Goal: Task Accomplishment & Management: Use online tool/utility

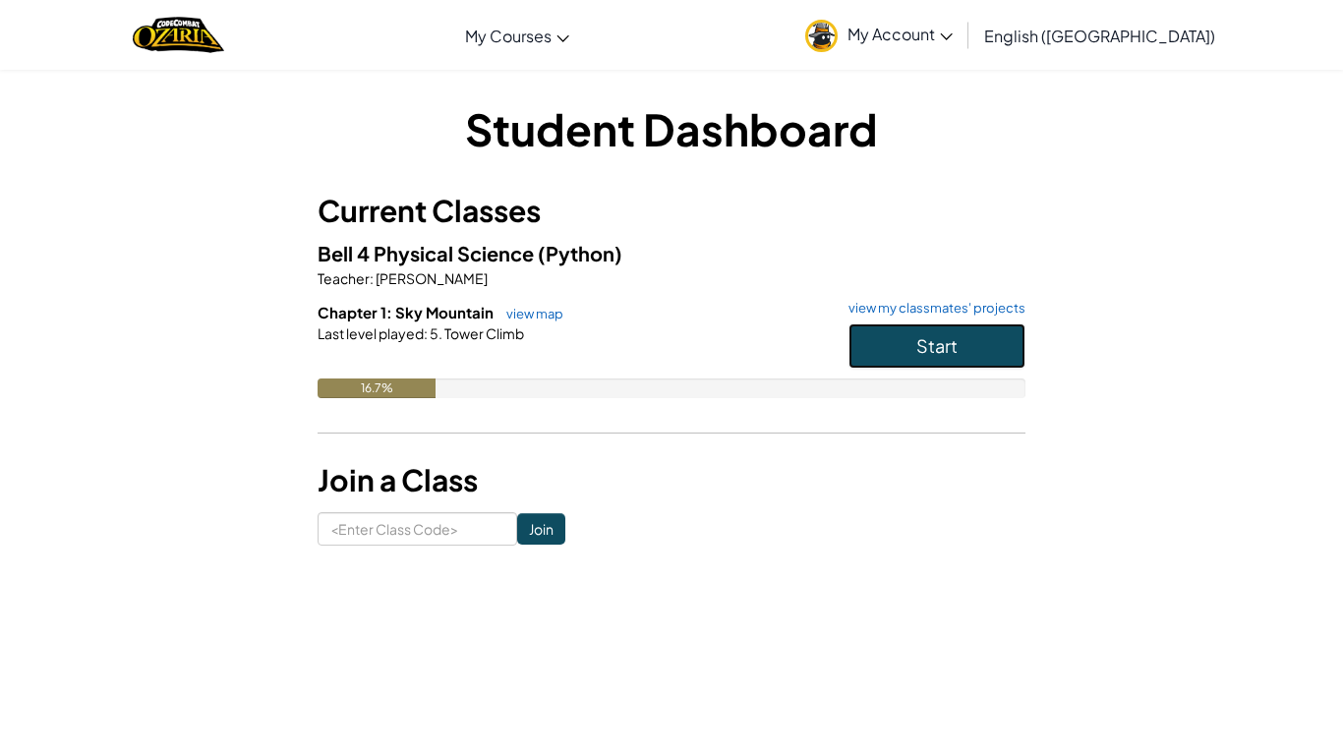
click at [922, 350] on span "Start" at bounding box center [936, 345] width 41 height 23
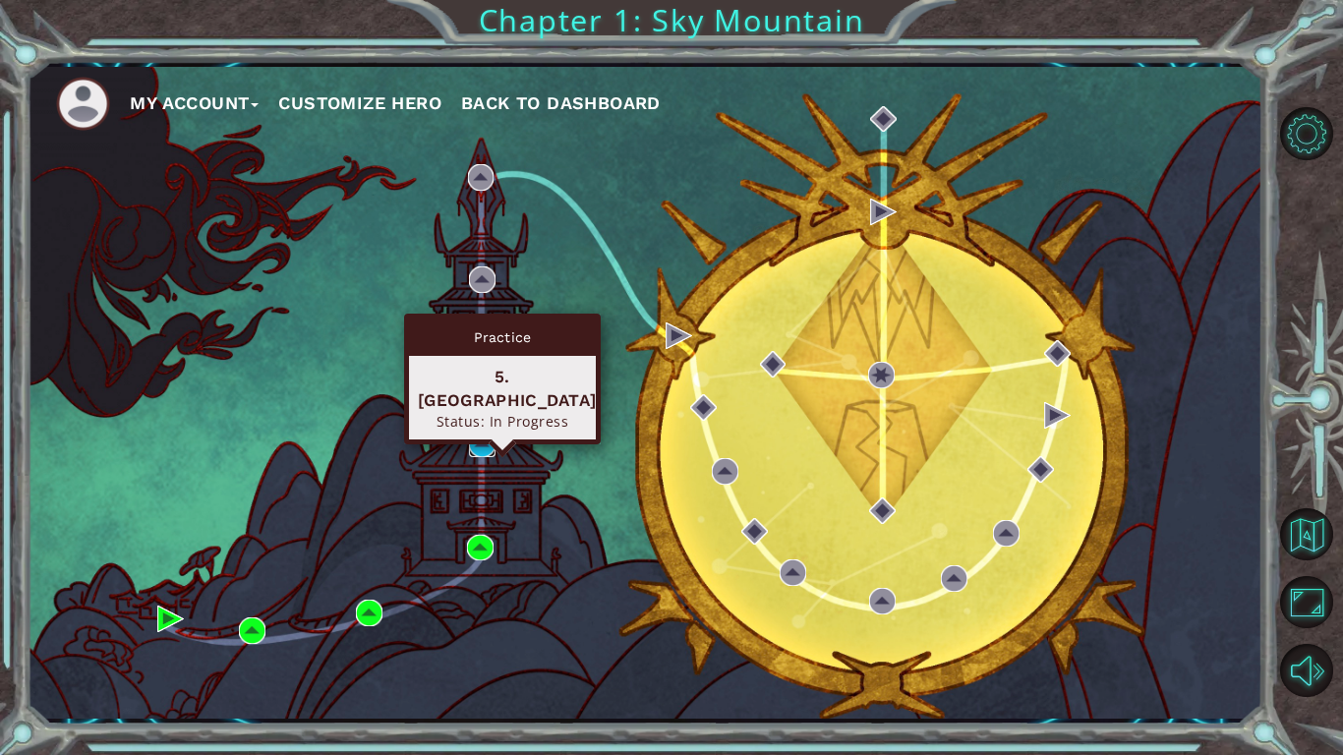
click at [490, 436] on img at bounding box center [482, 444] width 27 height 27
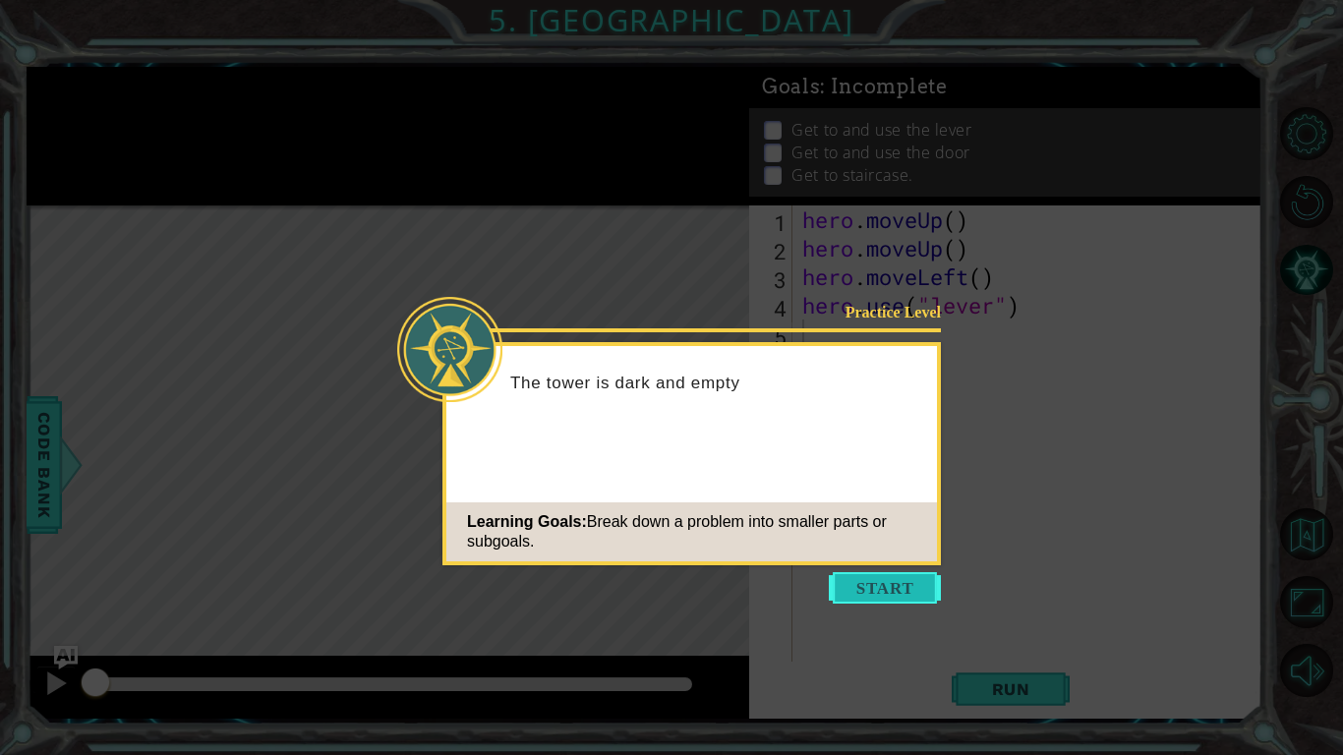
click at [876, 597] on button "Start" at bounding box center [885, 587] width 112 height 31
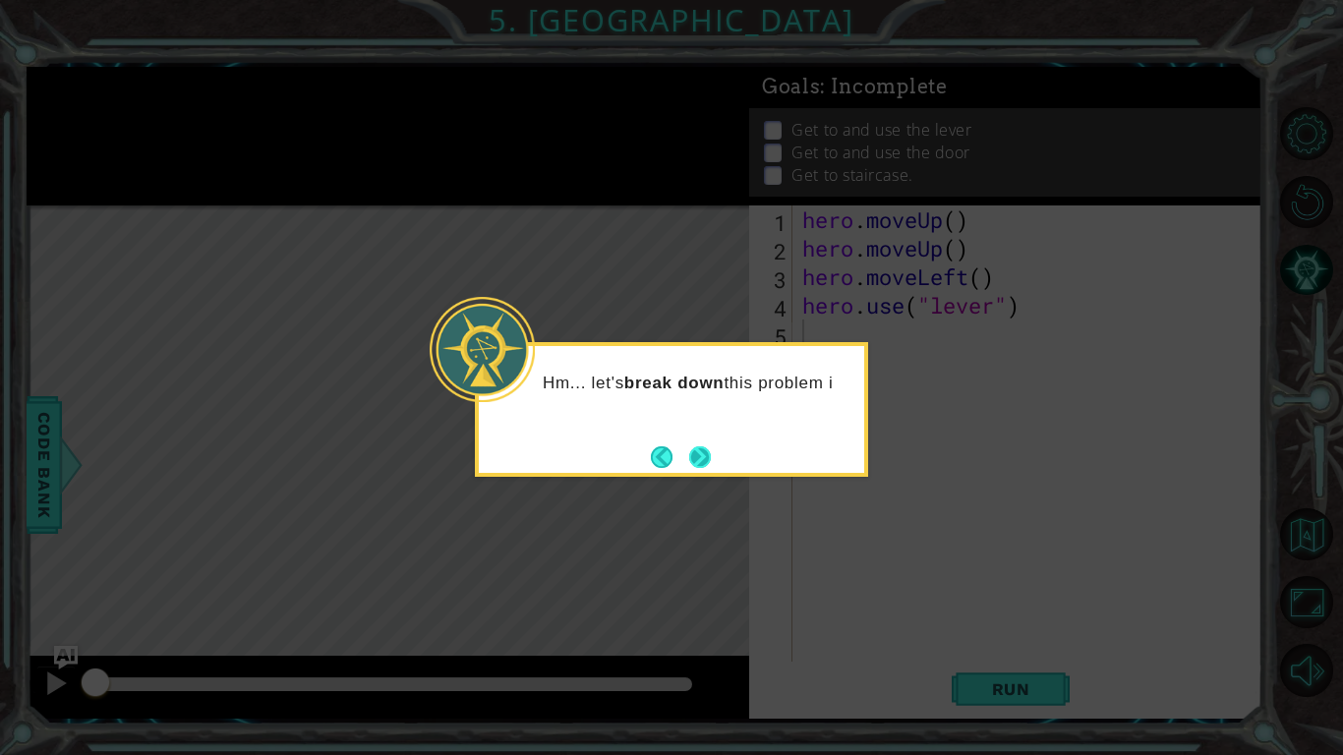
click at [708, 461] on button "Next" at bounding box center [700, 456] width 29 height 29
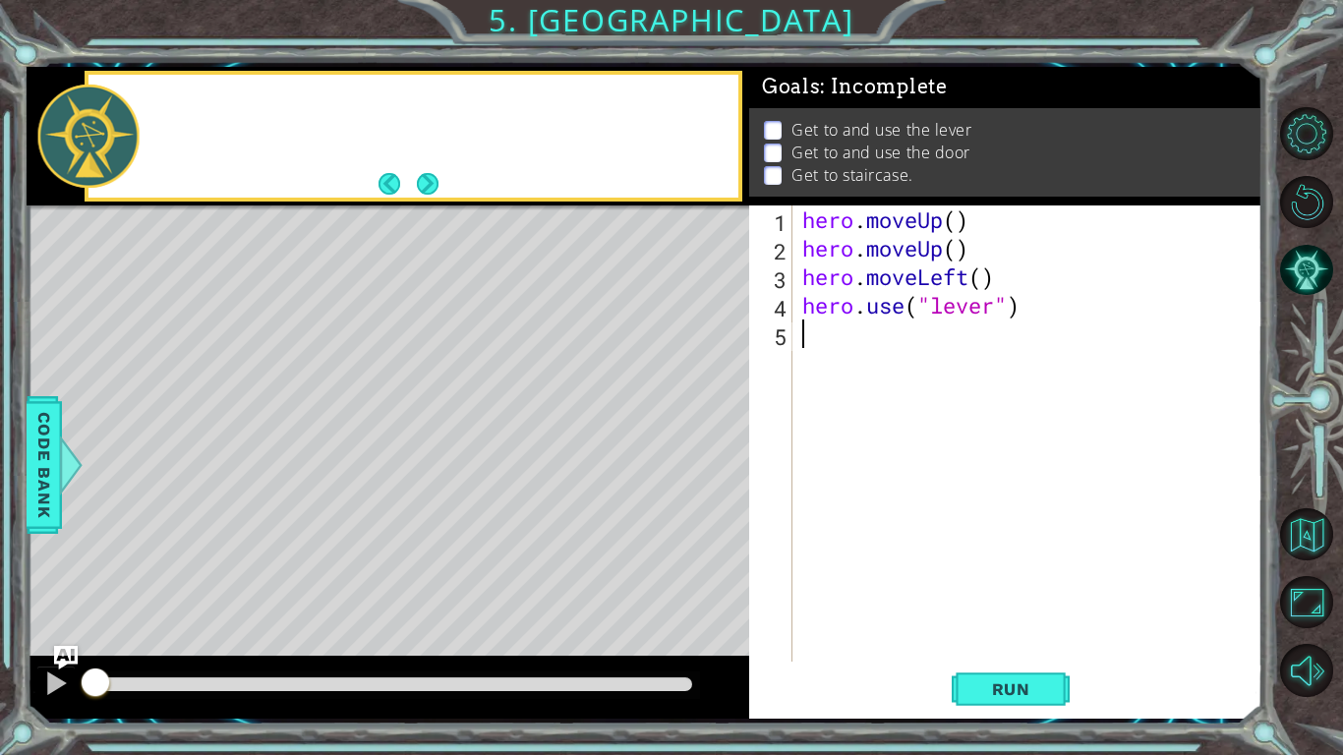
click at [708, 459] on div "Level Map" at bounding box center [481, 494] width 908 height 579
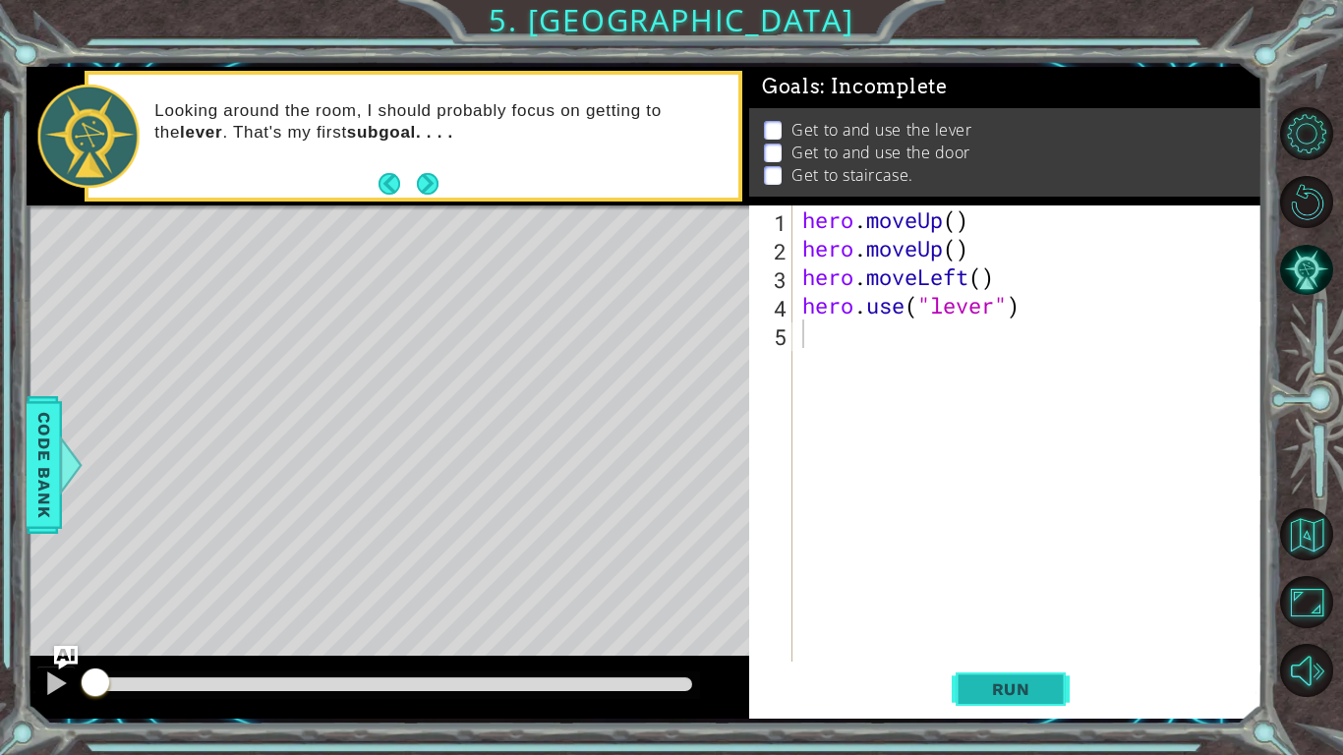
click at [1008, 672] on button "Run" at bounding box center [1011, 689] width 118 height 51
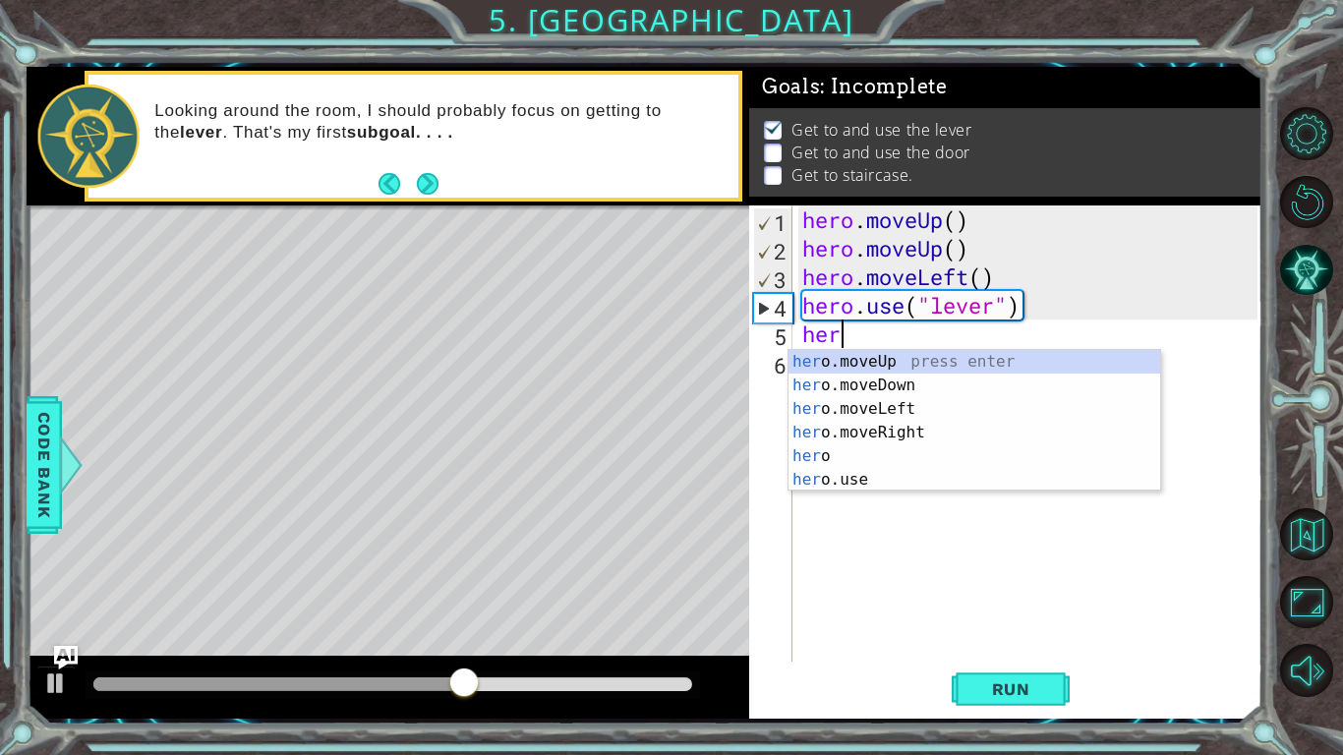
type textarea "hero"
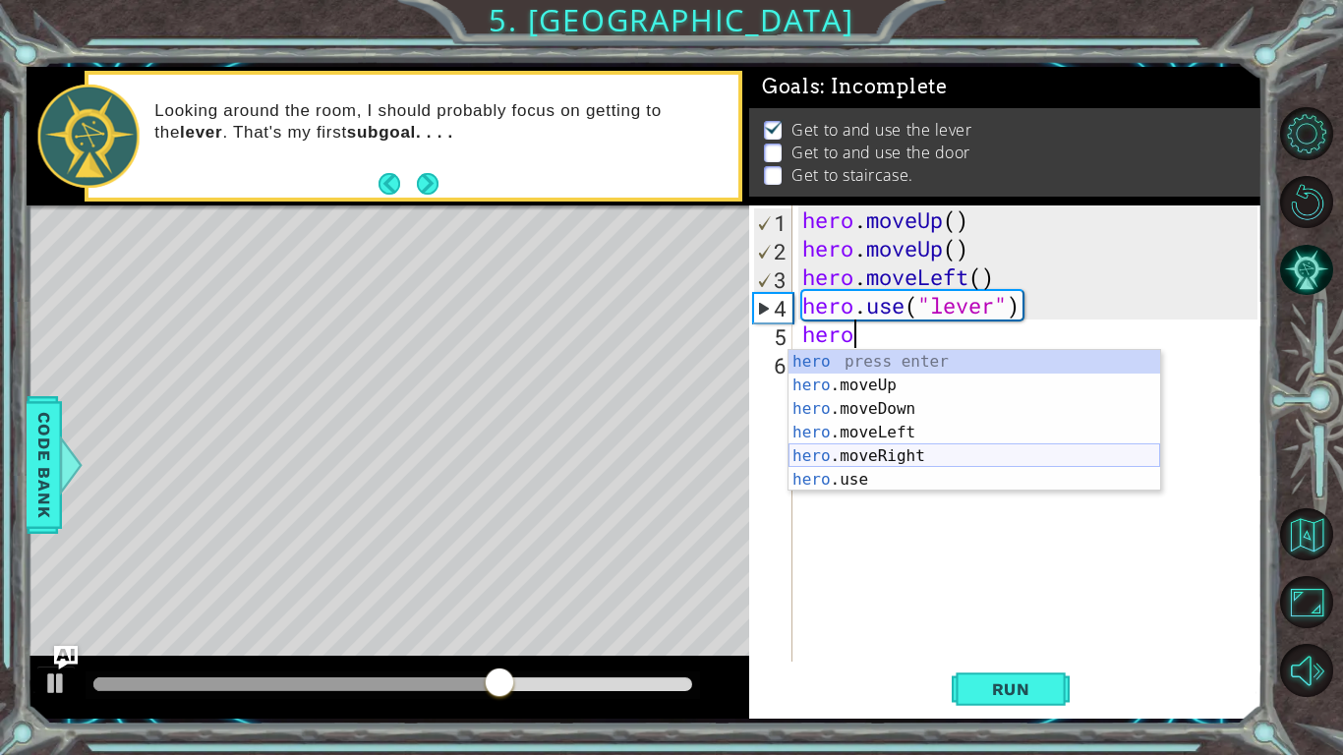
click at [888, 461] on div "hero press enter hero .moveUp press enter hero .moveDown press enter hero .move…" at bounding box center [975, 444] width 372 height 189
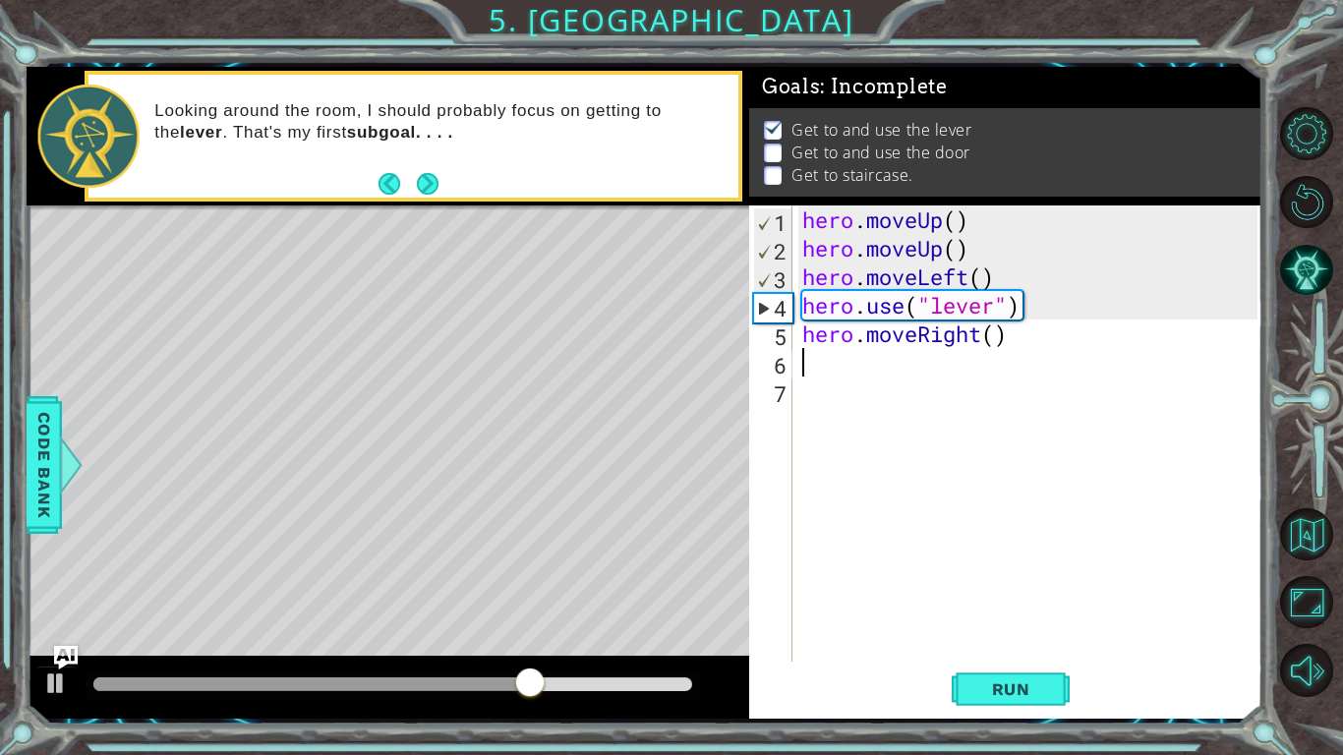
click at [995, 339] on div "hero . moveUp ( ) hero . moveUp ( ) hero . moveLeft ( ) hero . use ( "lever" ) …" at bounding box center [1032, 461] width 469 height 513
type textarea "hero.moveRight(3)"
click at [874, 371] on div "hero . moveUp ( ) hero . moveUp ( ) hero . moveLeft ( ) hero . use ( "lever" ) …" at bounding box center [1032, 461] width 469 height 513
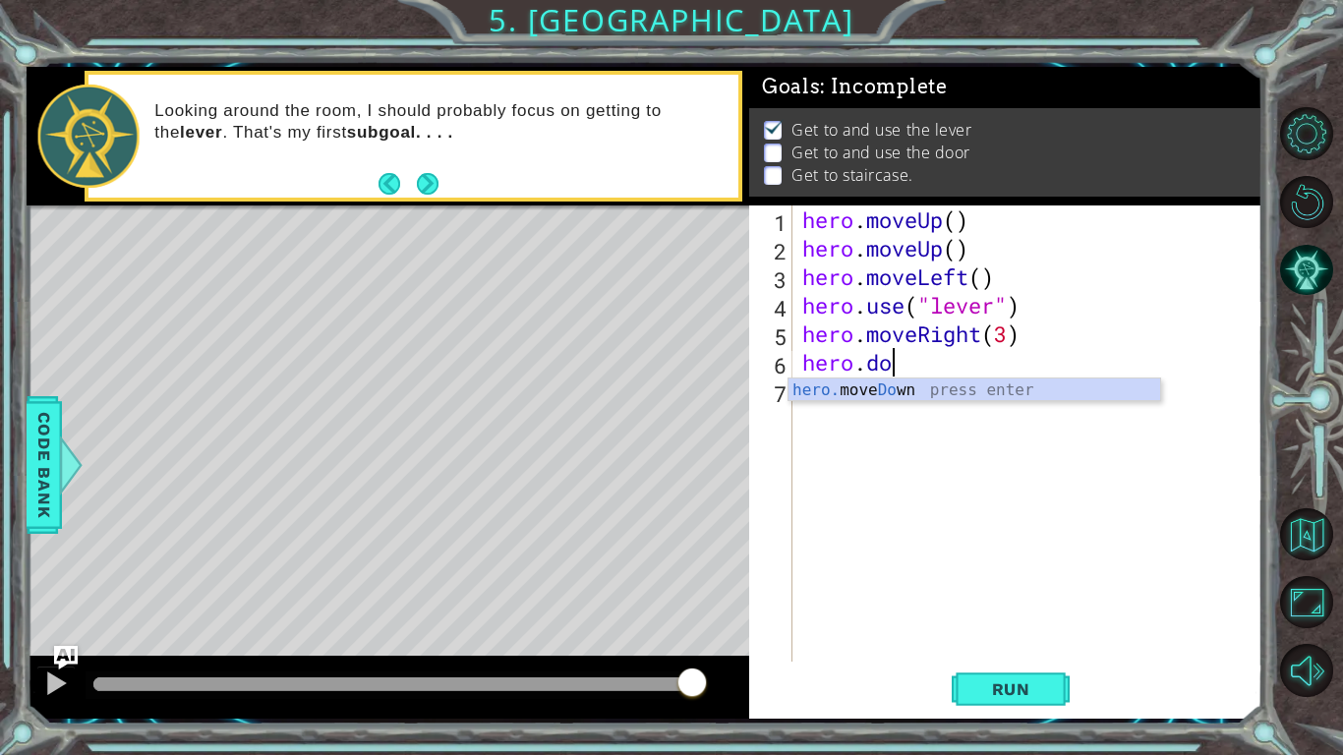
scroll to position [0, 4]
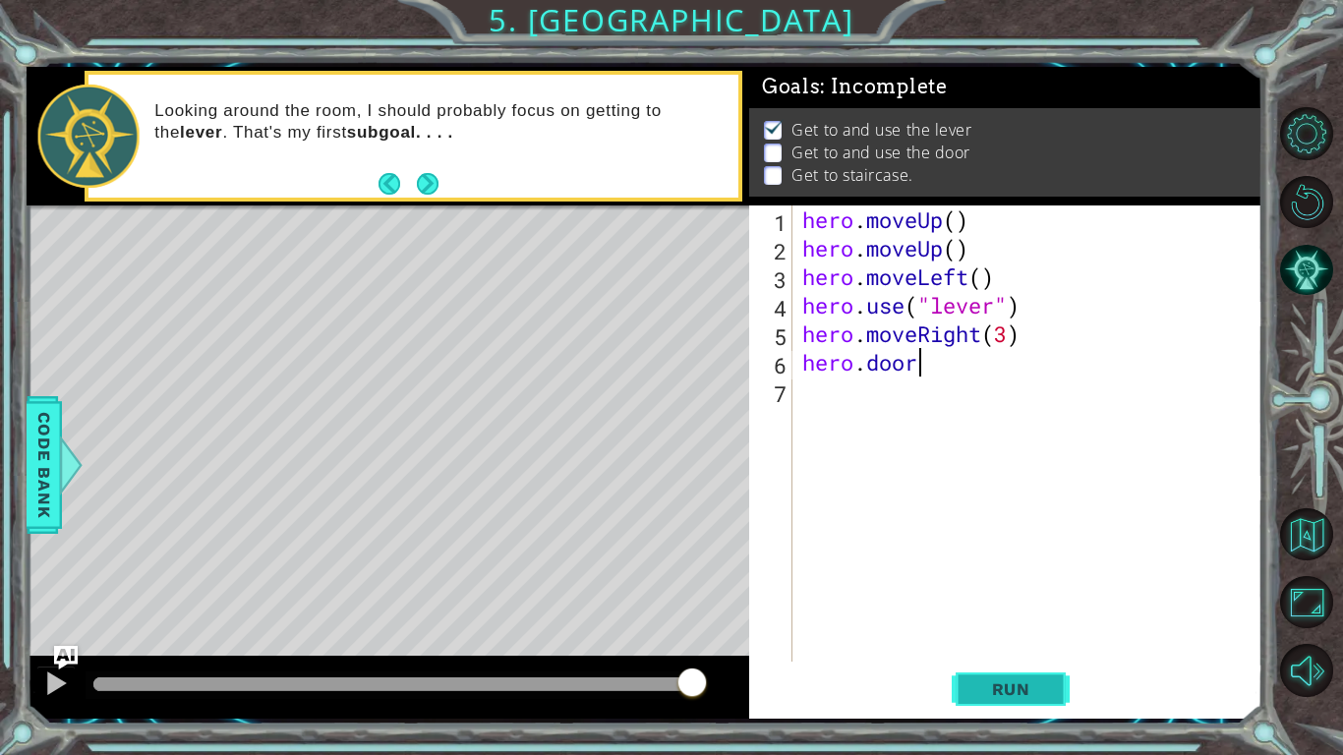
click at [1040, 707] on button "Run" at bounding box center [1011, 689] width 118 height 51
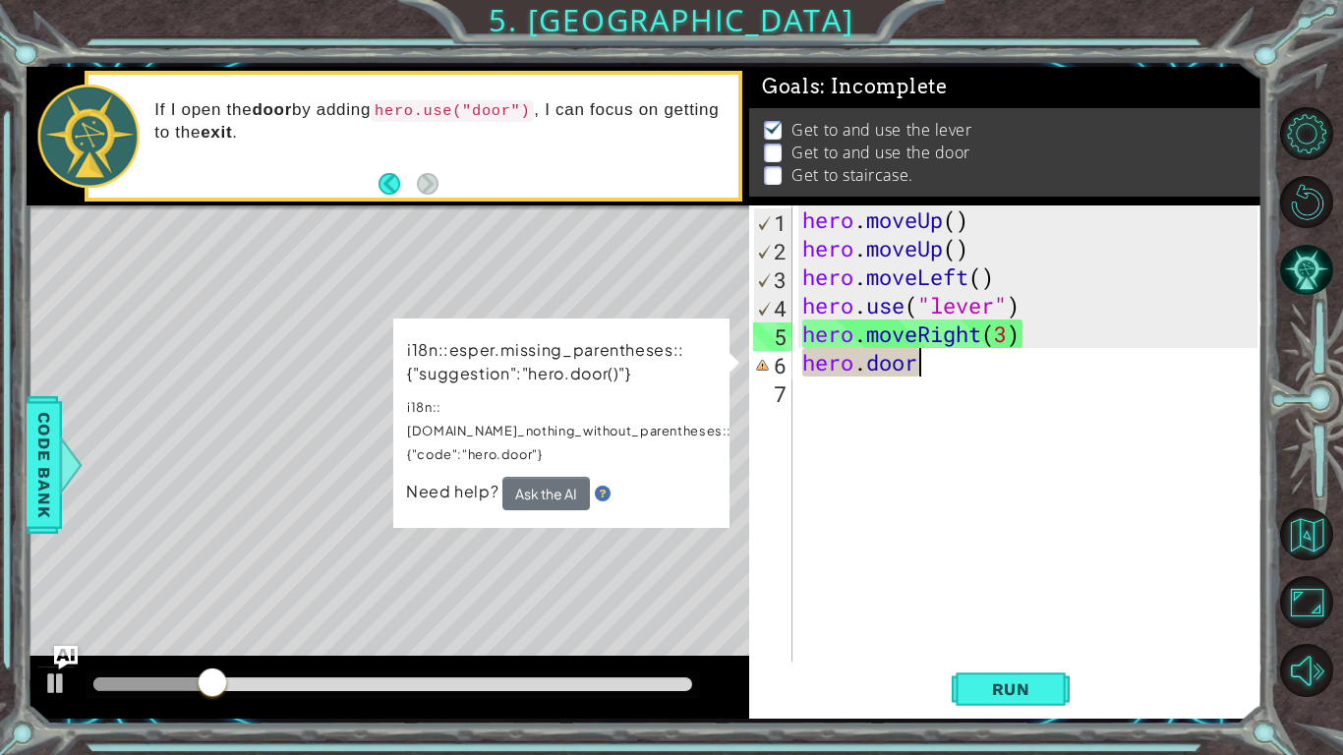
click at [955, 368] on div "hero . moveUp ( ) hero . moveUp ( ) hero . moveLeft ( ) hero . use ( "lever" ) …" at bounding box center [1032, 461] width 469 height 513
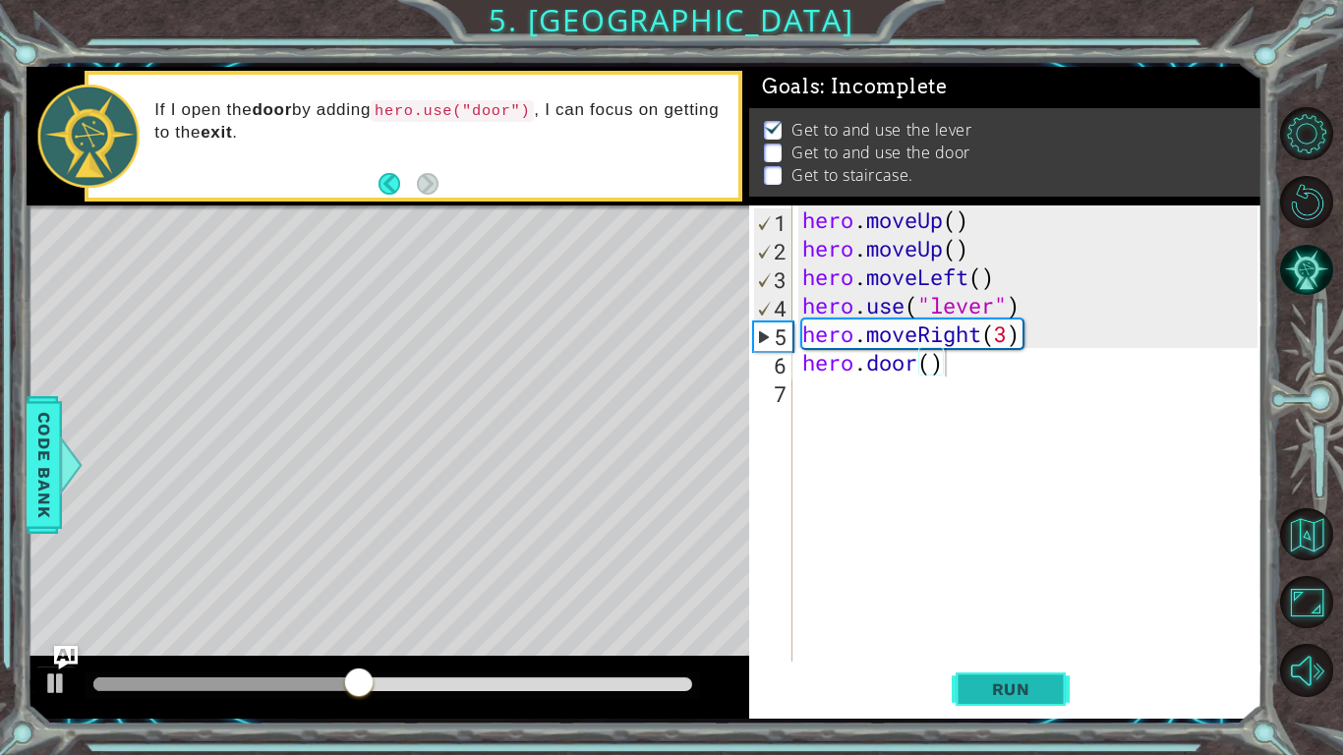
click at [1022, 676] on button "Run" at bounding box center [1011, 689] width 118 height 51
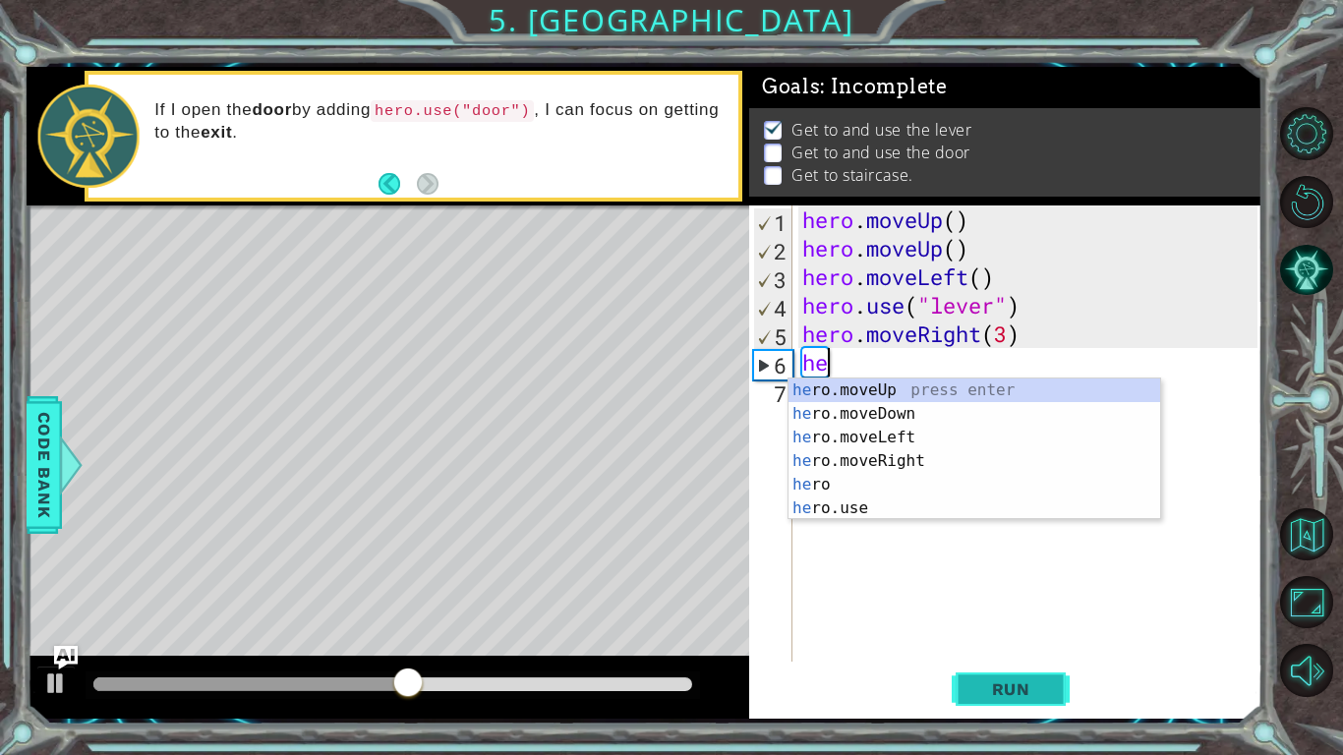
scroll to position [0, 0]
type textarea "h"
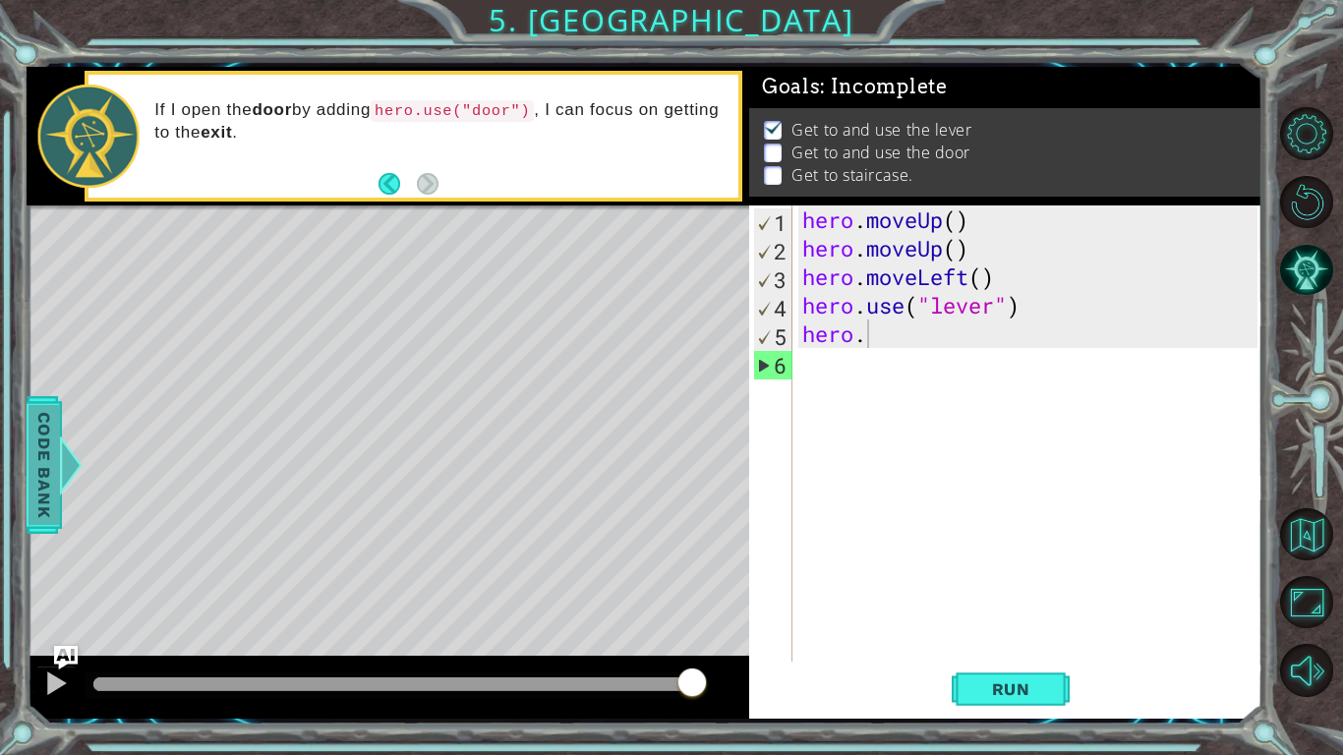
click at [51, 451] on span "Code Bank" at bounding box center [44, 464] width 31 height 120
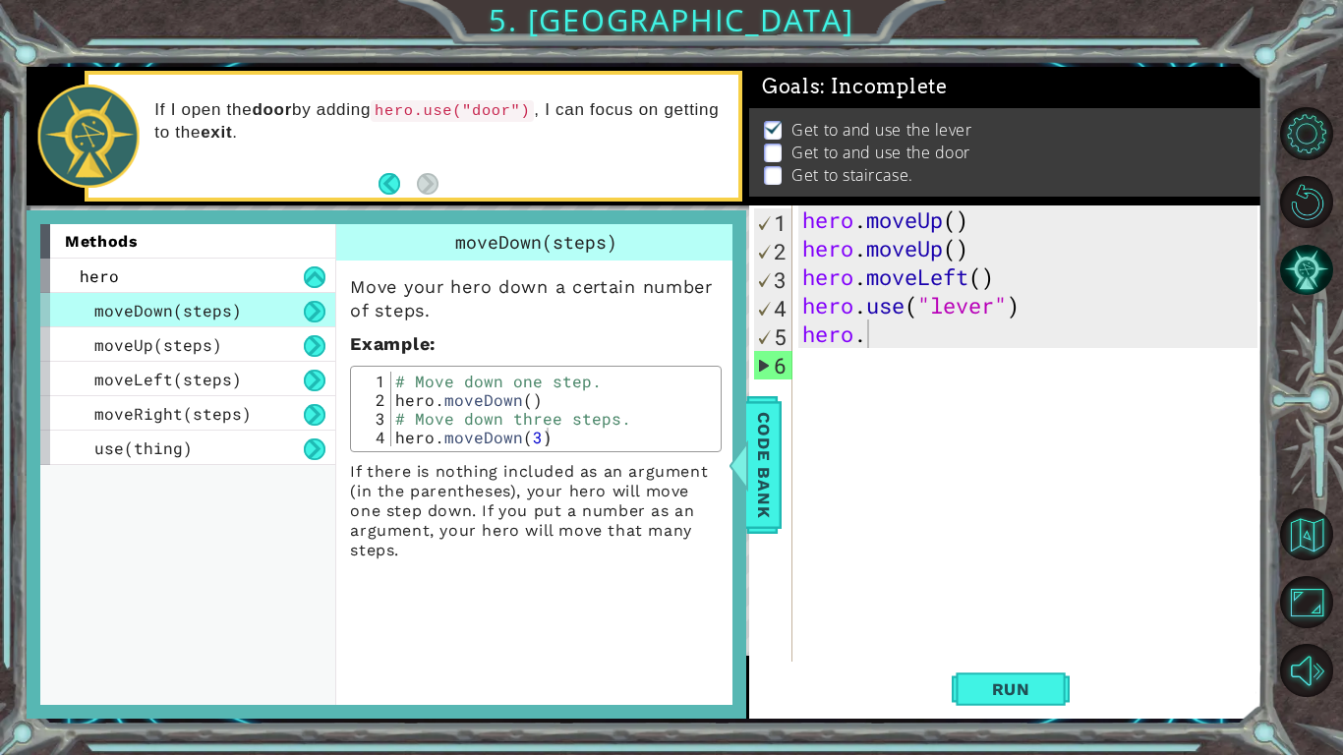
click at [1019, 342] on div "hero . moveUp ( ) hero . moveUp ( ) hero . moveLeft ( ) hero . use ( "lever" ) …" at bounding box center [1032, 461] width 469 height 513
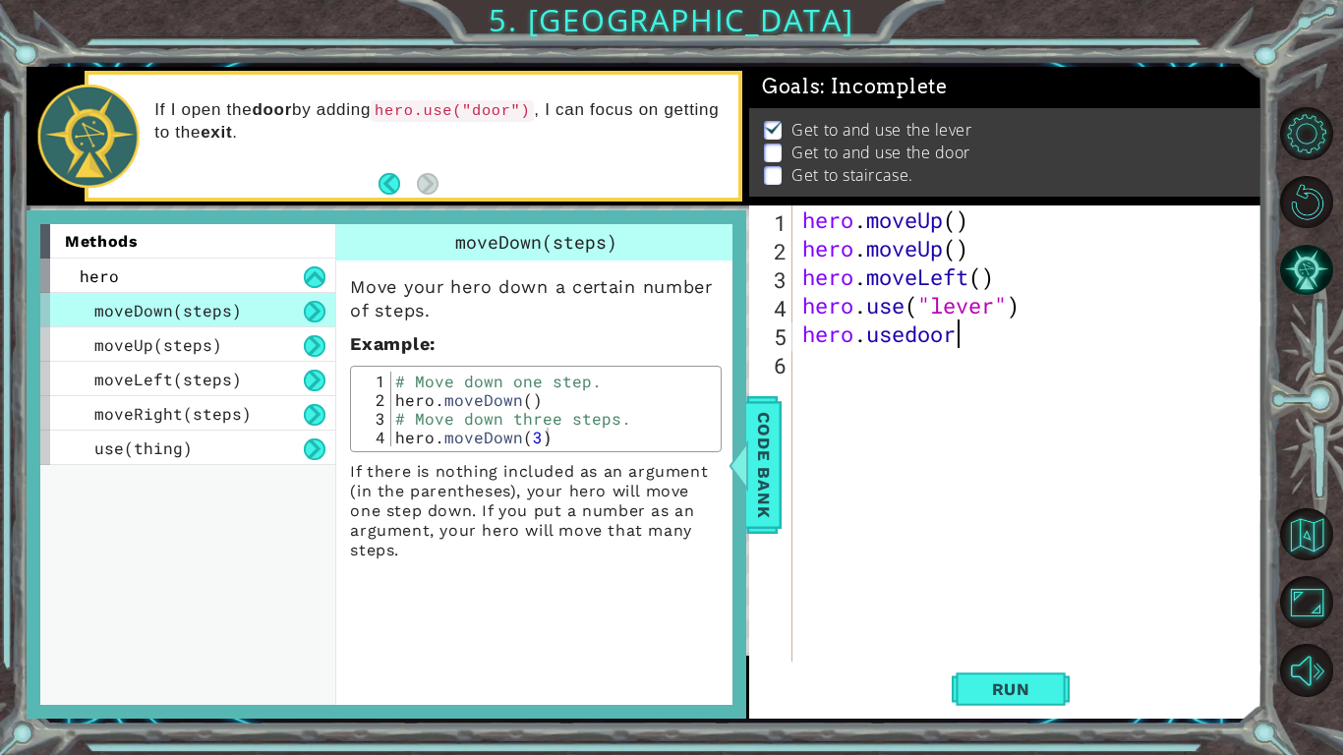
scroll to position [0, 6]
click at [1019, 703] on button "Run" at bounding box center [1011, 689] width 118 height 51
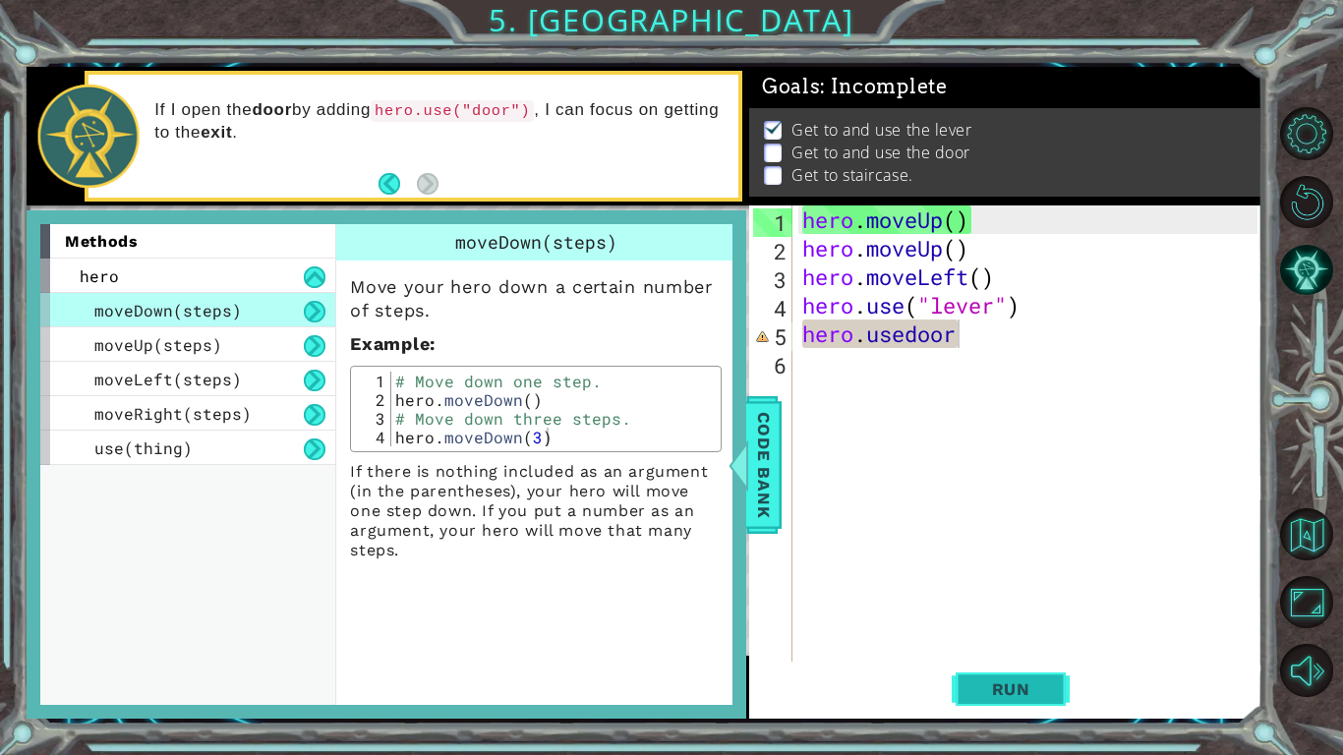
click at [1017, 700] on button "Run" at bounding box center [1011, 689] width 118 height 51
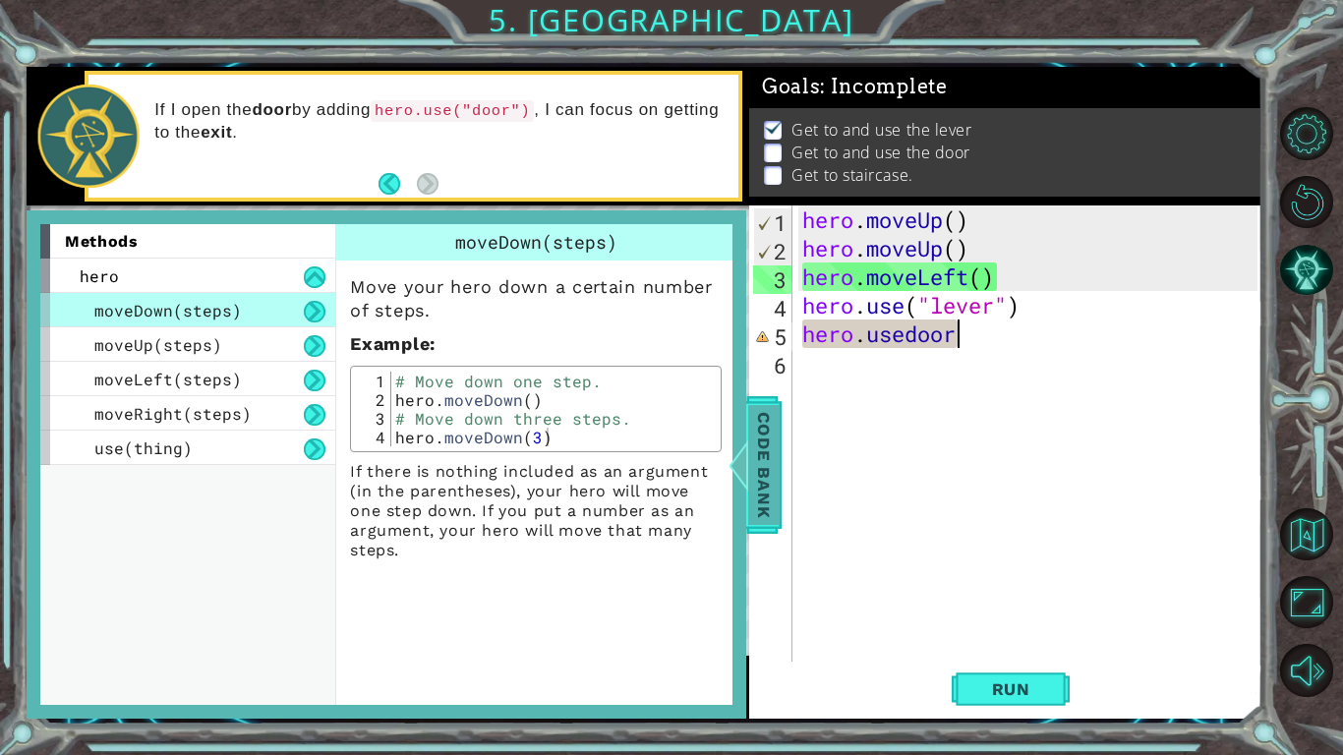
click at [743, 470] on div at bounding box center [739, 465] width 25 height 59
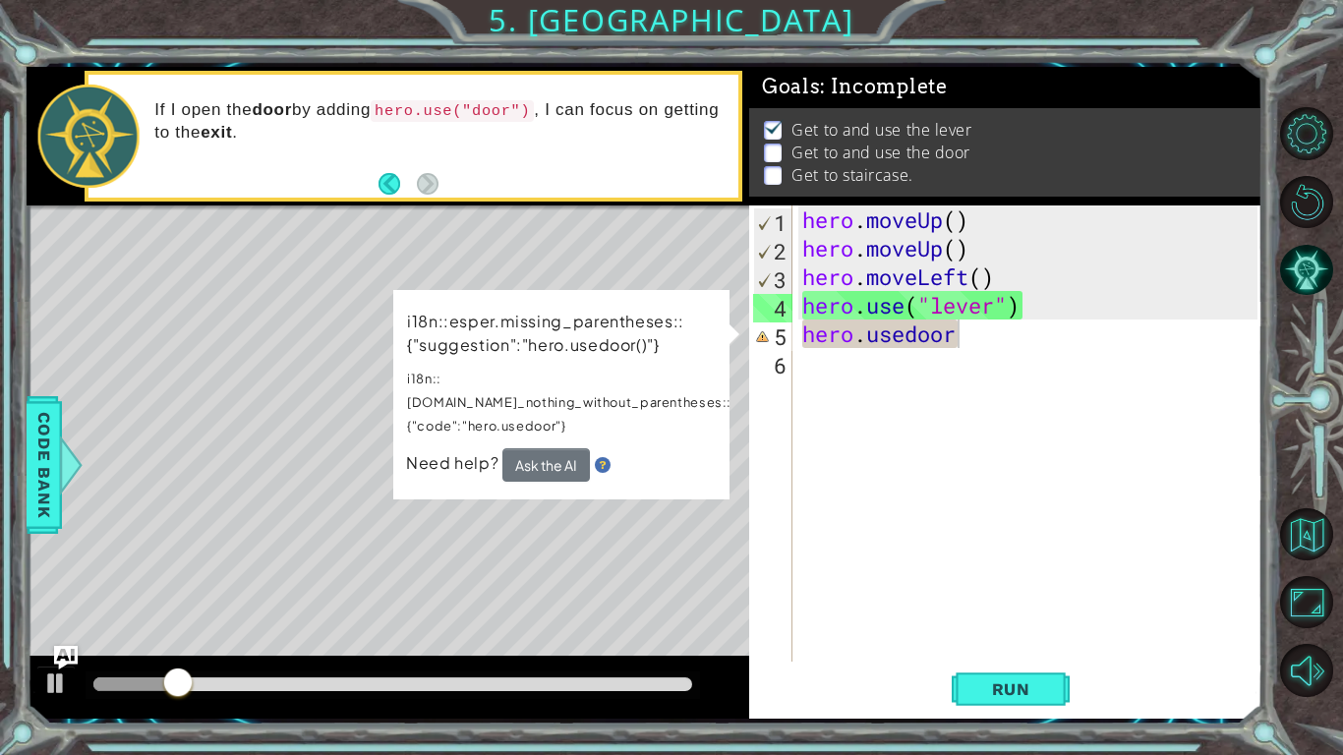
click at [687, 533] on div "Level Map" at bounding box center [481, 494] width 908 height 579
click at [996, 335] on div "hero . moveUp ( ) hero . moveUp ( ) hero . moveLeft ( ) hero . use ( "lever" ) …" at bounding box center [1032, 461] width 469 height 513
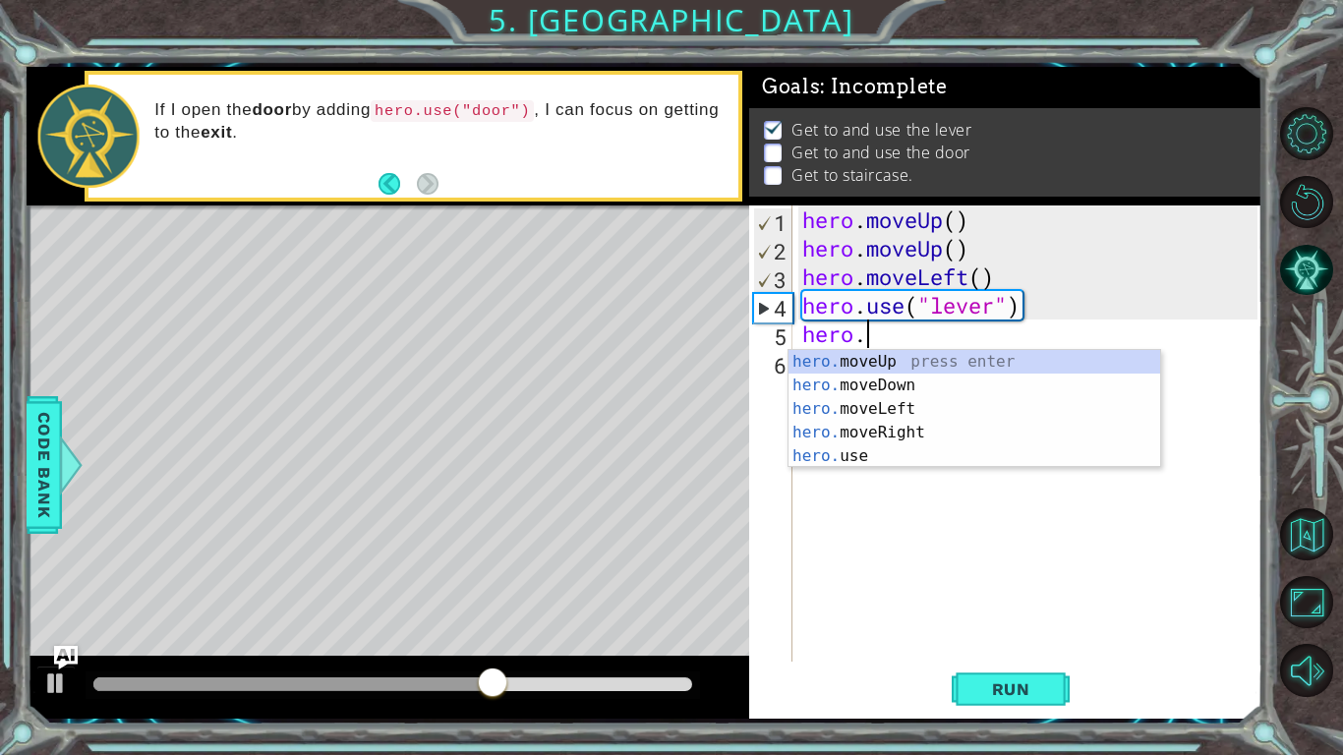
type textarea "hero"
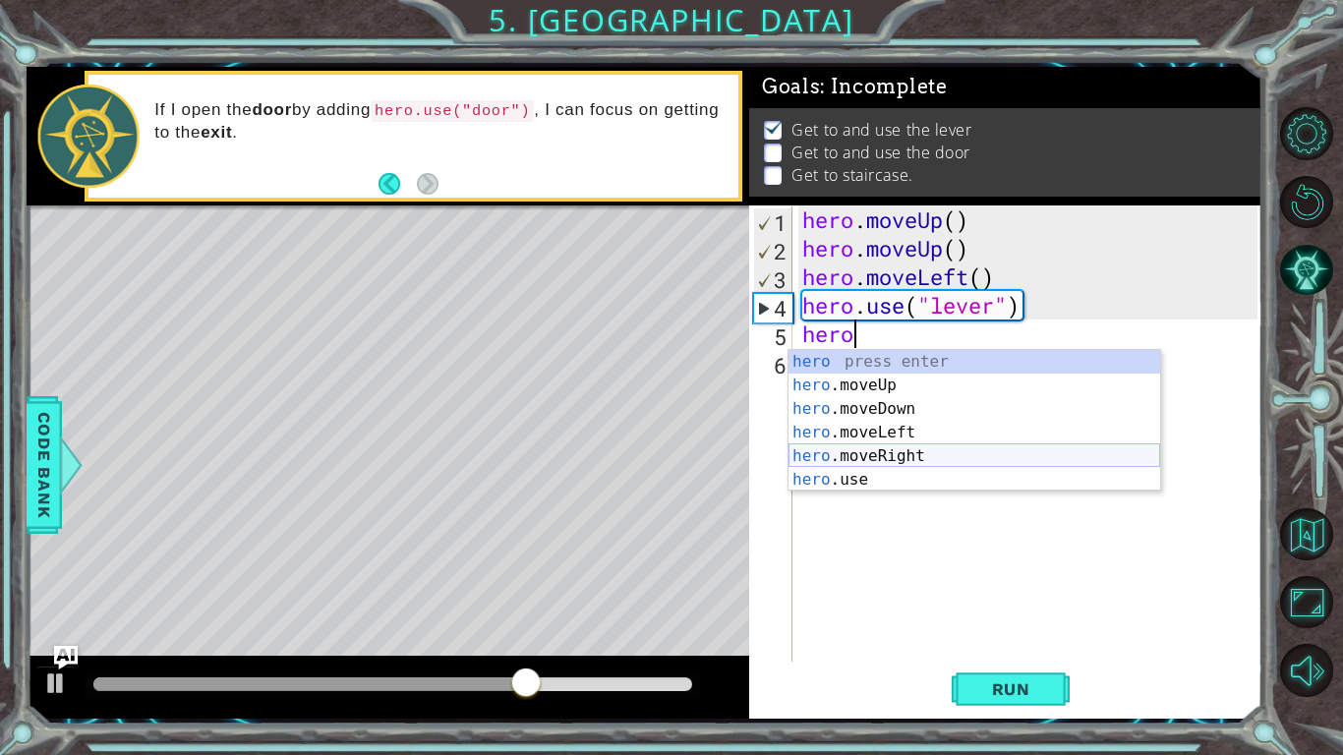
click at [935, 459] on div "hero press enter hero .moveUp press enter hero .moveDown press enter hero .move…" at bounding box center [975, 444] width 372 height 189
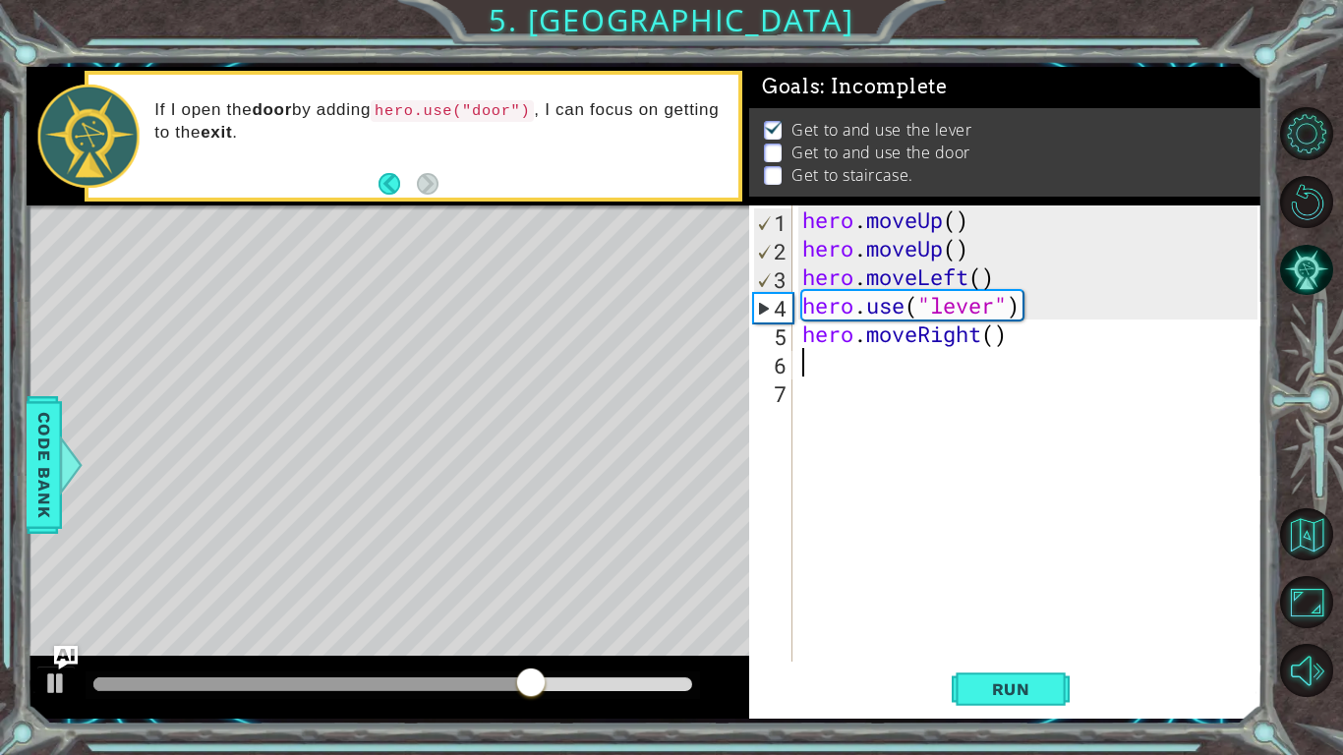
scroll to position [0, 0]
click at [999, 341] on div "hero . moveUp ( ) hero . moveUp ( ) hero . moveLeft ( ) hero . use ( "lever" ) …" at bounding box center [1032, 461] width 469 height 513
type textarea "hero.moveRight(3)"
click at [938, 366] on div "hero . moveUp ( ) hero . moveUp ( ) hero . moveLeft ( ) hero . use ( "lever" ) …" at bounding box center [1032, 461] width 469 height 513
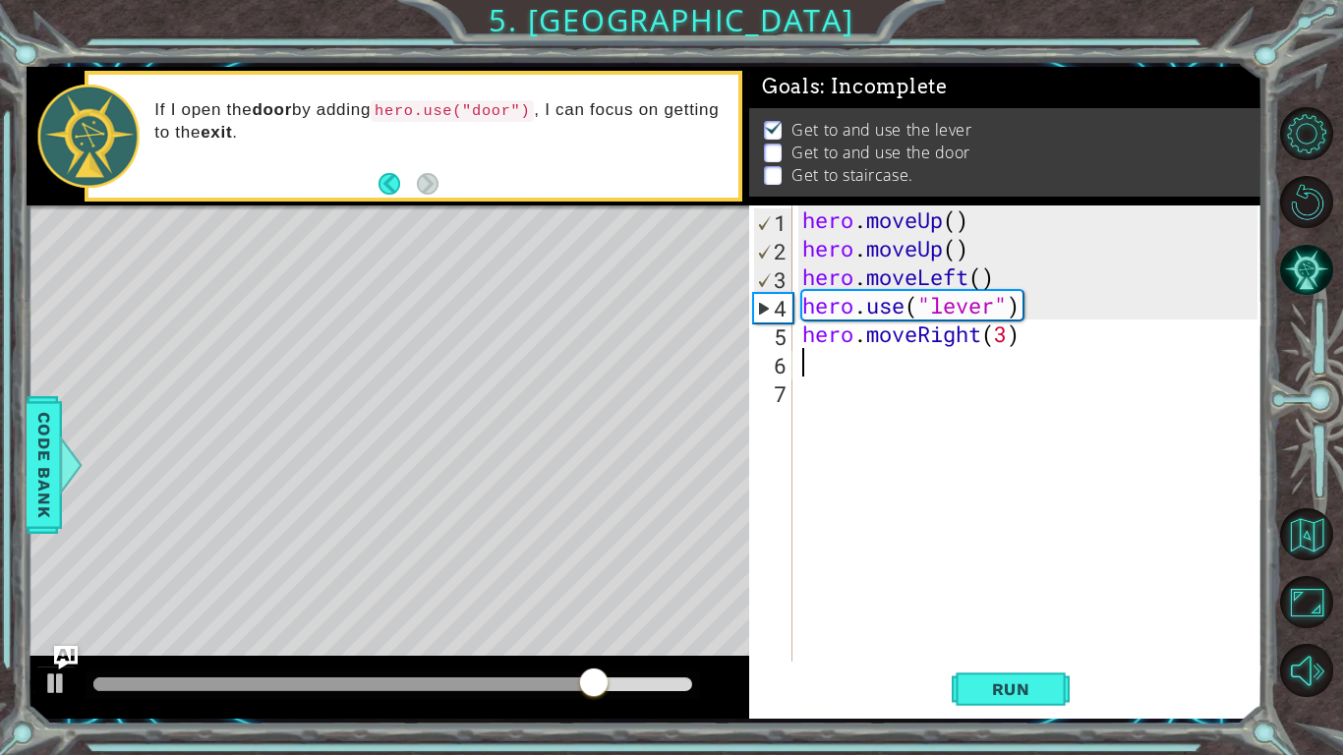
scroll to position [0, 0]
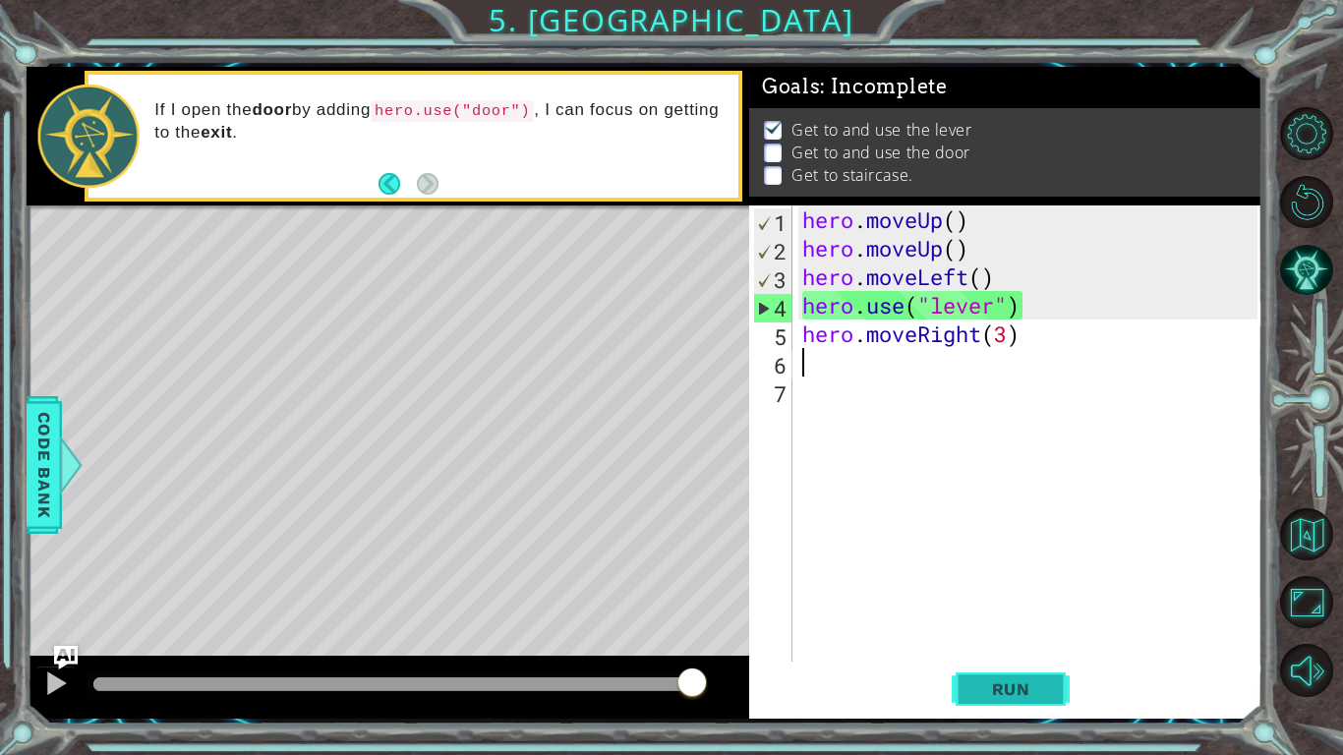
click at [1002, 681] on span "Run" at bounding box center [1011, 689] width 78 height 20
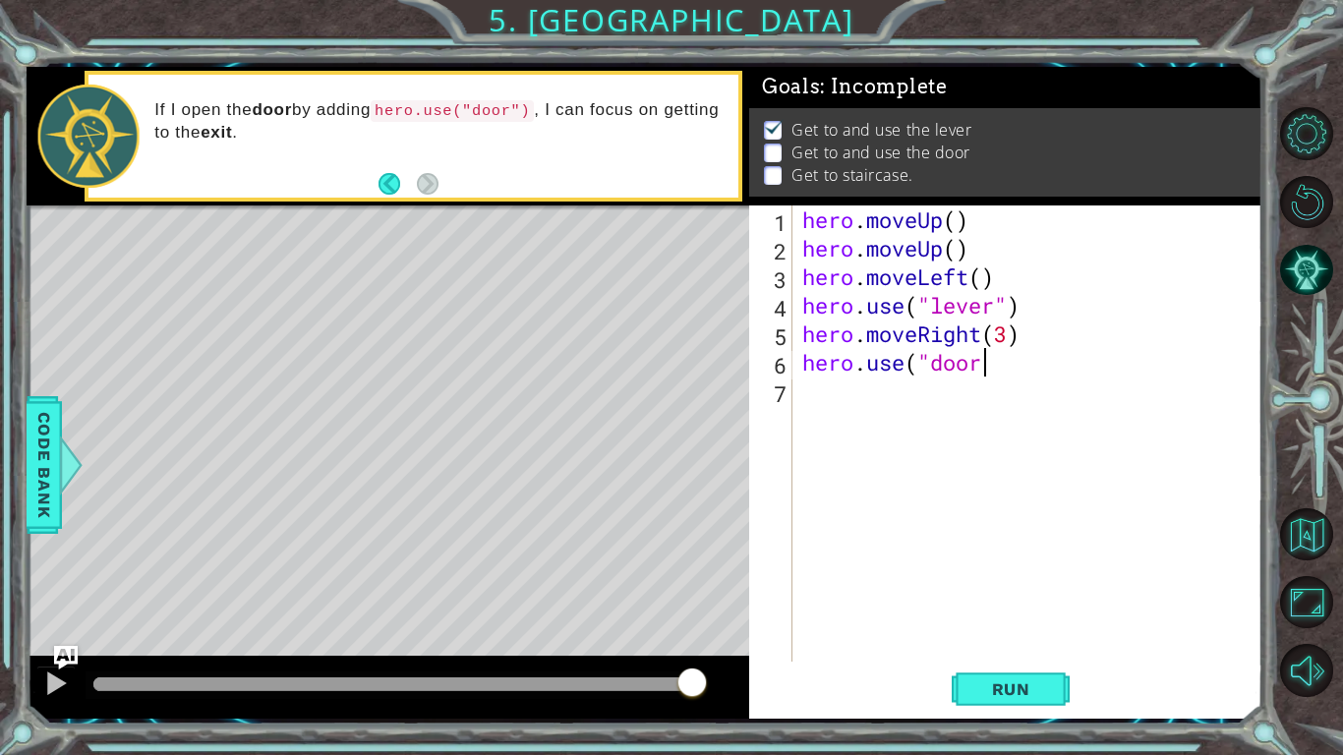
scroll to position [0, 8]
type textarea "hero.use("door")"
click at [865, 385] on div "hero . moveUp ( ) hero . moveUp ( ) hero . moveLeft ( ) hero . use ( "lever" ) …" at bounding box center [1032, 461] width 469 height 513
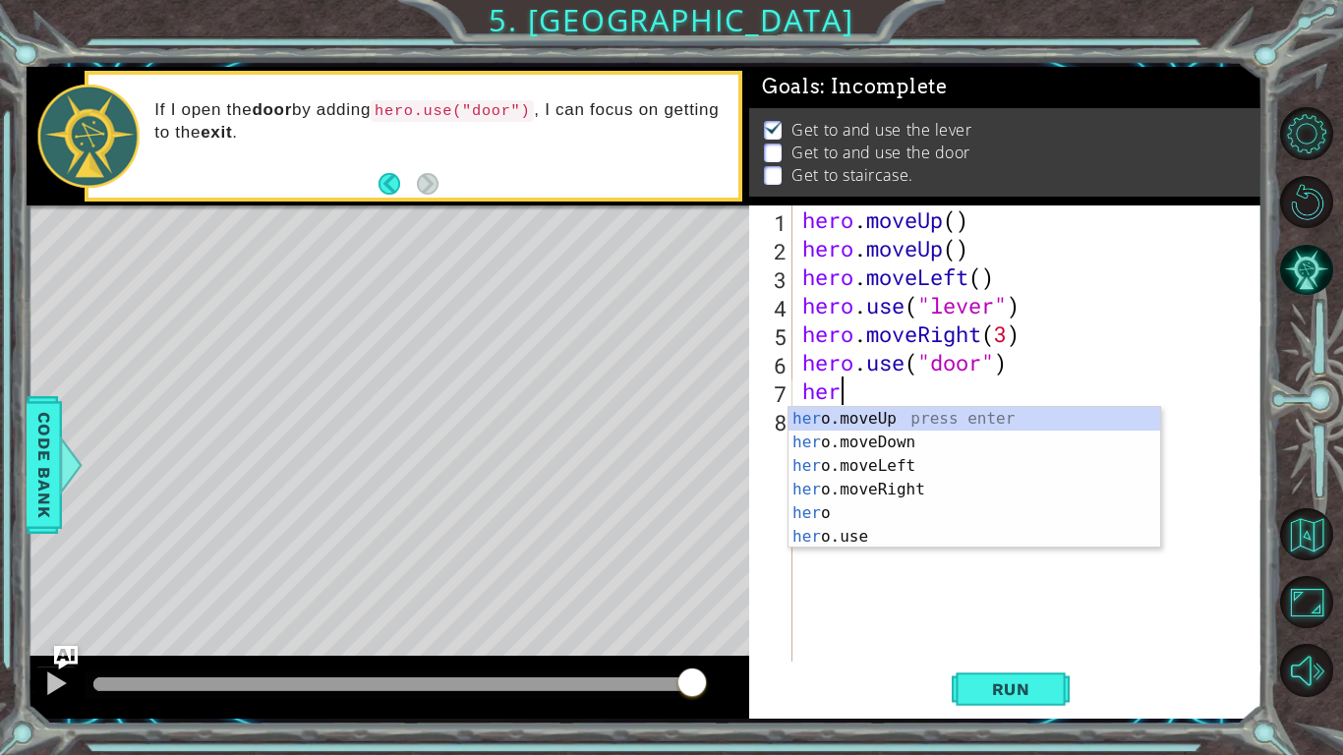
type textarea "here"
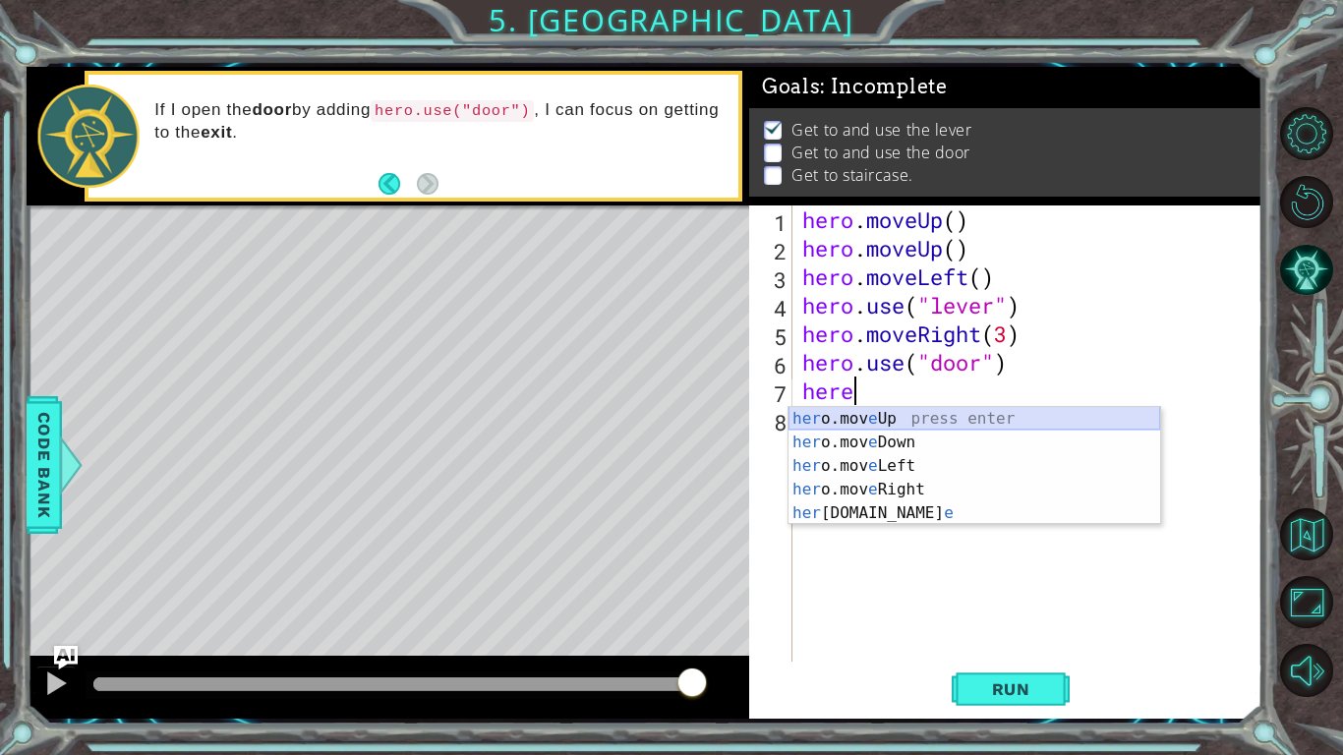
click at [905, 419] on div "her o.mov e Up press enter her o.mov e Down press enter her o.mov e Left press …" at bounding box center [975, 489] width 372 height 165
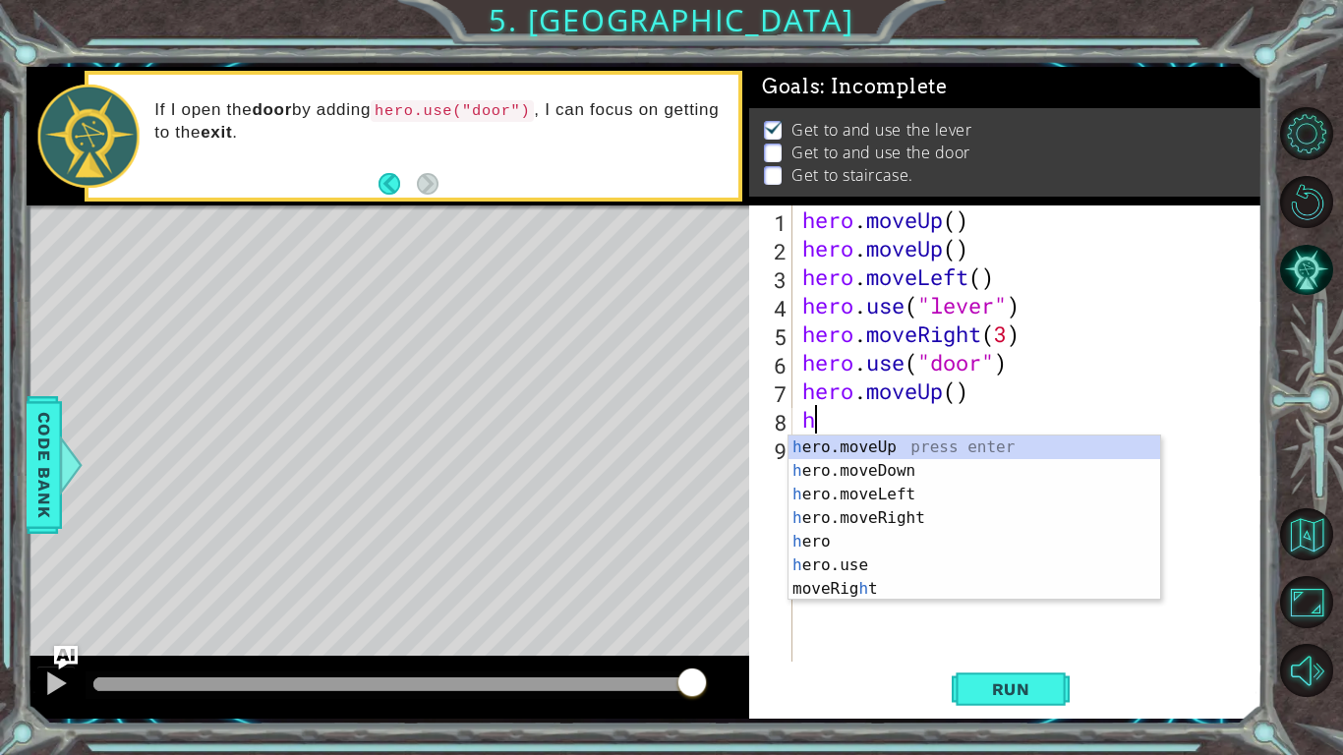
type textarea "he"
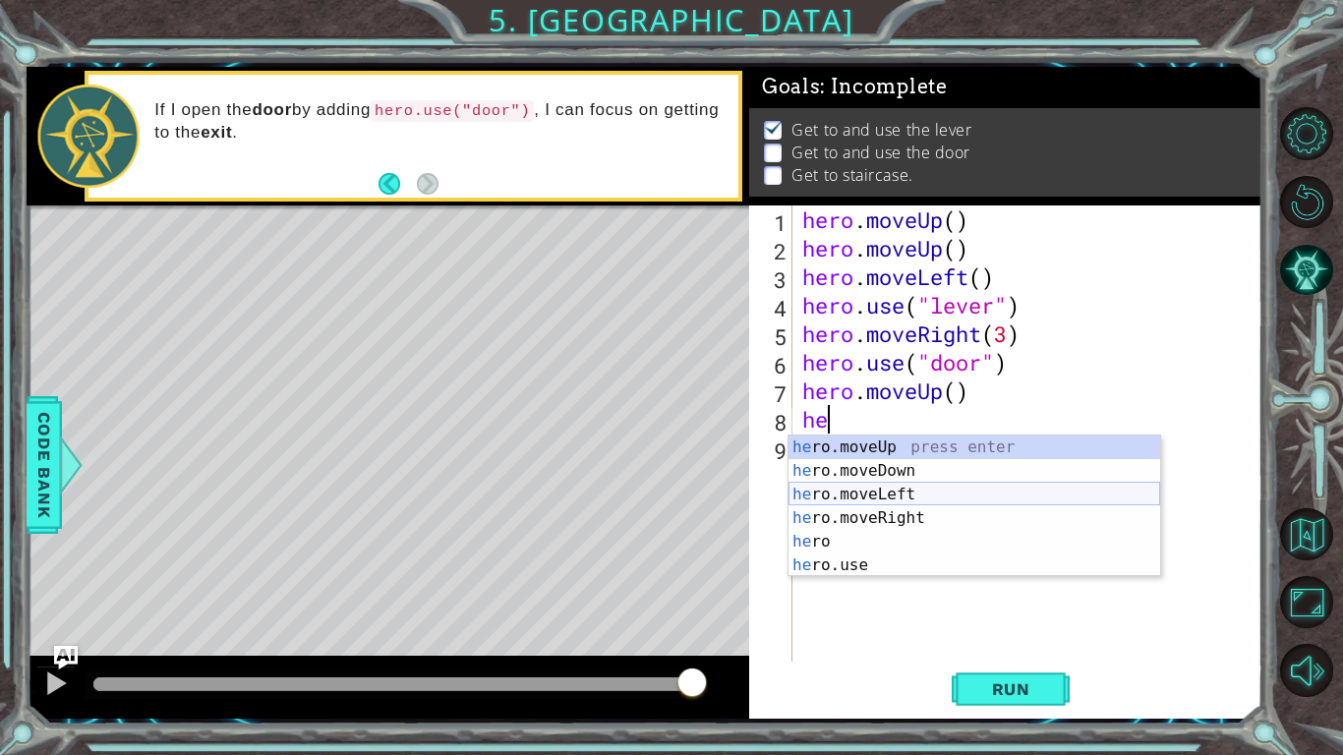
click at [947, 490] on div "he ro.moveUp press enter he ro.moveDown press enter he ro.moveLeft press enter …" at bounding box center [975, 530] width 372 height 189
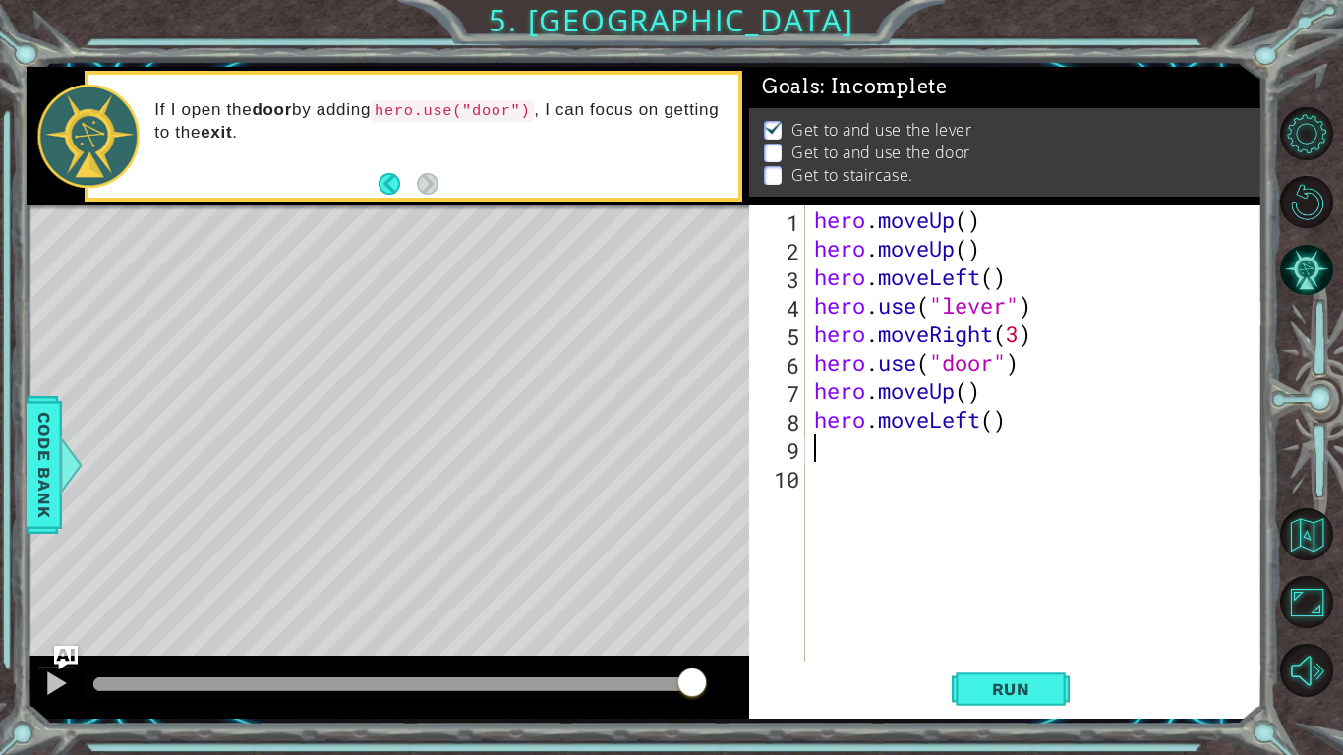
click at [994, 427] on div "hero . moveUp ( ) hero . moveUp ( ) hero . moveLeft ( ) hero . use ( "lever" ) …" at bounding box center [1038, 461] width 457 height 513
type textarea "hero.moveLeft(3)"
click at [862, 452] on div "hero . moveUp ( ) hero . moveUp ( ) hero . moveLeft ( ) hero . use ( "lever" ) …" at bounding box center [1038, 461] width 457 height 513
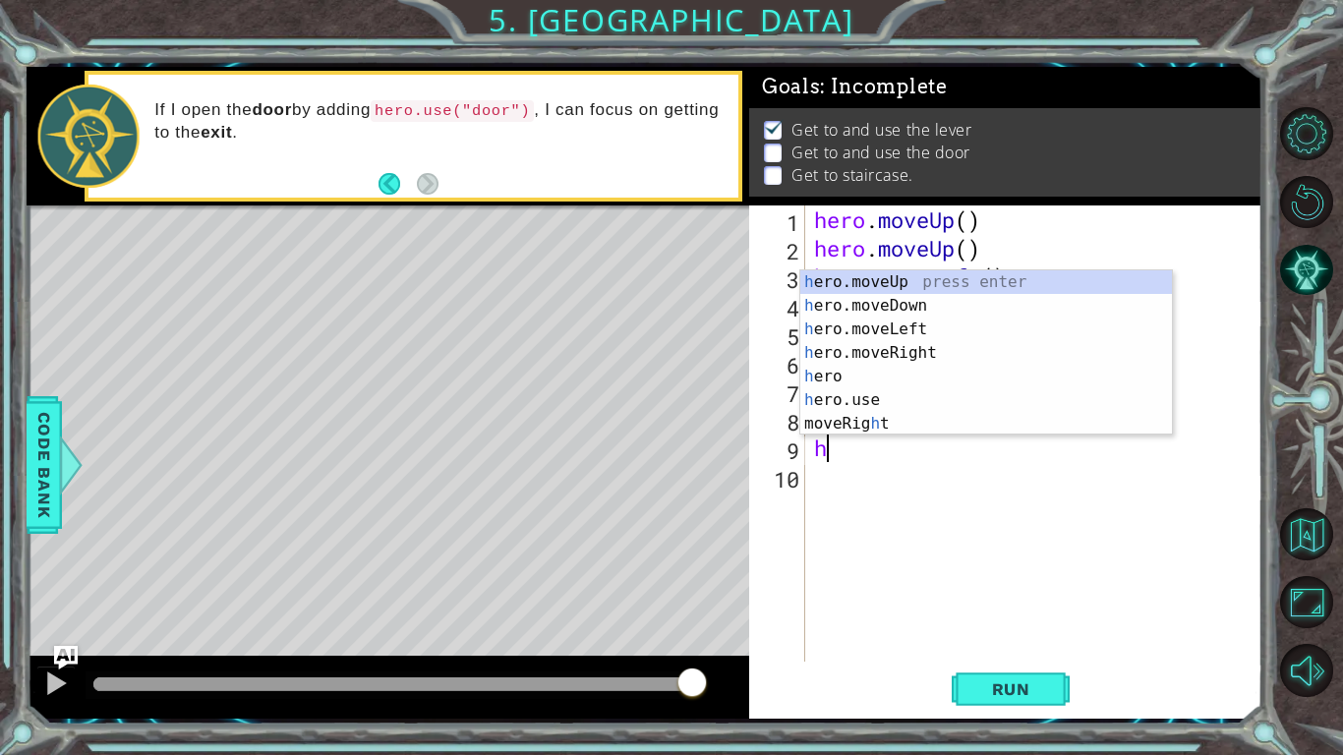
type textarea "he"
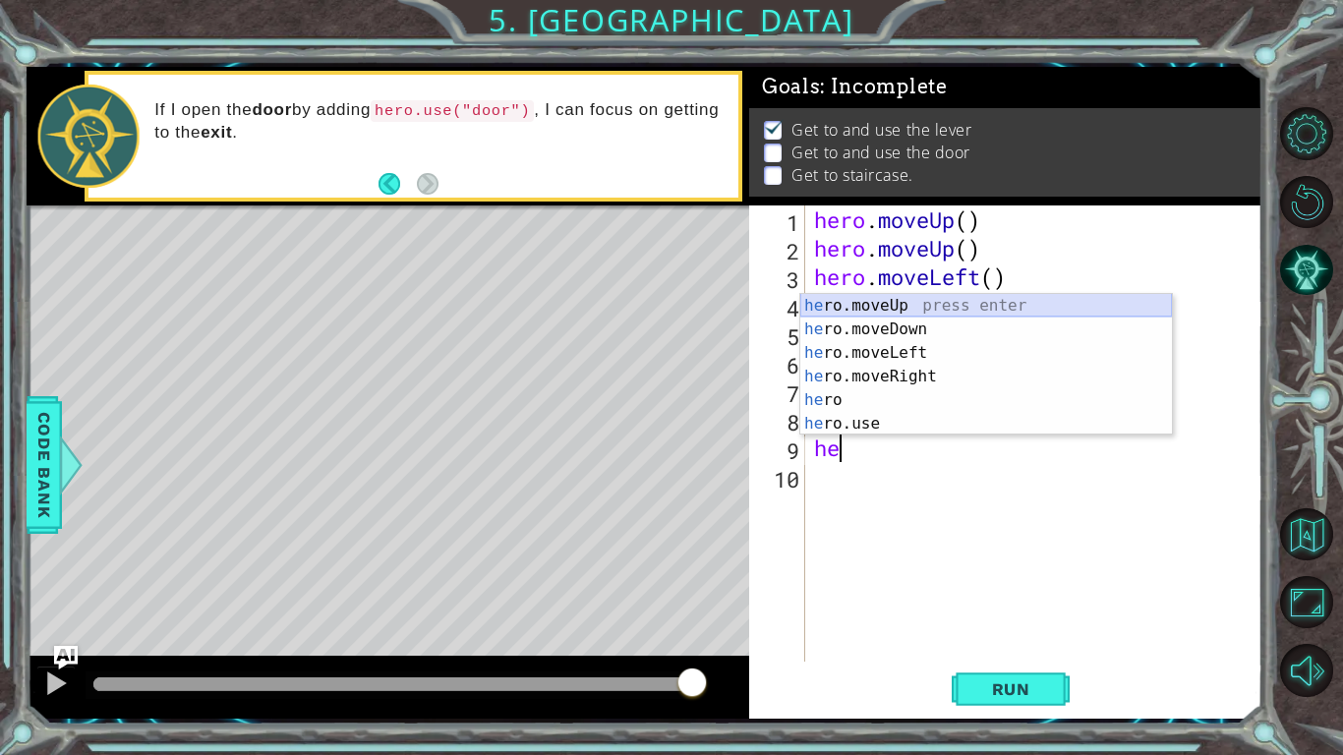
click at [919, 310] on div "he ro.moveUp press enter he ro.moveDown press enter he ro.moveLeft press enter …" at bounding box center [986, 388] width 372 height 189
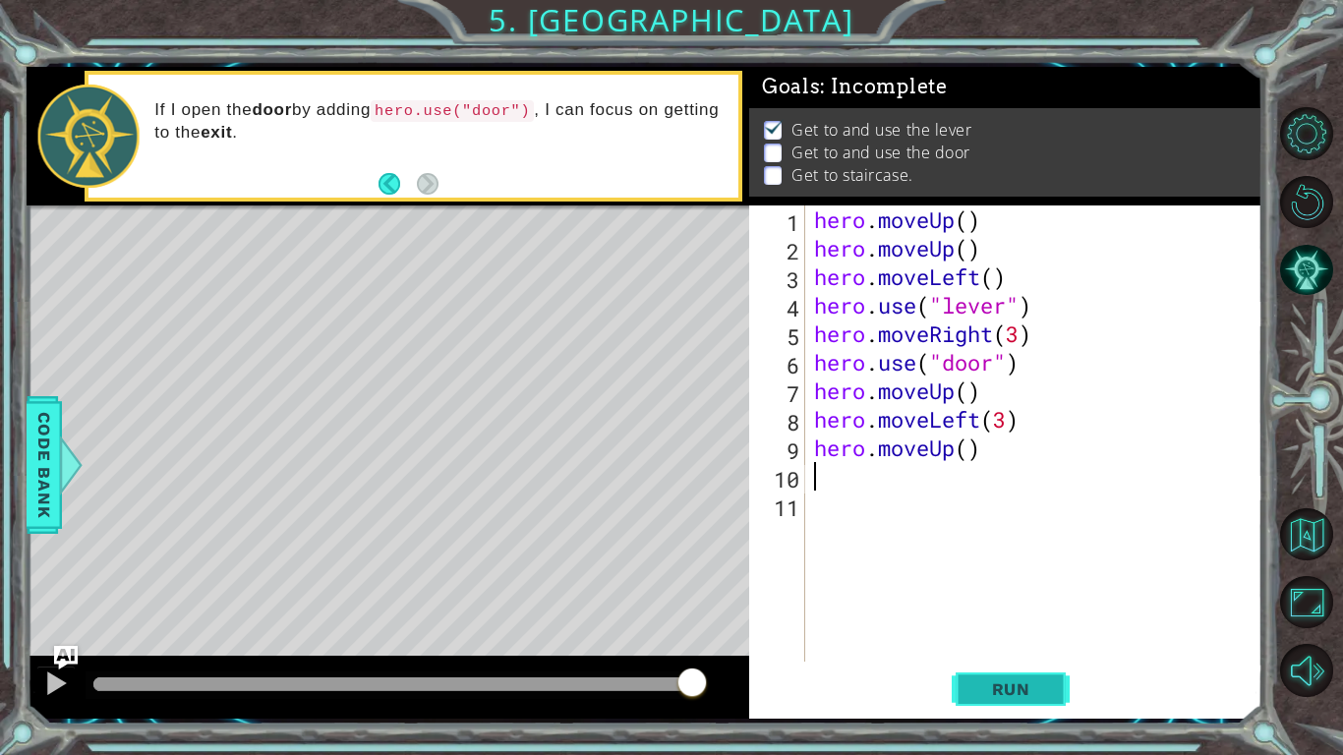
click at [1033, 685] on span "Run" at bounding box center [1011, 689] width 78 height 20
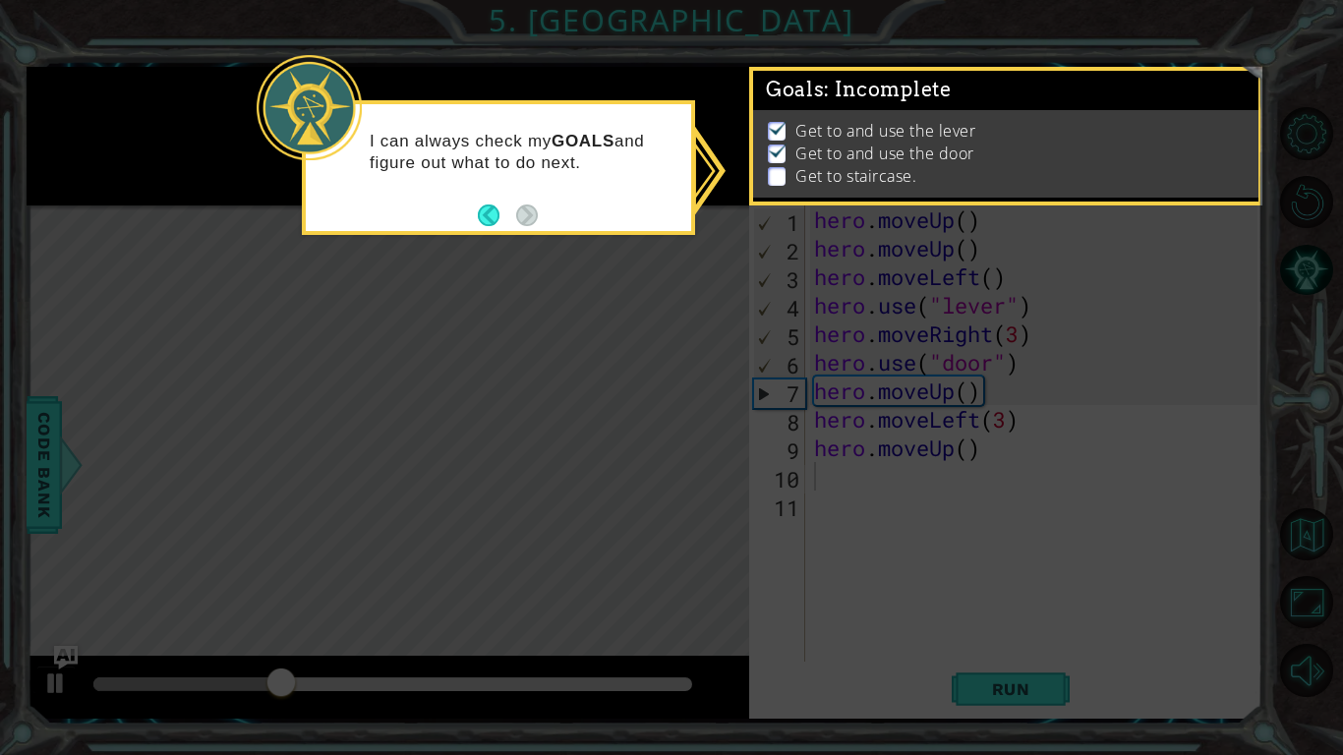
click at [897, 268] on icon at bounding box center [671, 377] width 1343 height 755
click at [1001, 651] on icon at bounding box center [671, 377] width 1343 height 755
click at [498, 243] on icon at bounding box center [671, 377] width 1343 height 755
click at [493, 217] on button "Back" at bounding box center [497, 216] width 38 height 22
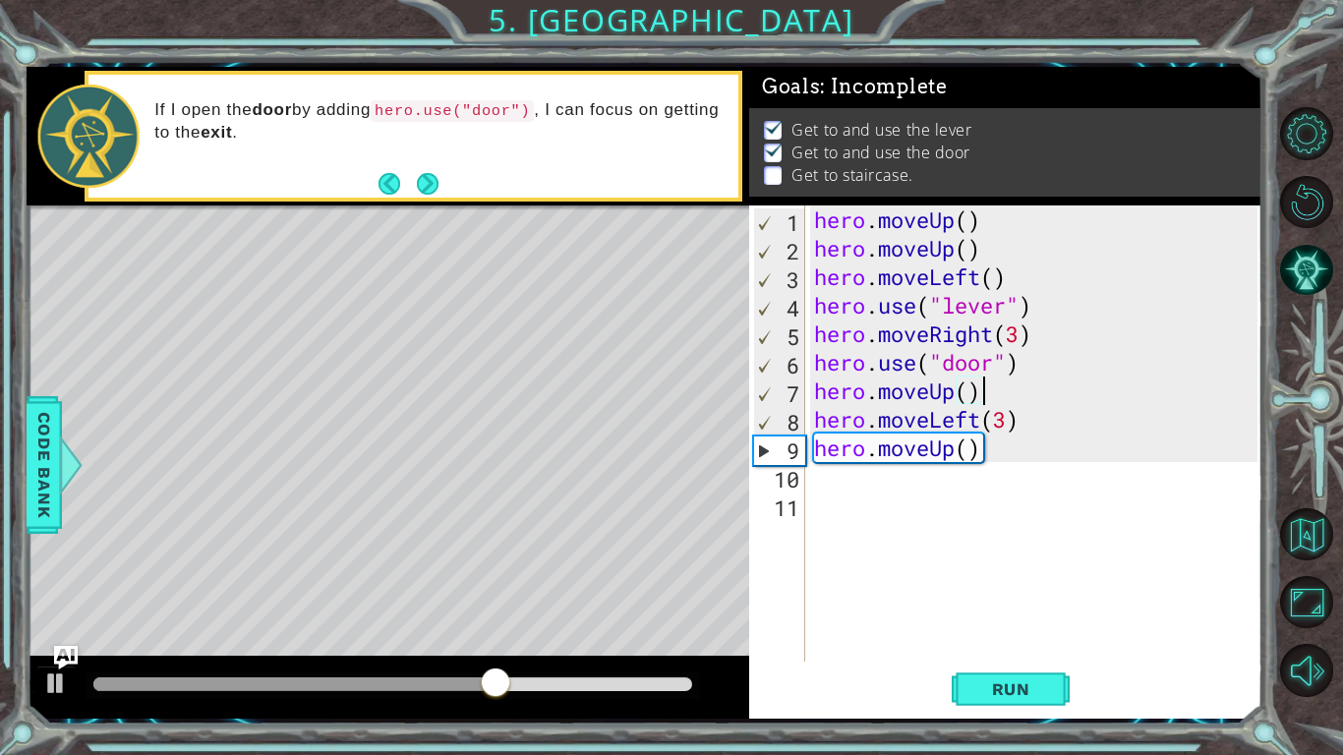
click at [992, 401] on div "hero . moveUp ( ) hero . moveUp ( ) hero . moveLeft ( ) hero . use ( "lever" ) …" at bounding box center [1038, 461] width 457 height 513
type textarea "hero.moveUp()"
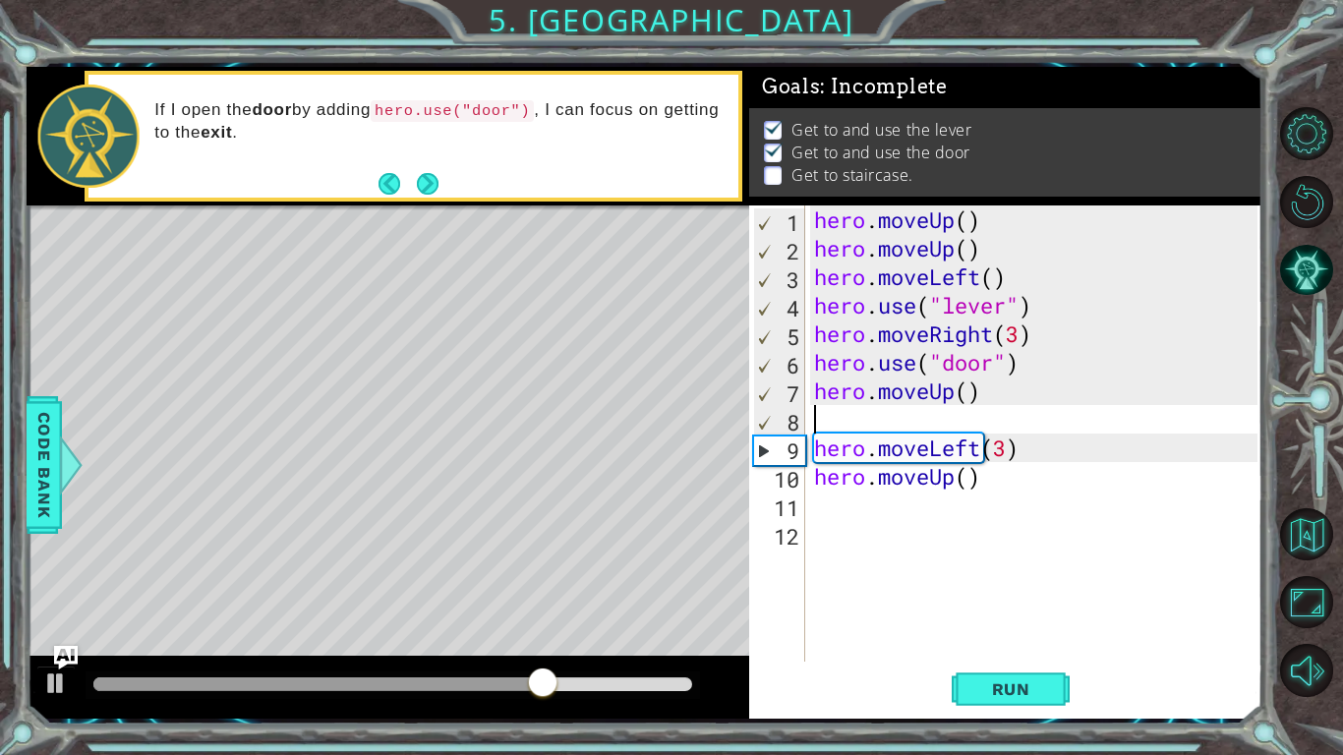
type textarea "m"
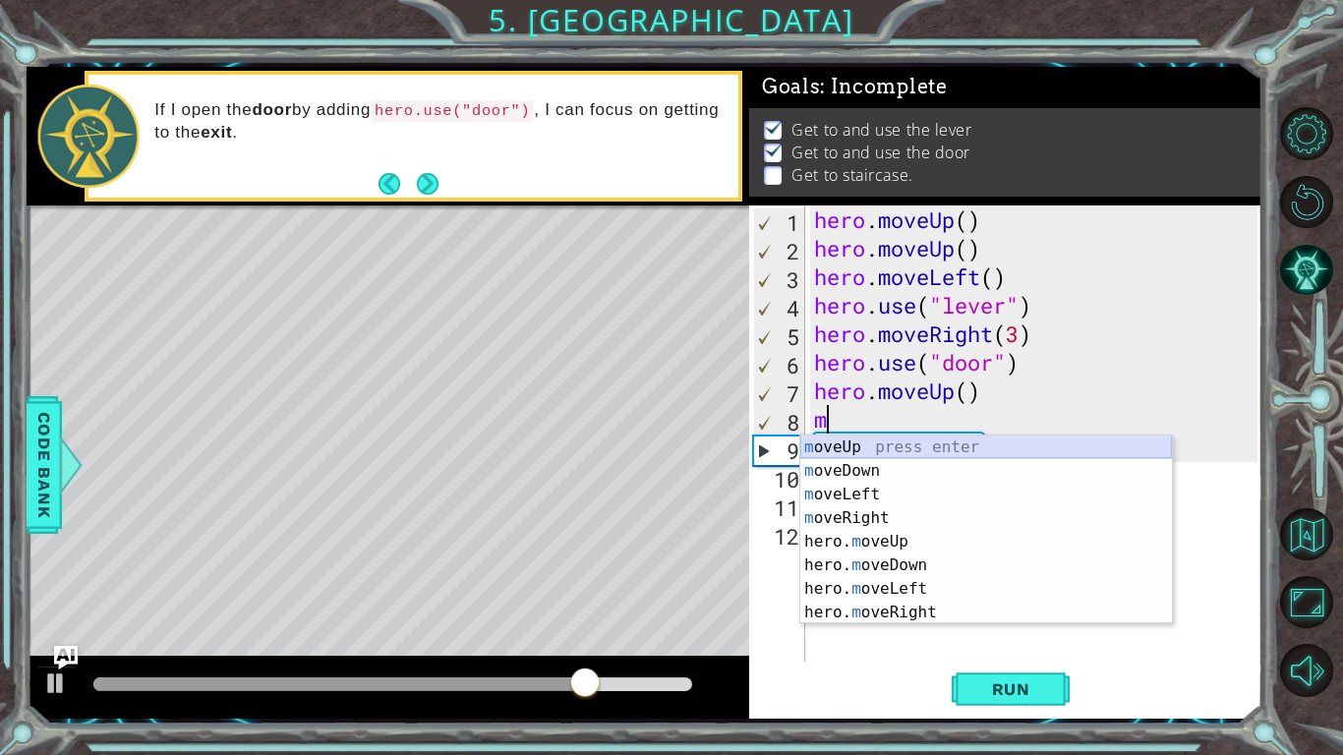
click at [915, 442] on div "m oveUp press enter m oveDown press enter m oveLeft press enter m oveRight pres…" at bounding box center [986, 554] width 372 height 236
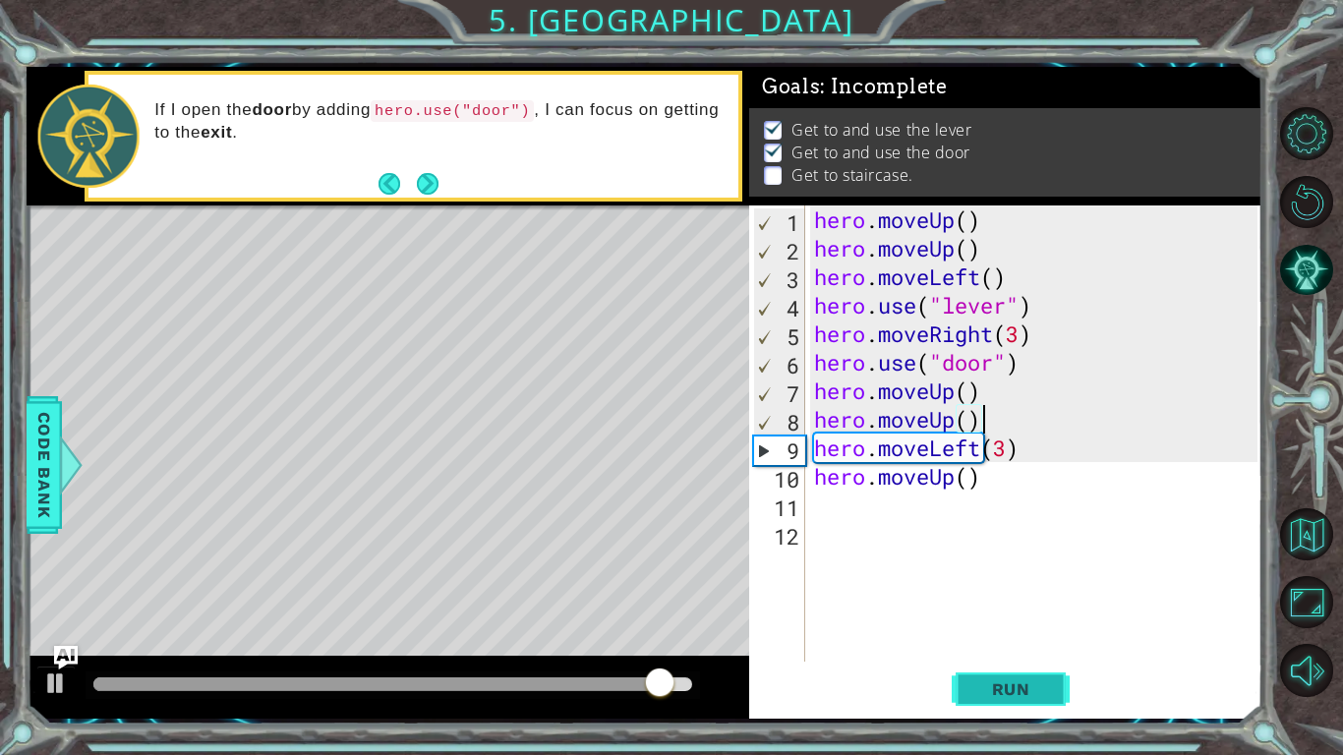
type textarea "hero.moveUp()"
click at [1019, 676] on button "Run" at bounding box center [1011, 689] width 118 height 51
click at [821, 505] on div "hero . moveUp ( ) hero . moveUp ( ) hero . moveLeft ( ) hero . use ( "lever" ) …" at bounding box center [1038, 461] width 457 height 513
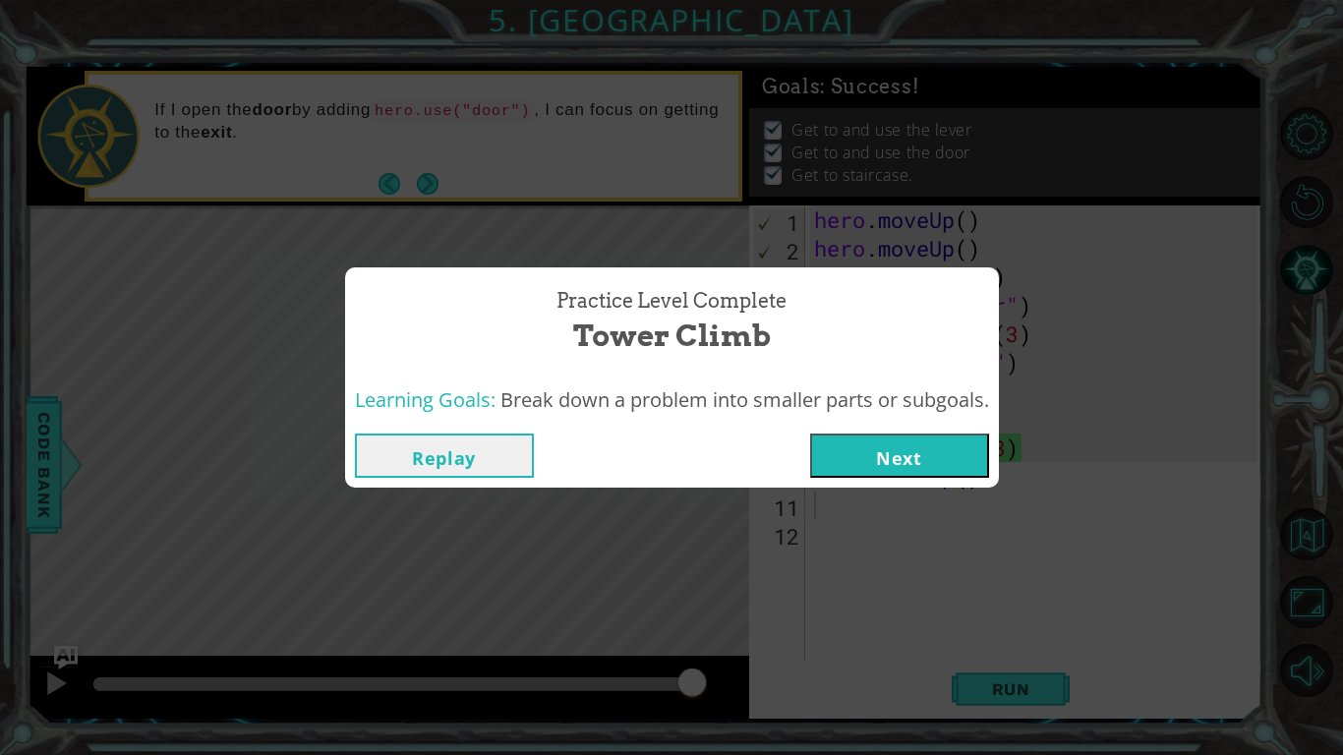
click at [871, 467] on button "Next" at bounding box center [899, 456] width 179 height 44
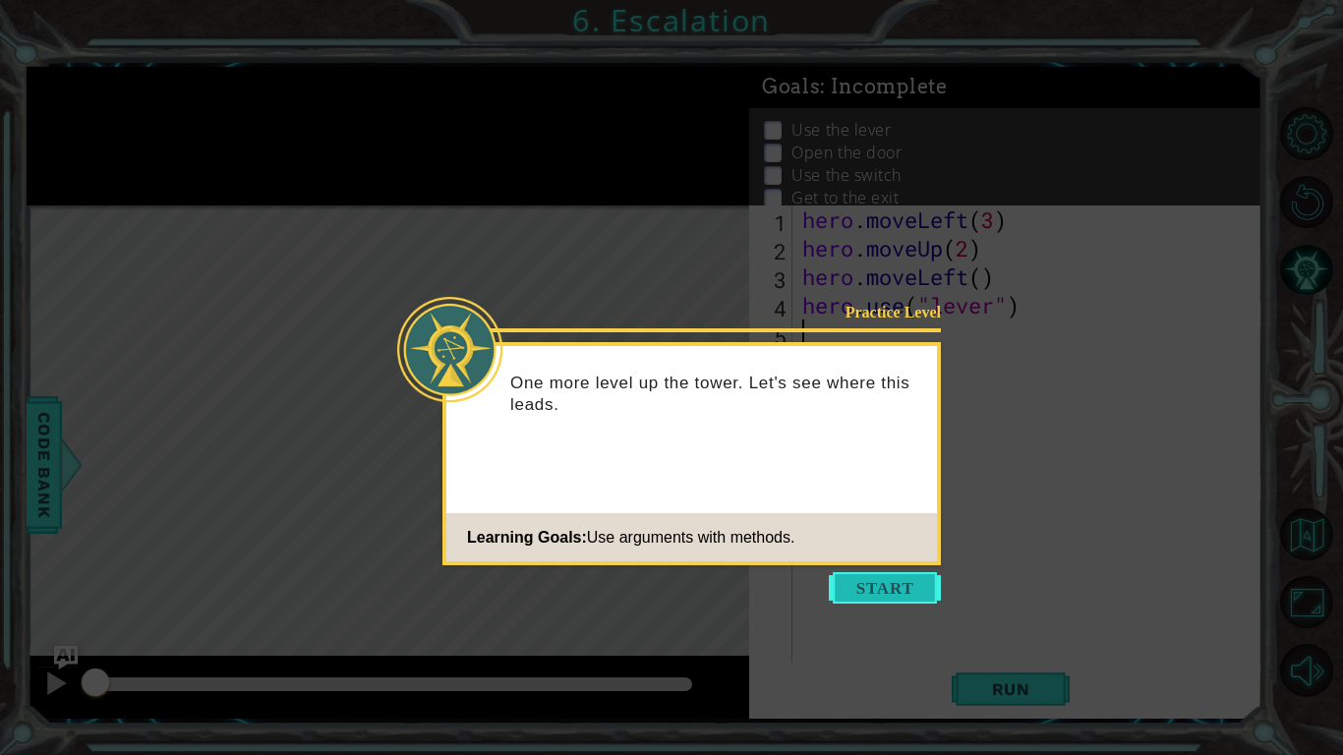
click at [855, 587] on button "Start" at bounding box center [885, 587] width 112 height 31
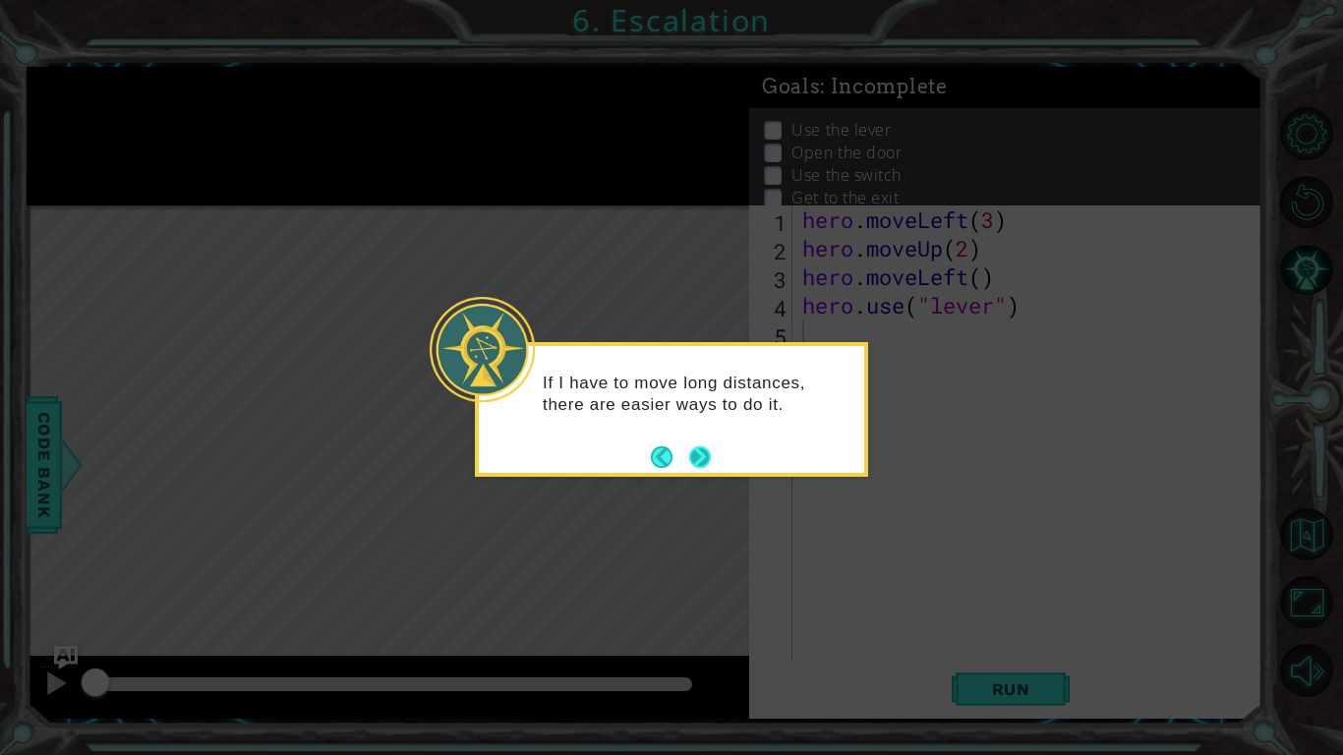
click at [696, 461] on button "Next" at bounding box center [699, 456] width 25 height 25
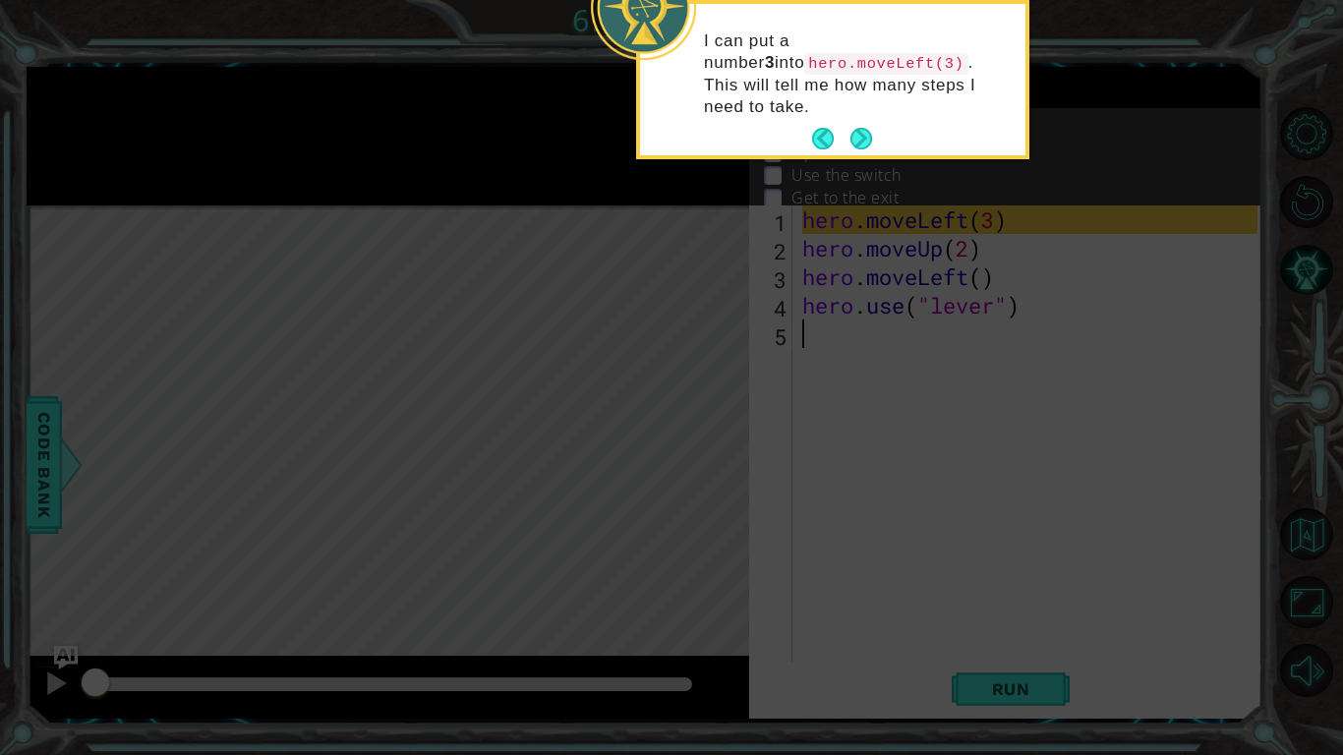
click at [857, 146] on icon at bounding box center [671, 122] width 1343 height 1266
click at [865, 122] on button "Next" at bounding box center [861, 138] width 33 height 33
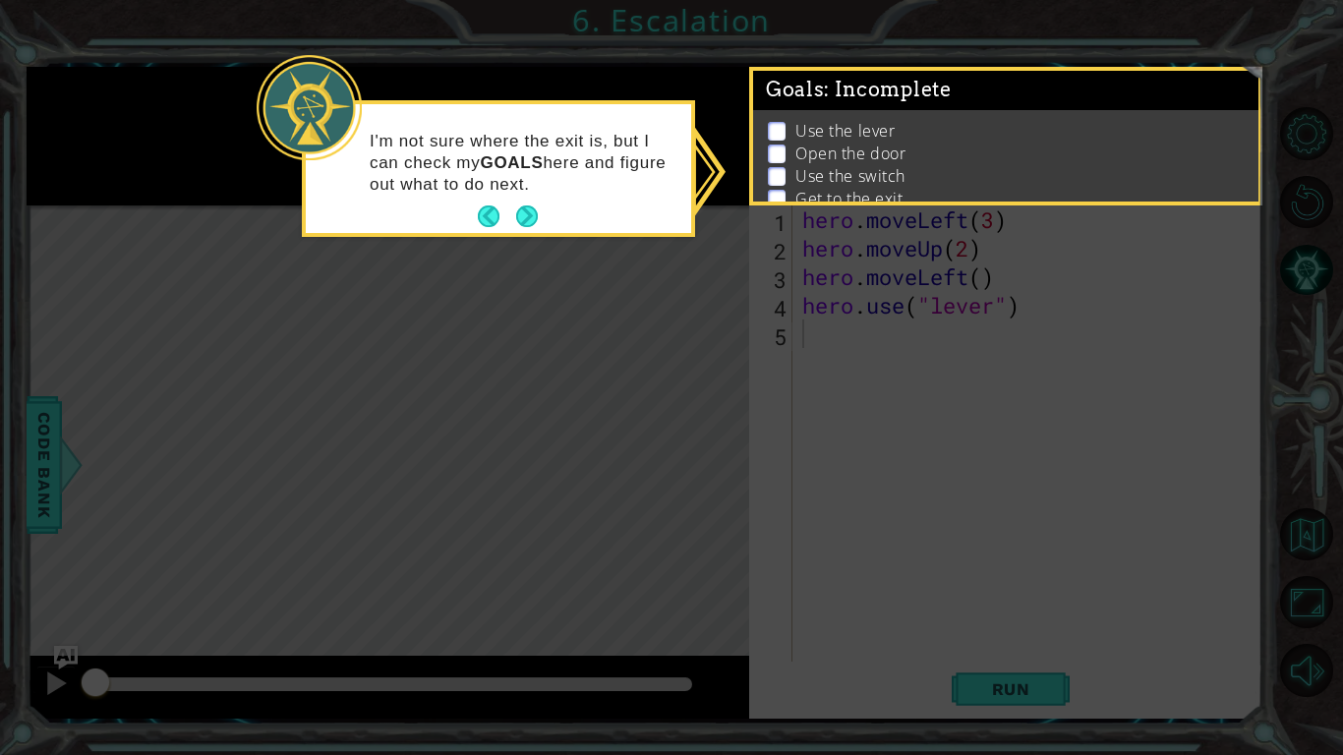
click at [683, 201] on div "I'm not sure where the exit is, but I can check my GOALS here and figure out wh…" at bounding box center [498, 172] width 385 height 121
click at [533, 213] on button "Next" at bounding box center [526, 217] width 36 height 36
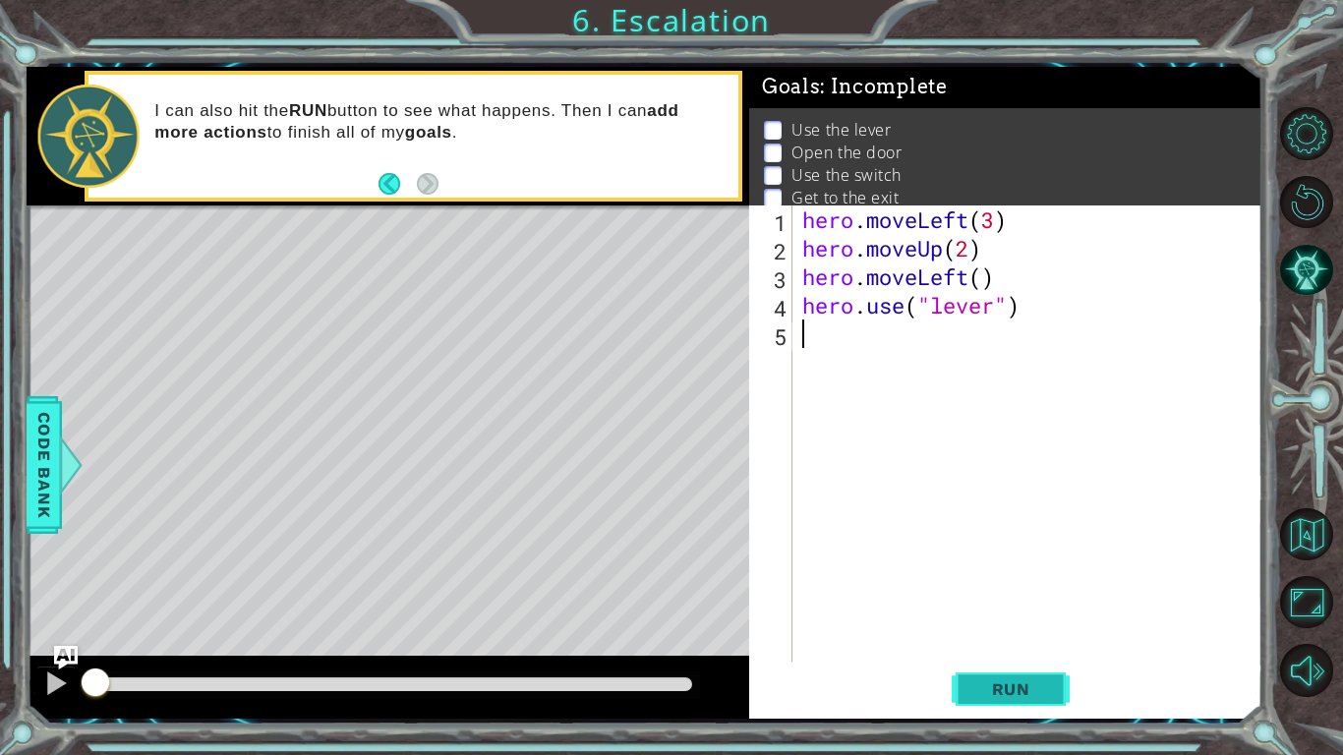
click at [977, 703] on button "Run" at bounding box center [1011, 689] width 118 height 51
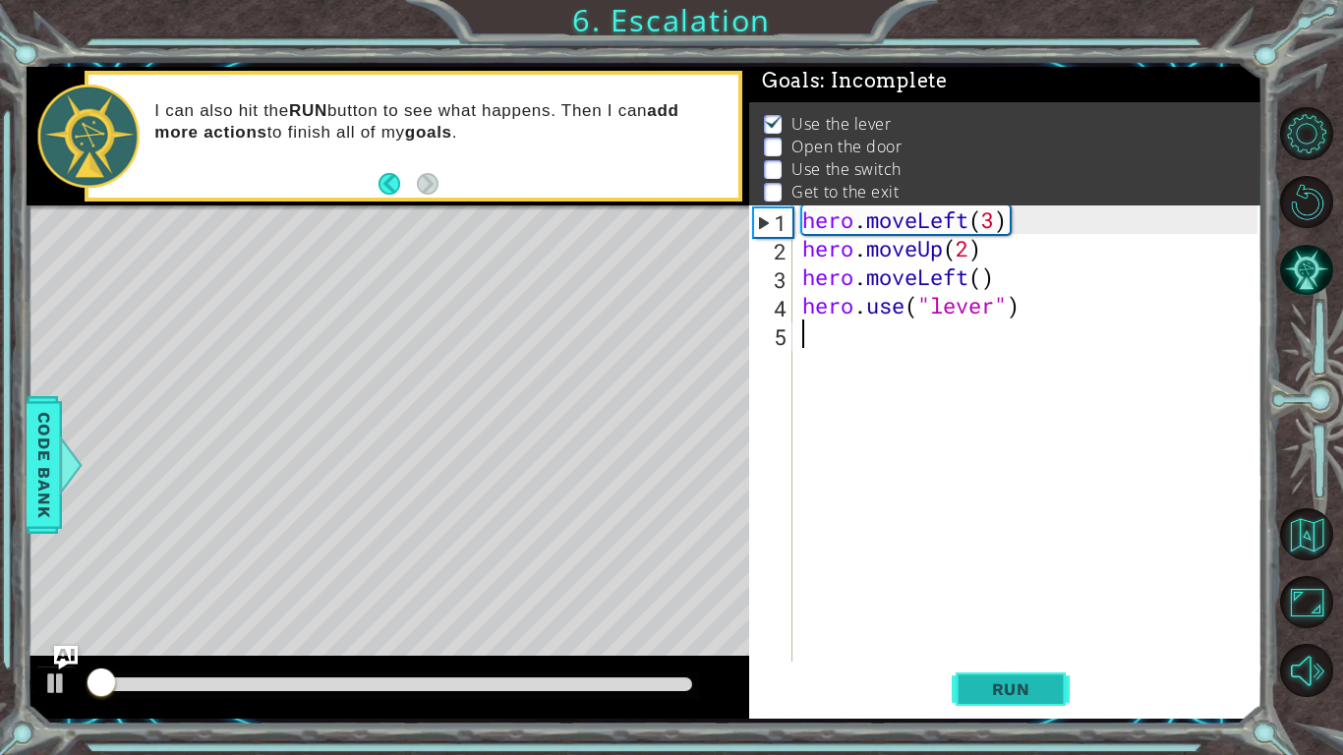
scroll to position [7, 0]
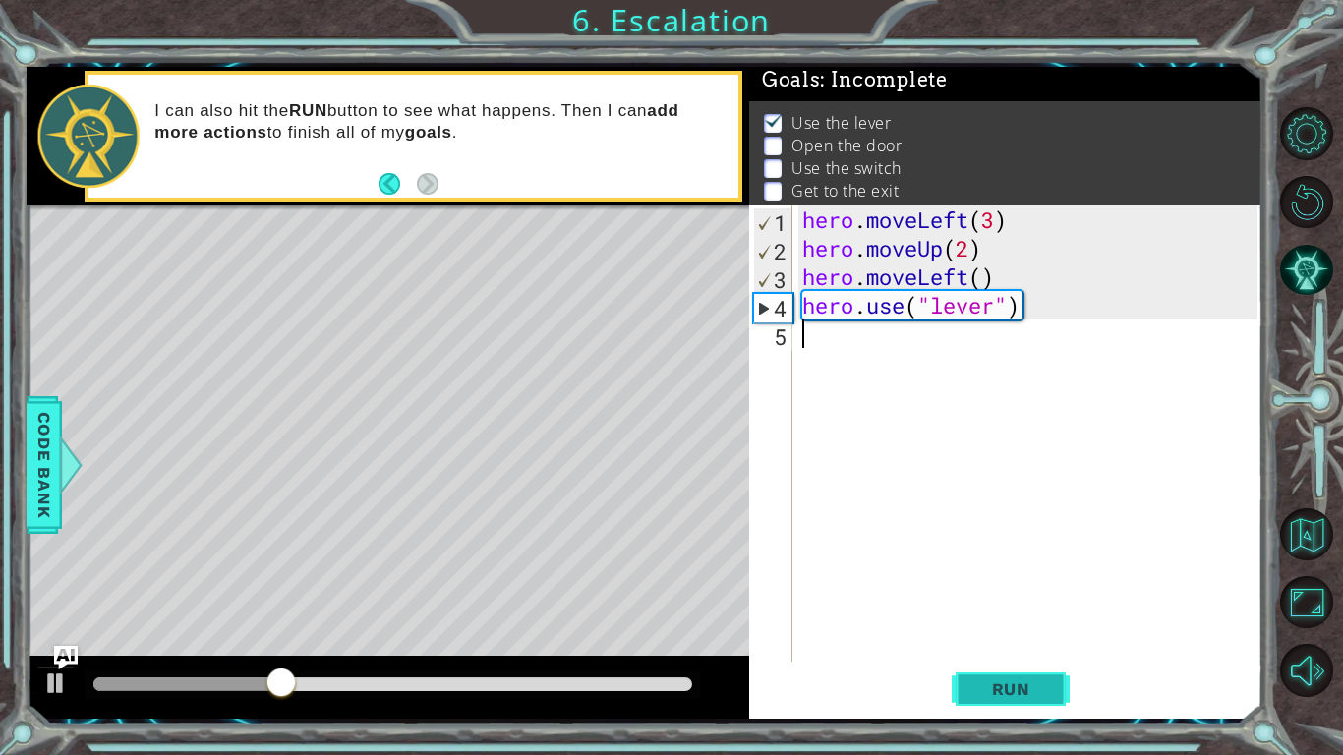
click at [977, 703] on button "Run" at bounding box center [1011, 689] width 118 height 51
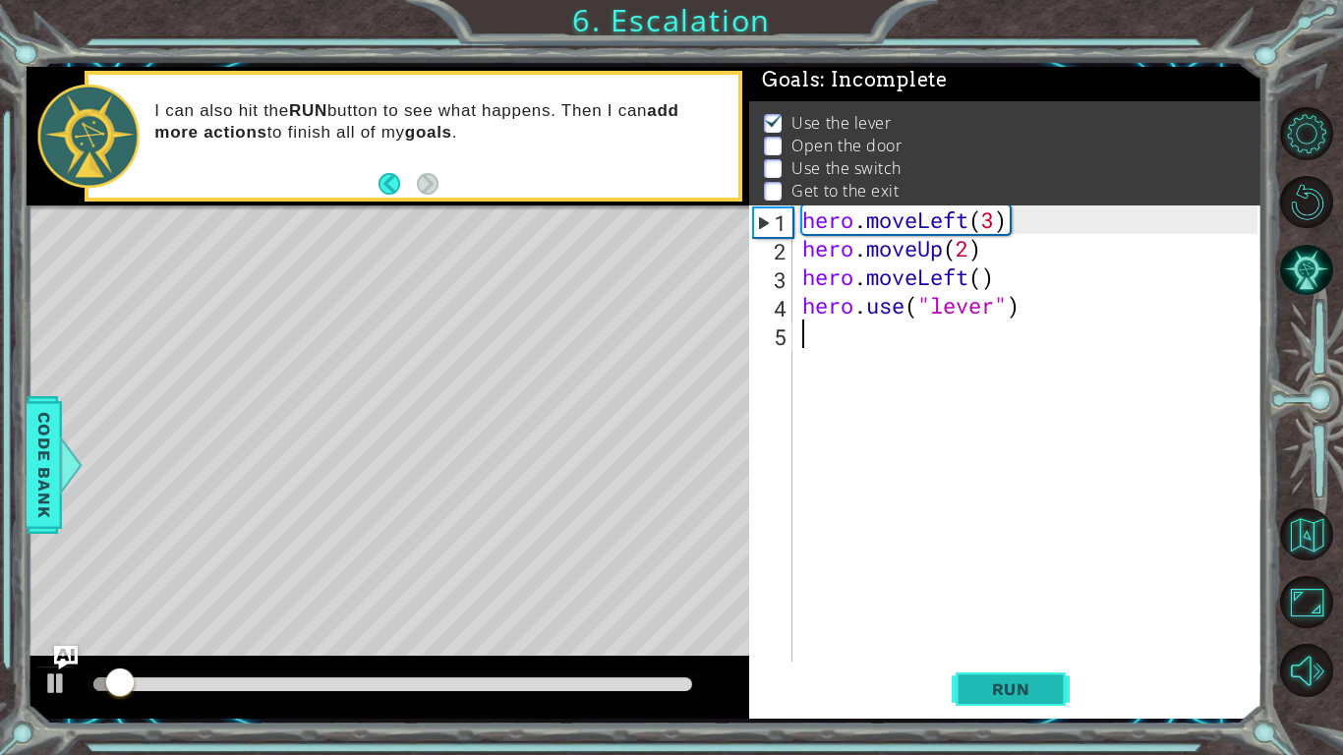
click at [977, 703] on button "Run" at bounding box center [1011, 689] width 118 height 51
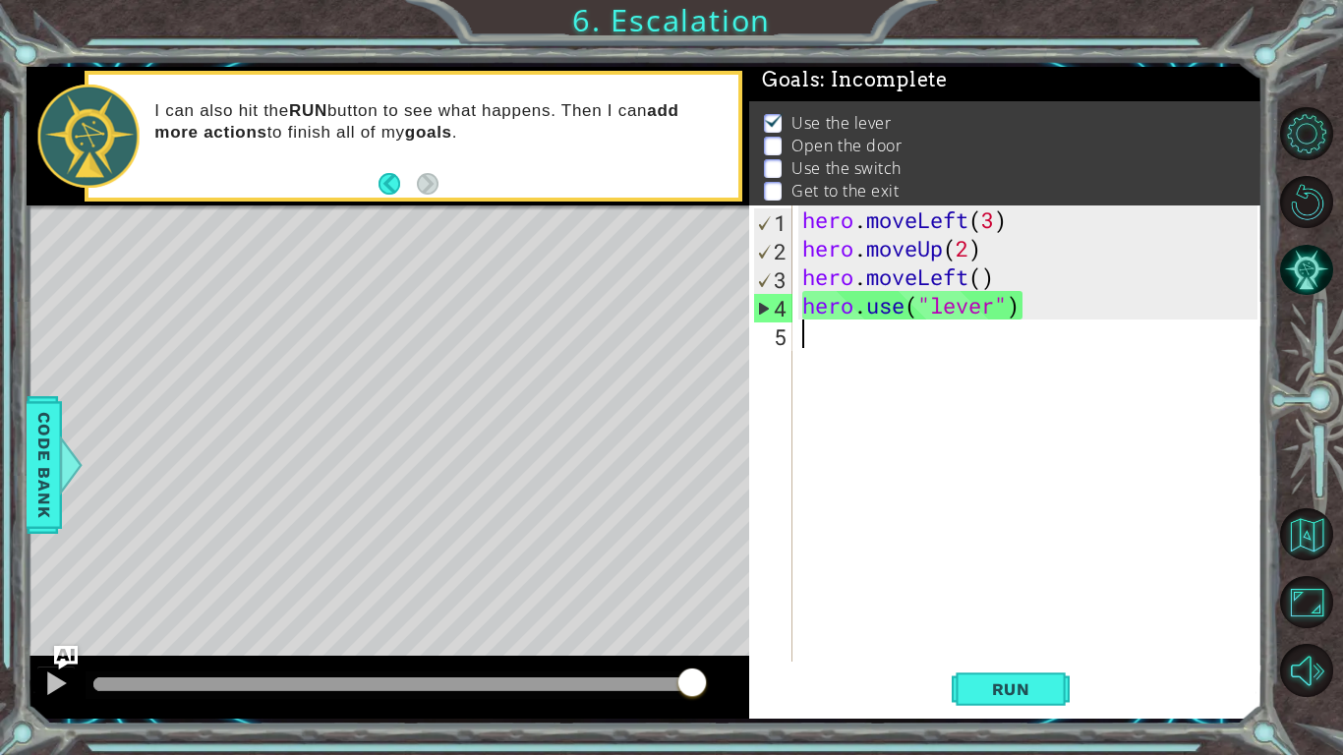
click at [908, 542] on div "hero . moveLeft ( 3 ) hero . moveUp ( 2 ) hero . moveLeft ( ) hero . use ( "lev…" at bounding box center [1032, 461] width 469 height 513
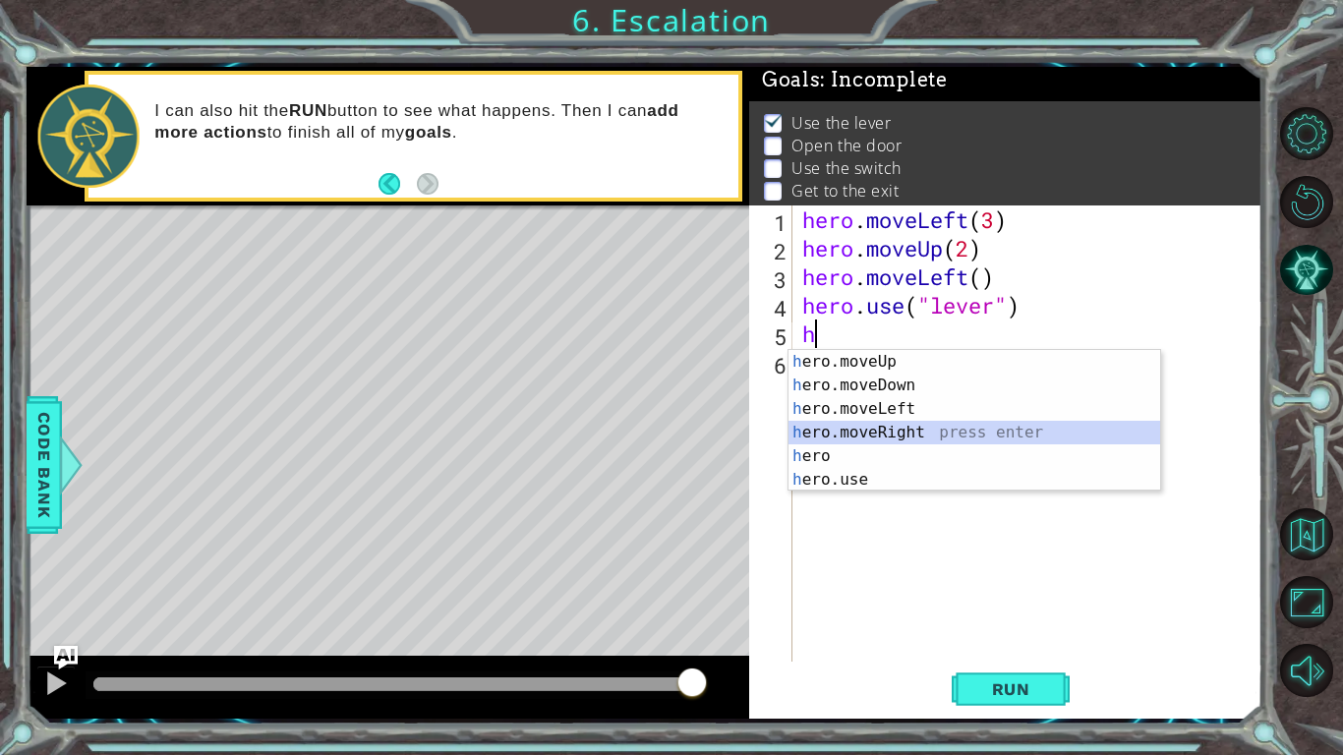
click at [877, 431] on div "h ero.moveUp press enter h ero.moveDown press enter h ero.moveLeft press enter …" at bounding box center [975, 444] width 372 height 189
type textarea "hero.moveRight(1)"
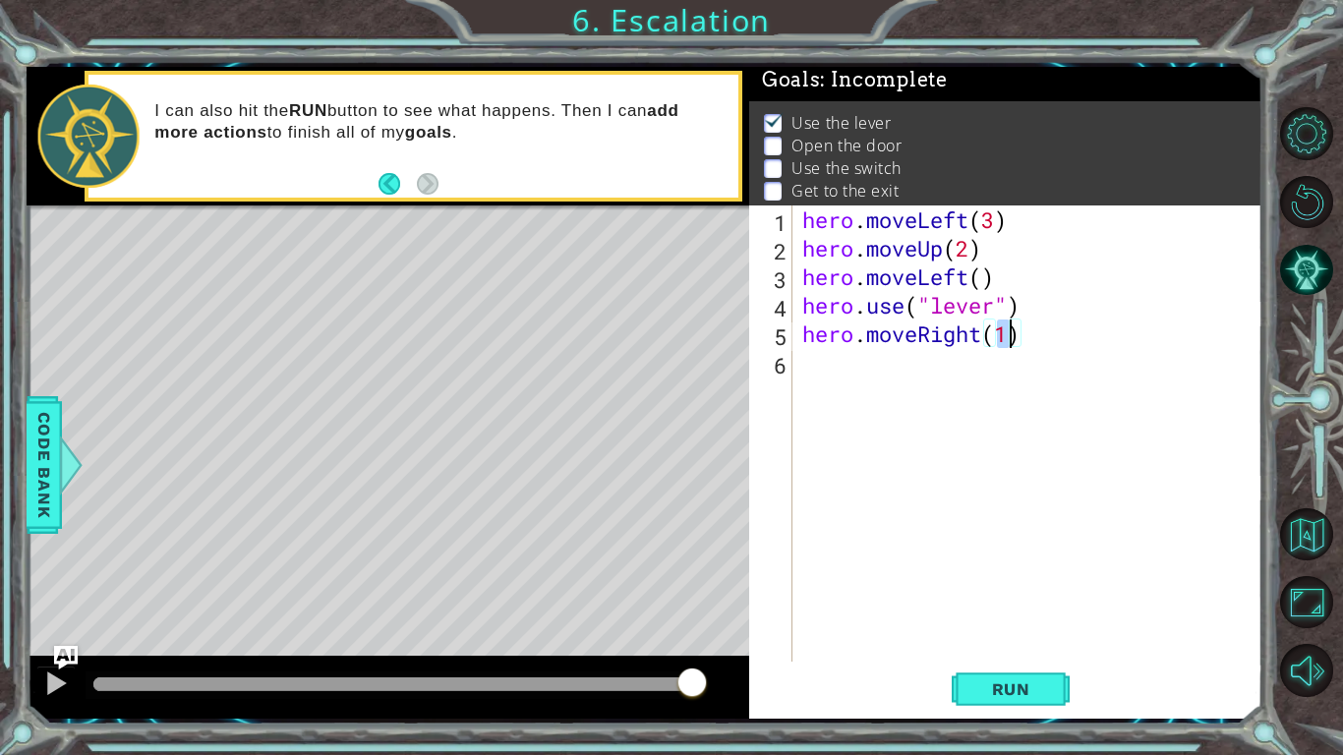
click at [934, 368] on div "hero . moveLeft ( 3 ) hero . moveUp ( 2 ) hero . moveLeft ( ) hero . use ( "lev…" at bounding box center [1032, 461] width 469 height 513
click at [1010, 705] on button "Run" at bounding box center [1011, 689] width 118 height 51
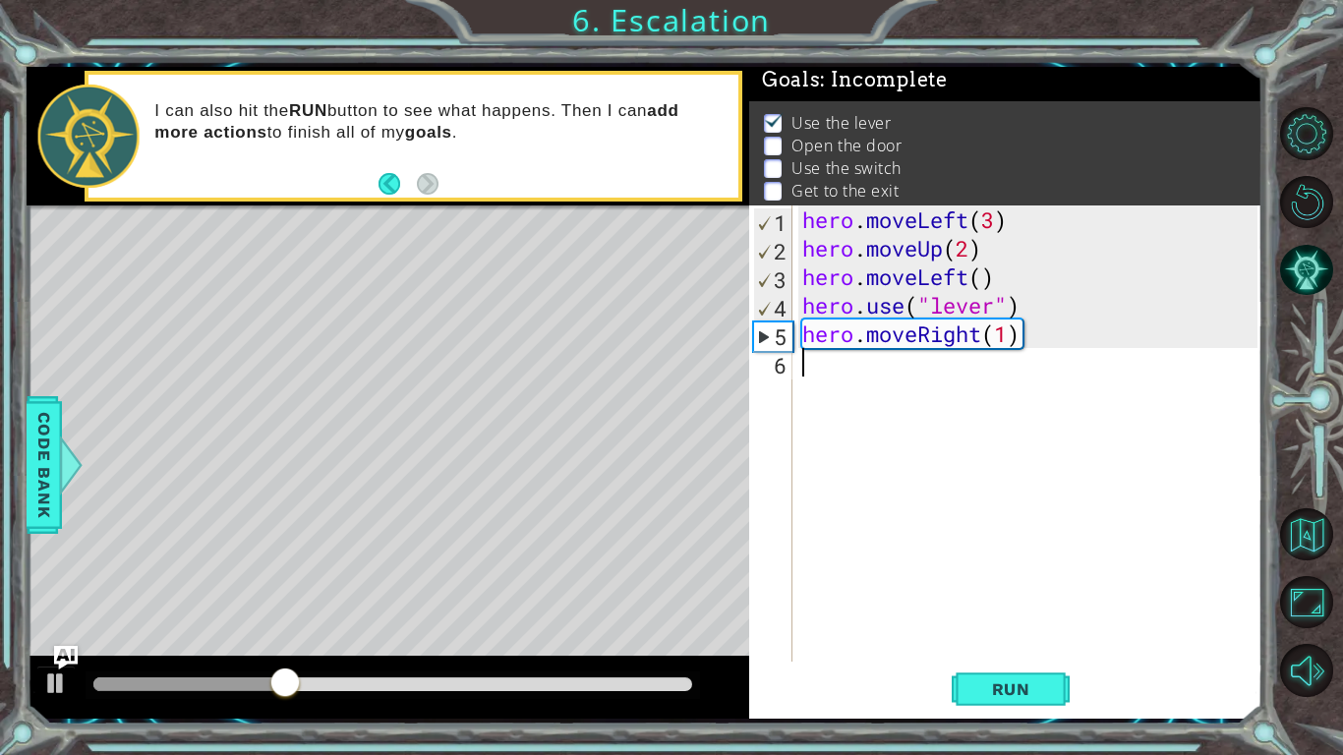
click at [987, 336] on div "hero . moveLeft ( 3 ) hero . moveUp ( 2 ) hero . moveLeft ( ) hero . use ( "lev…" at bounding box center [1032, 461] width 469 height 513
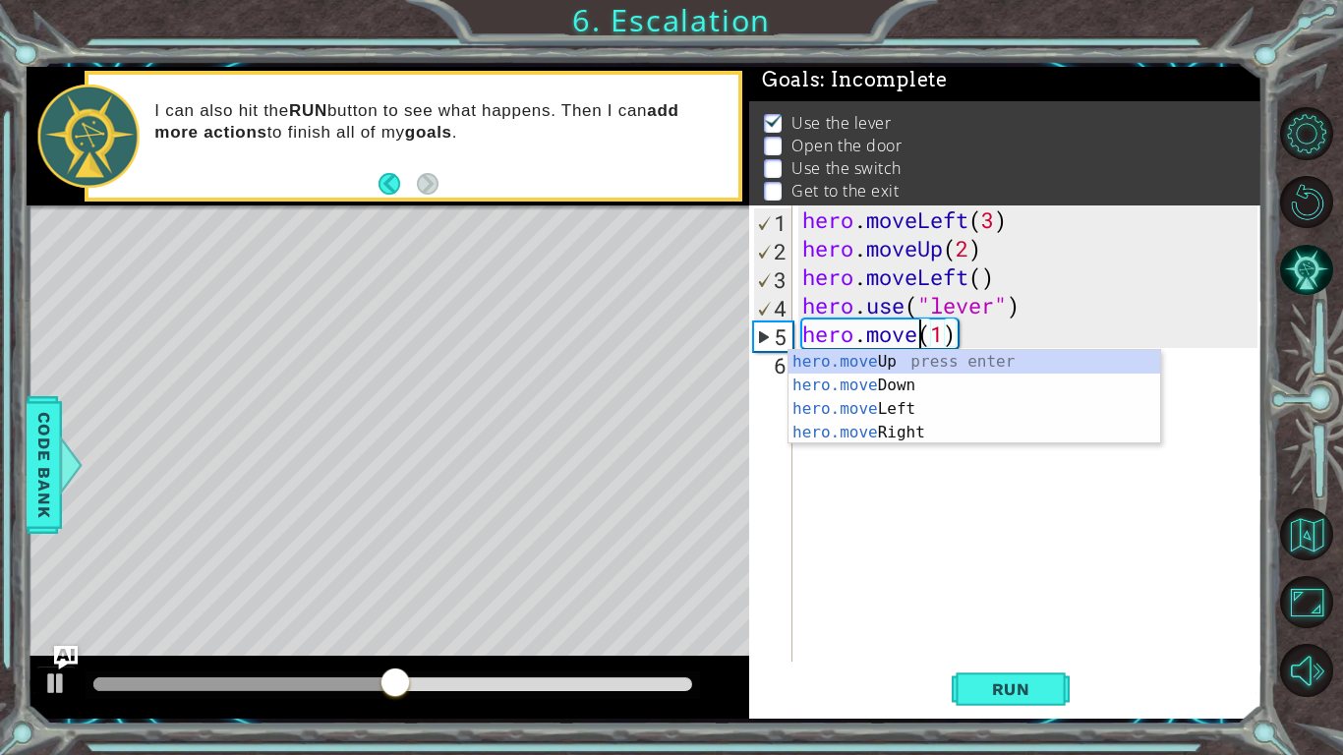
click at [941, 422] on div "hero.move Up press enter hero.move Down press enter hero.move Left press enter …" at bounding box center [975, 421] width 372 height 142
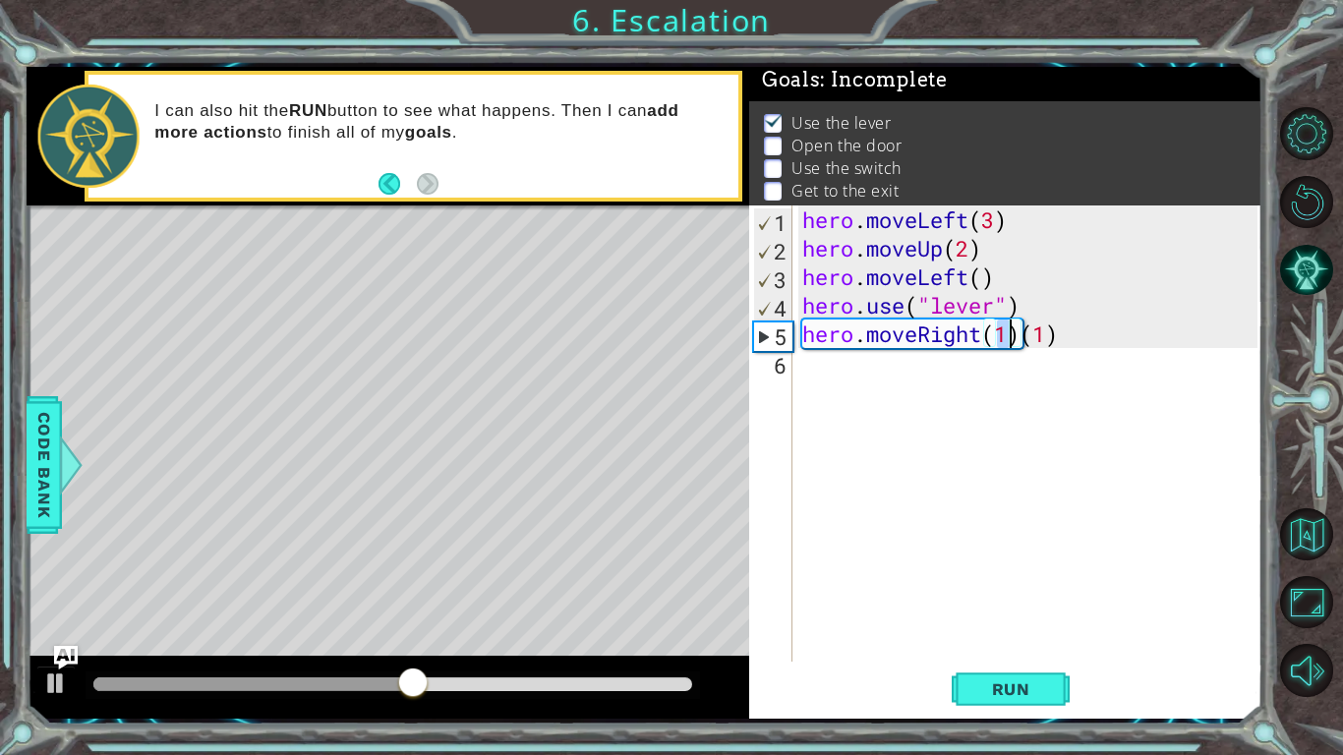
click at [976, 339] on div "hero . moveLeft ( 3 ) hero . moveUp ( 2 ) hero . moveLeft ( ) hero . use ( "lev…" at bounding box center [1032, 461] width 469 height 513
click at [1030, 328] on div "hero . moveLeft ( 3 ) hero . moveUp ( 2 ) hero . moveLeft ( ) hero . use ( "lev…" at bounding box center [1032, 461] width 469 height 513
click at [984, 322] on div "hero . moveLeft ( 3 ) hero . moveUp ( 2 ) hero . moveLeft ( ) hero . use ( "lev…" at bounding box center [1032, 461] width 469 height 513
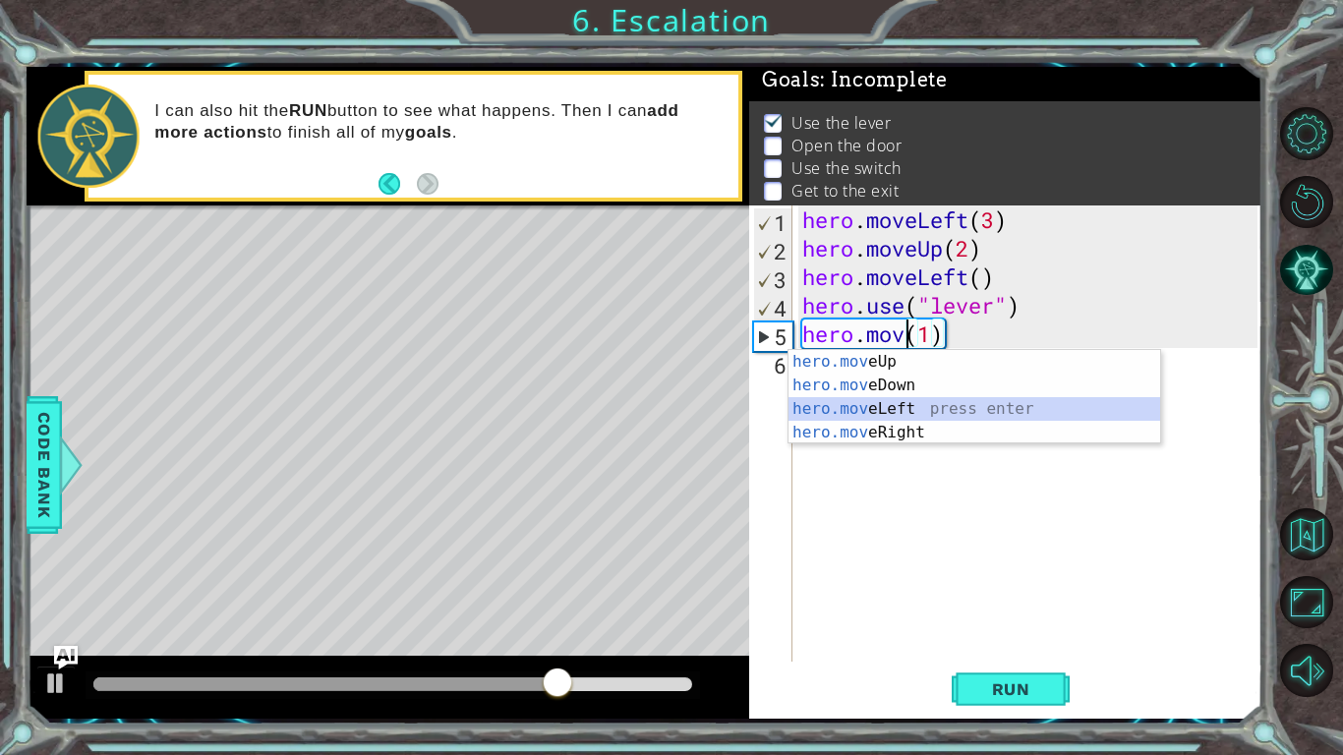
click at [908, 400] on div "hero.mov eUp press enter hero.mov eDown press enter hero.mov eLeft press enter …" at bounding box center [975, 421] width 372 height 142
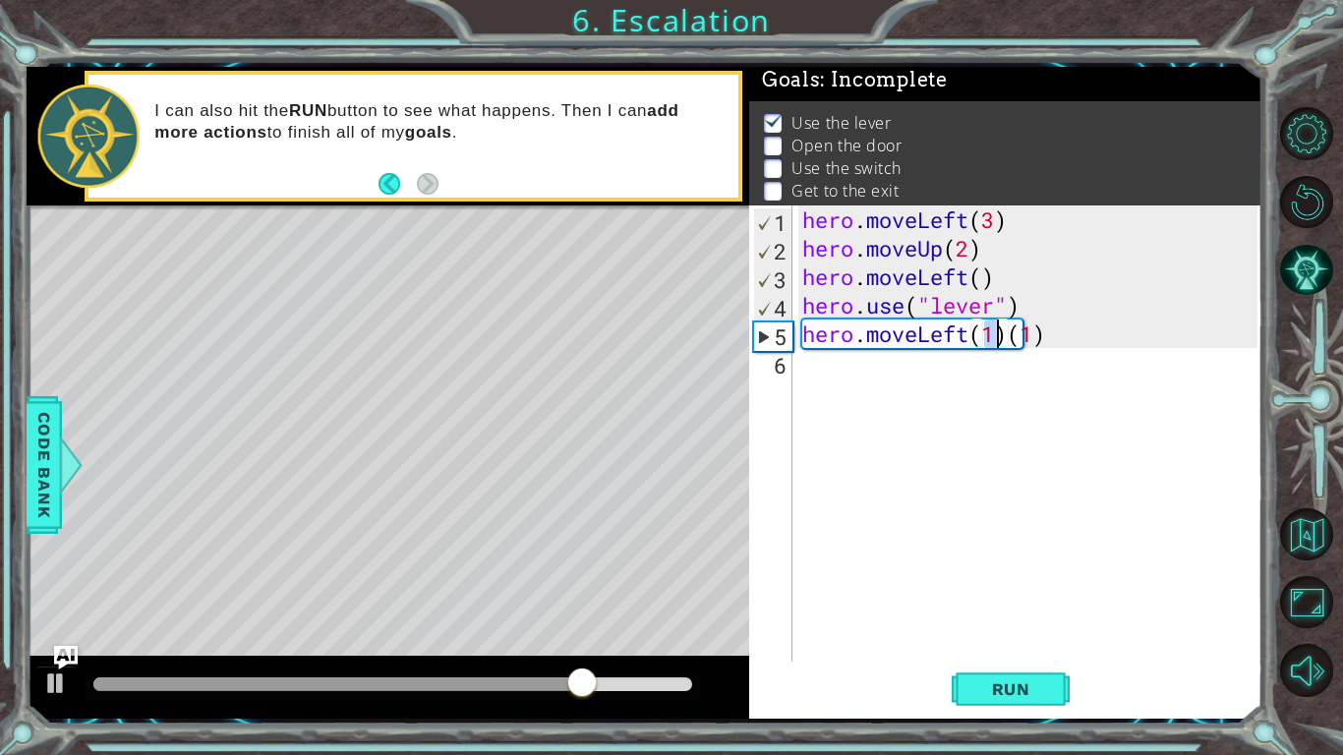
click at [1002, 328] on div "hero . moveLeft ( 3 ) hero . moveUp ( 2 ) hero . moveLeft ( ) hero . use ( "lev…" at bounding box center [1027, 433] width 459 height 456
click at [1005, 331] on div "hero . moveLeft ( 3 ) hero . moveUp ( 2 ) hero . moveLeft ( ) hero . use ( "lev…" at bounding box center [1032, 461] width 469 height 513
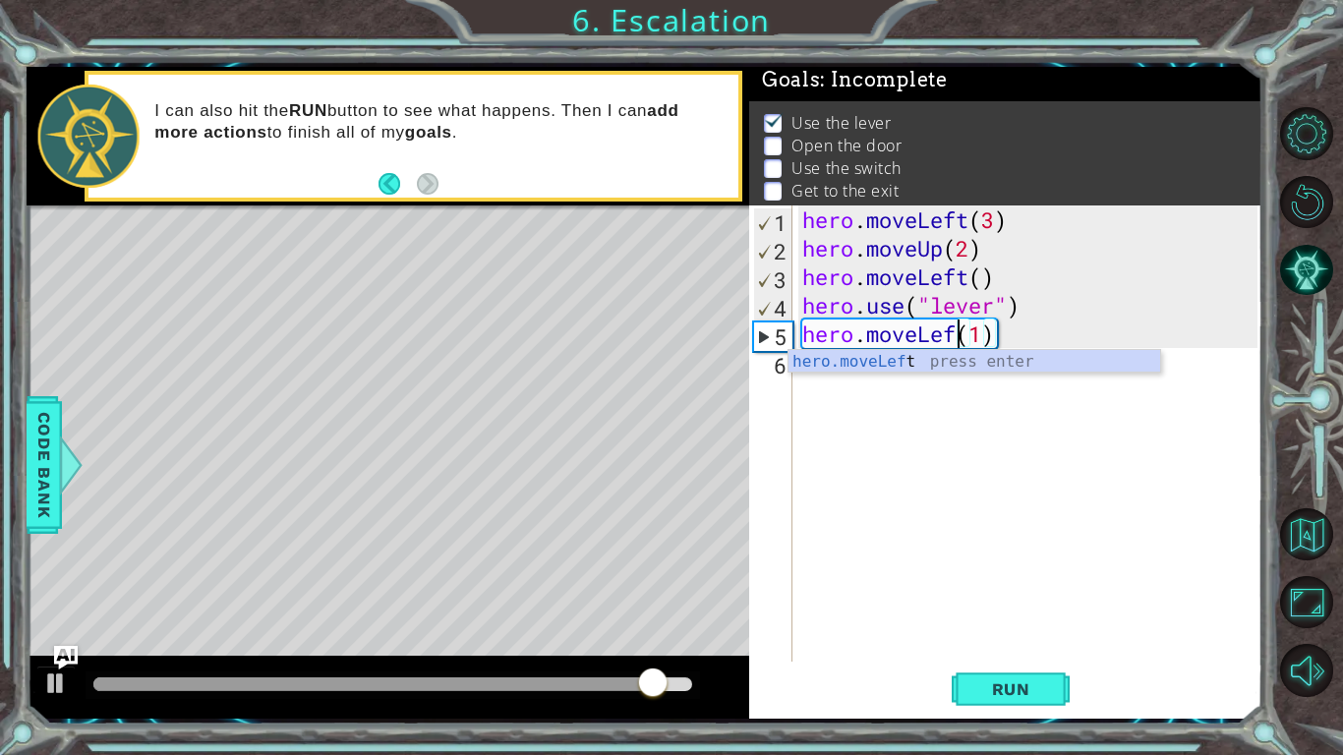
type textarea "hero.moveLeft(1)"
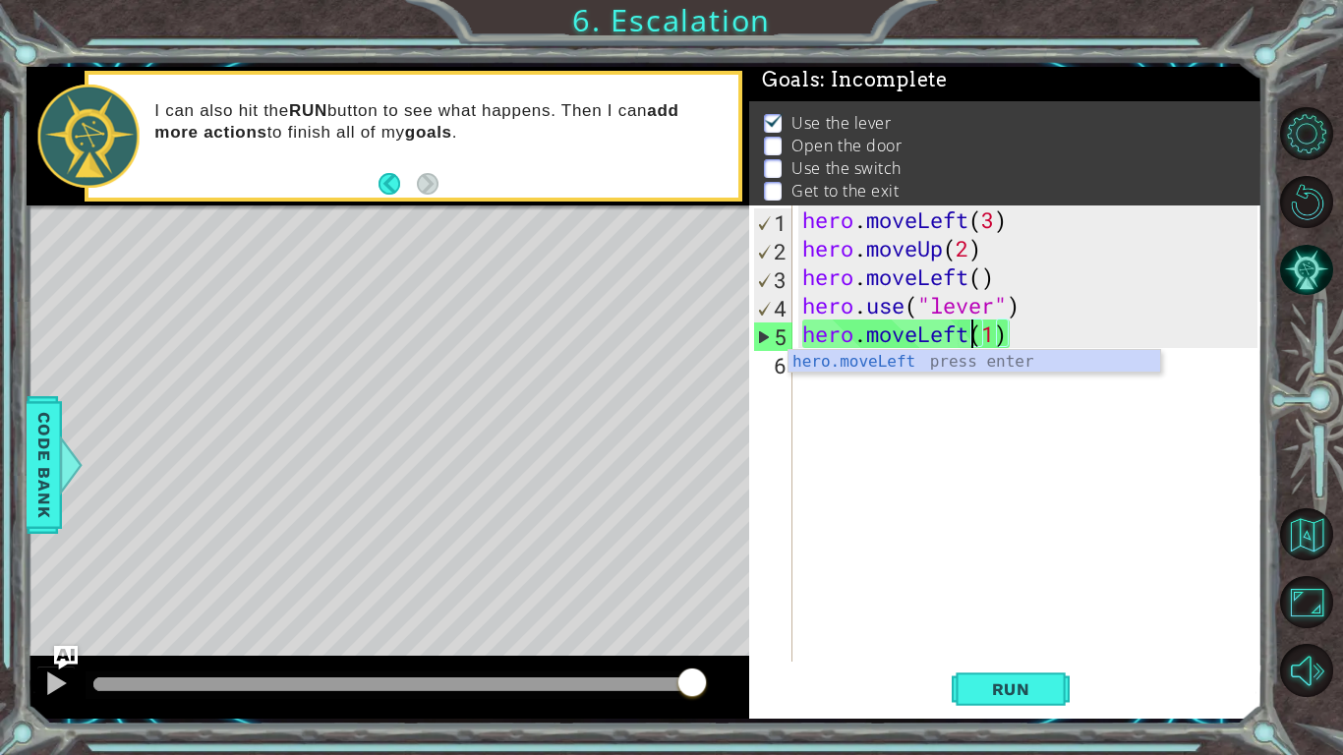
click at [963, 403] on div "hero . moveLeft ( 3 ) hero . moveUp ( 2 ) hero . moveLeft ( ) hero . use ( "lev…" at bounding box center [1032, 461] width 469 height 513
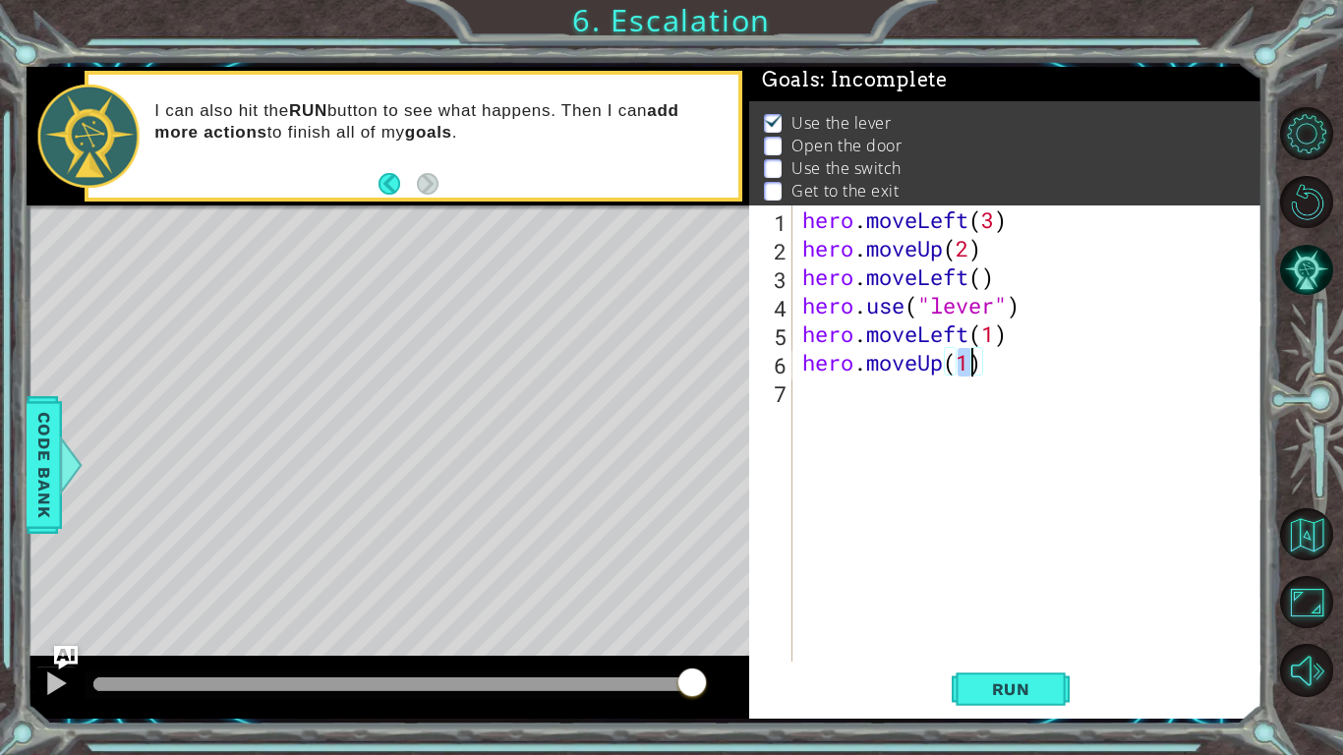
click at [1004, 361] on div "hero . moveLeft ( 3 ) hero . moveUp ( 2 ) hero . moveLeft ( ) hero . use ( "lev…" at bounding box center [1032, 461] width 469 height 513
type textarea "hero.use("door")"
click at [837, 403] on div "hero . moveLeft ( 3 ) hero . moveUp ( 2 ) hero . moveLeft ( ) hero . use ( "lev…" at bounding box center [1032, 461] width 469 height 513
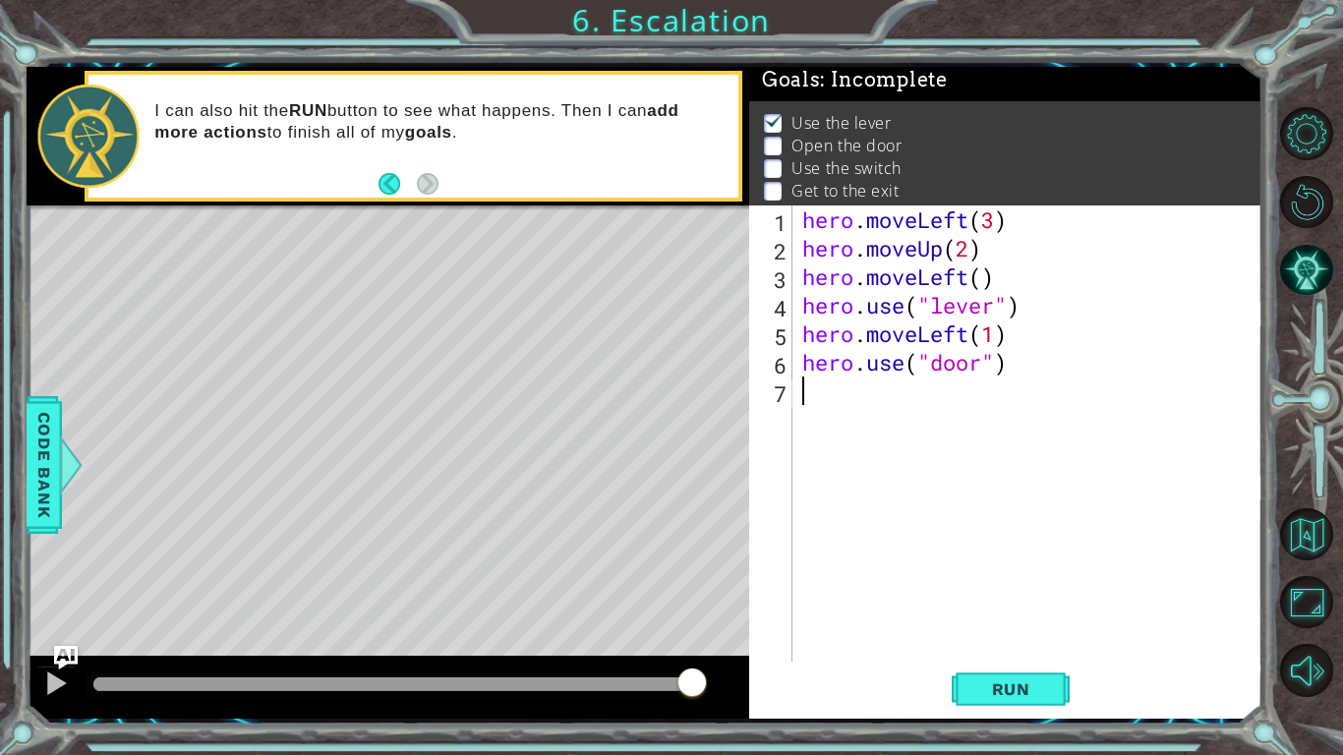
type textarea "m"
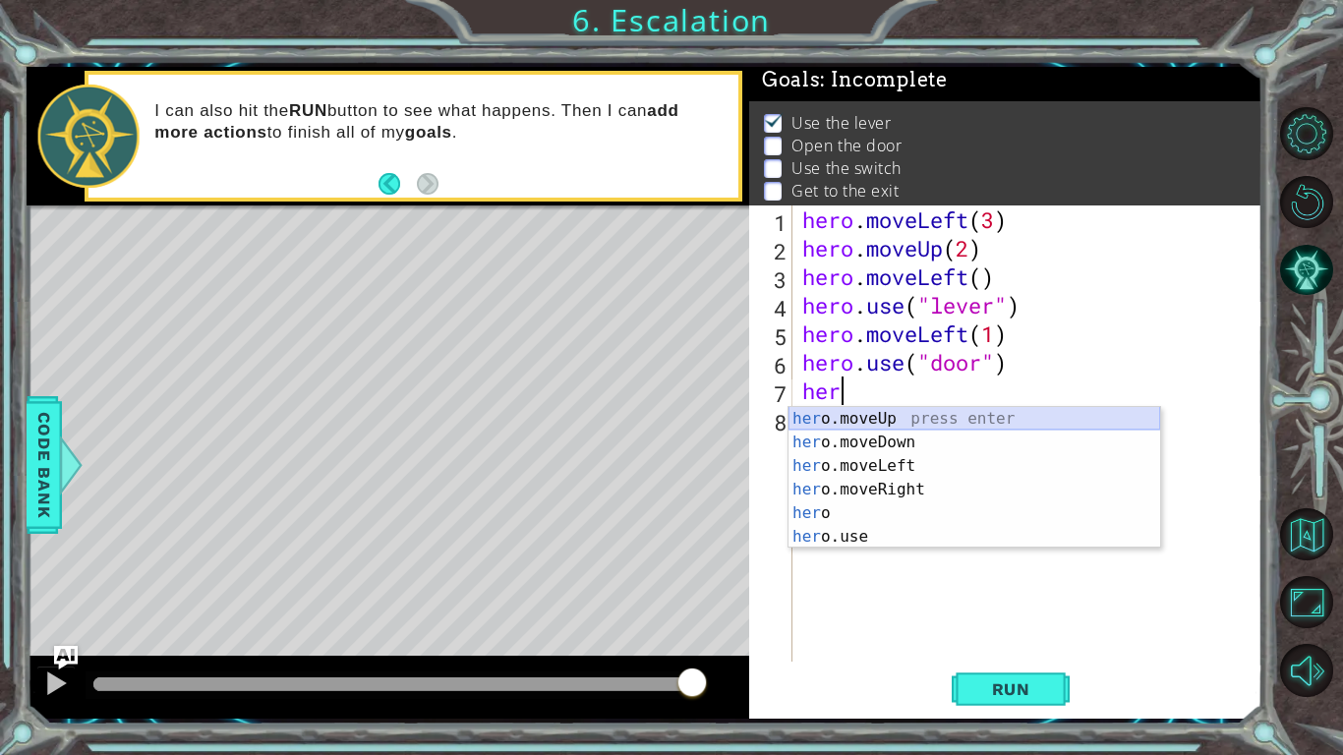
click at [895, 405] on body "1 ההההההההההההההההההההההההההההההההההההההההההההההההההההההההההההההההההההההההההההה…" at bounding box center [671, 377] width 1343 height 755
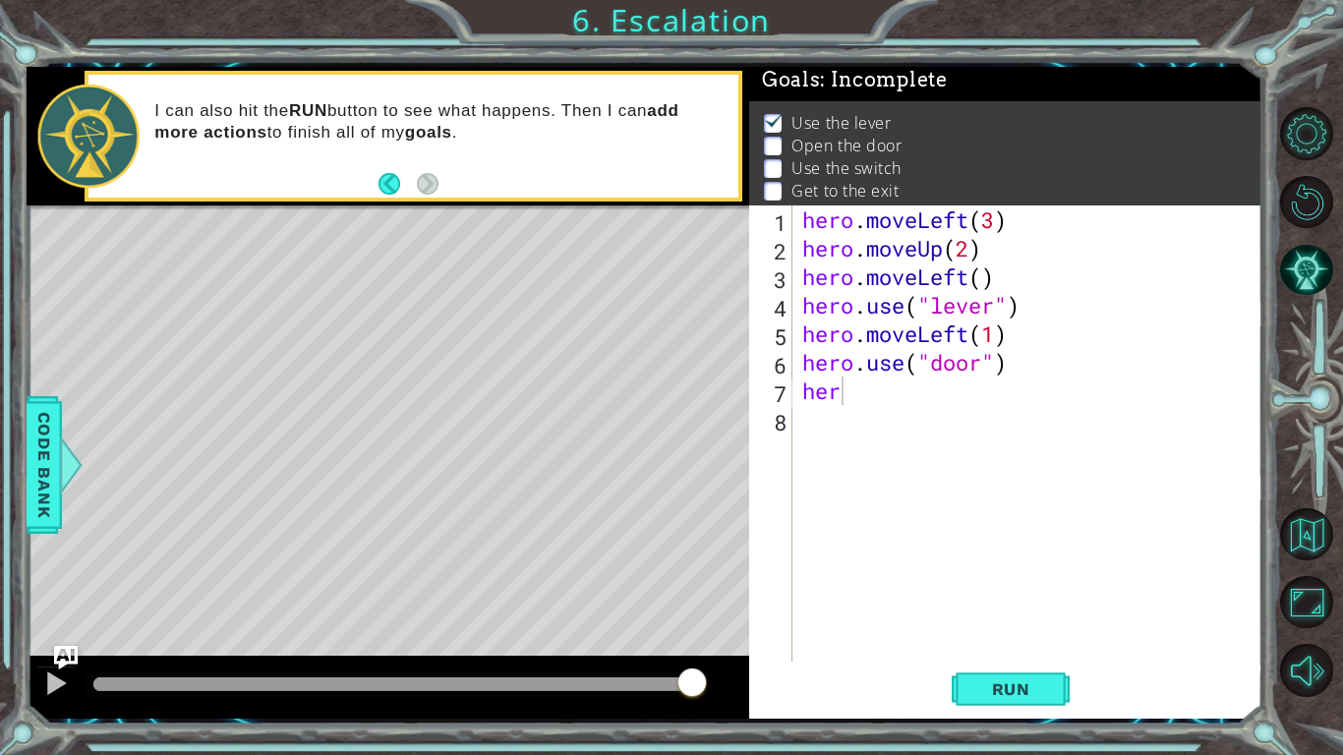
click at [873, 402] on div "hero . moveLeft ( 3 ) hero . moveUp ( 2 ) hero . moveLeft ( ) hero . use ( "lev…" at bounding box center [1032, 461] width 469 height 513
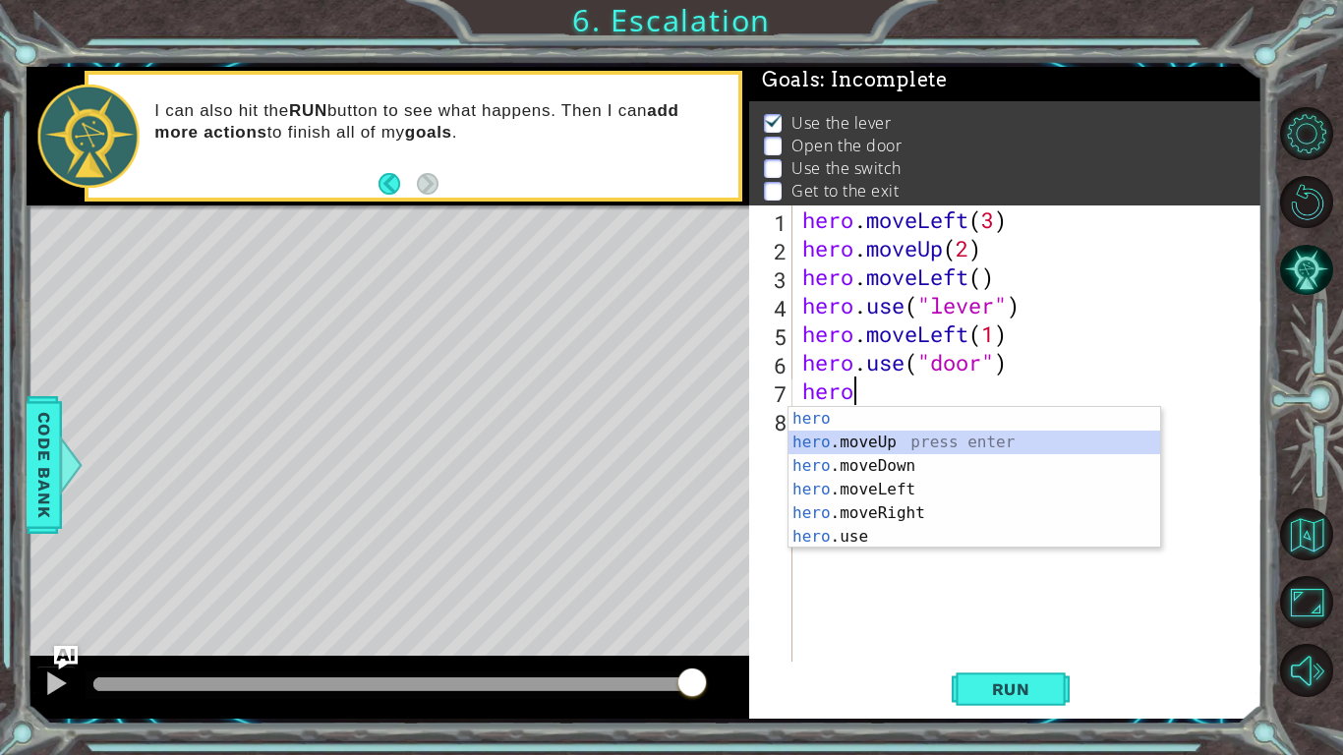
click at [878, 446] on div "hero press enter hero .moveUp press enter hero .moveDown press enter hero .move…" at bounding box center [975, 501] width 372 height 189
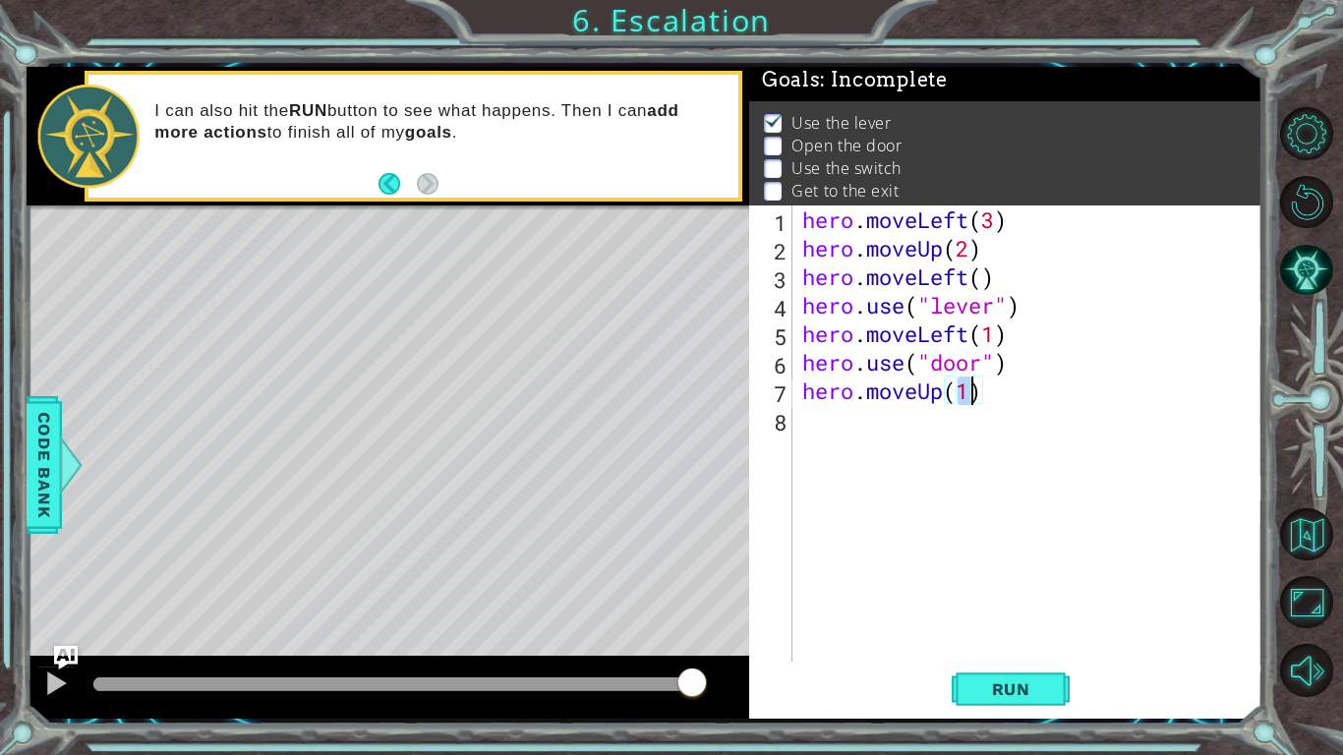
click at [973, 393] on div "hero . moveLeft ( 3 ) hero . moveUp ( 2 ) hero . moveLeft ( ) hero . use ( "lev…" at bounding box center [1027, 433] width 459 height 456
type textarea "hero.moveUp(2)"
click at [843, 427] on div "hero . moveLeft ( 3 ) hero . moveUp ( 2 ) hero . moveLeft ( ) hero . use ( "lev…" at bounding box center [1032, 461] width 469 height 513
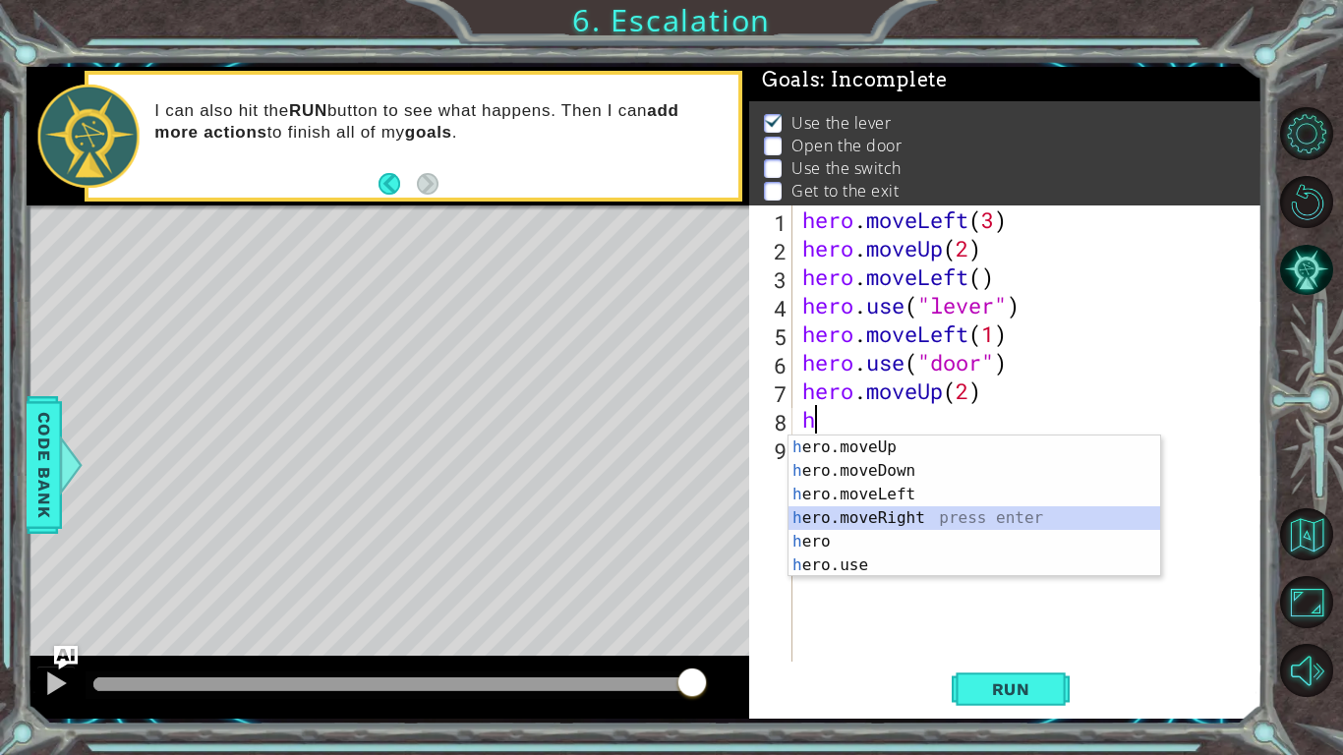
click at [901, 523] on div "h ero.moveUp press enter h ero.moveDown press enter h ero.moveLeft press enter …" at bounding box center [975, 530] width 372 height 189
type textarea "hero.moveRight(1)"
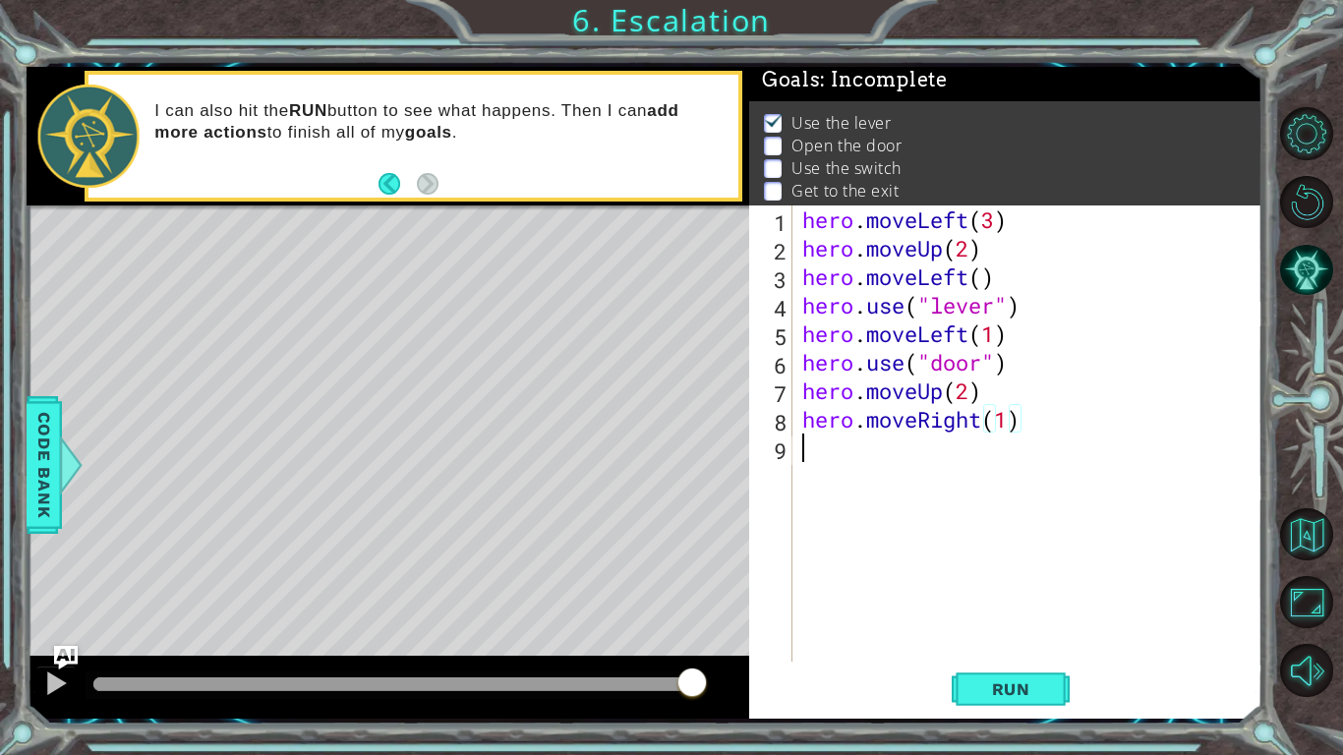
click at [936, 451] on div "hero . moveLeft ( 3 ) hero . moveUp ( 2 ) hero . moveLeft ( ) hero . use ( "lev…" at bounding box center [1032, 461] width 469 height 513
click at [1017, 417] on div "hero . moveLeft ( 3 ) hero . moveUp ( 2 ) hero . moveLeft ( ) hero . use ( "lev…" at bounding box center [1032, 461] width 469 height 513
click at [1013, 420] on div "hero . moveLeft ( 3 ) hero . moveUp ( 2 ) hero . moveLeft ( ) hero . use ( "lev…" at bounding box center [1032, 461] width 469 height 513
type textarea "hero.moveRight(1)"
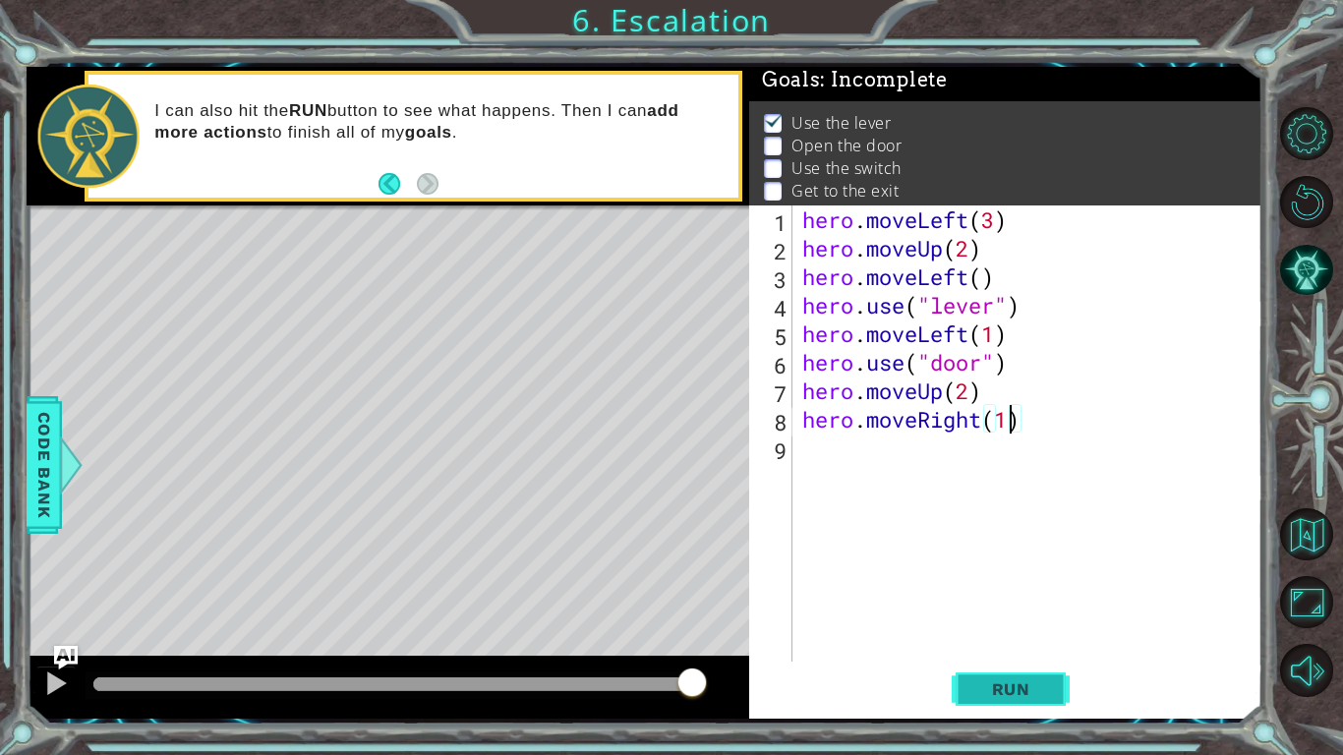
click at [1005, 696] on span "Run" at bounding box center [1011, 689] width 78 height 20
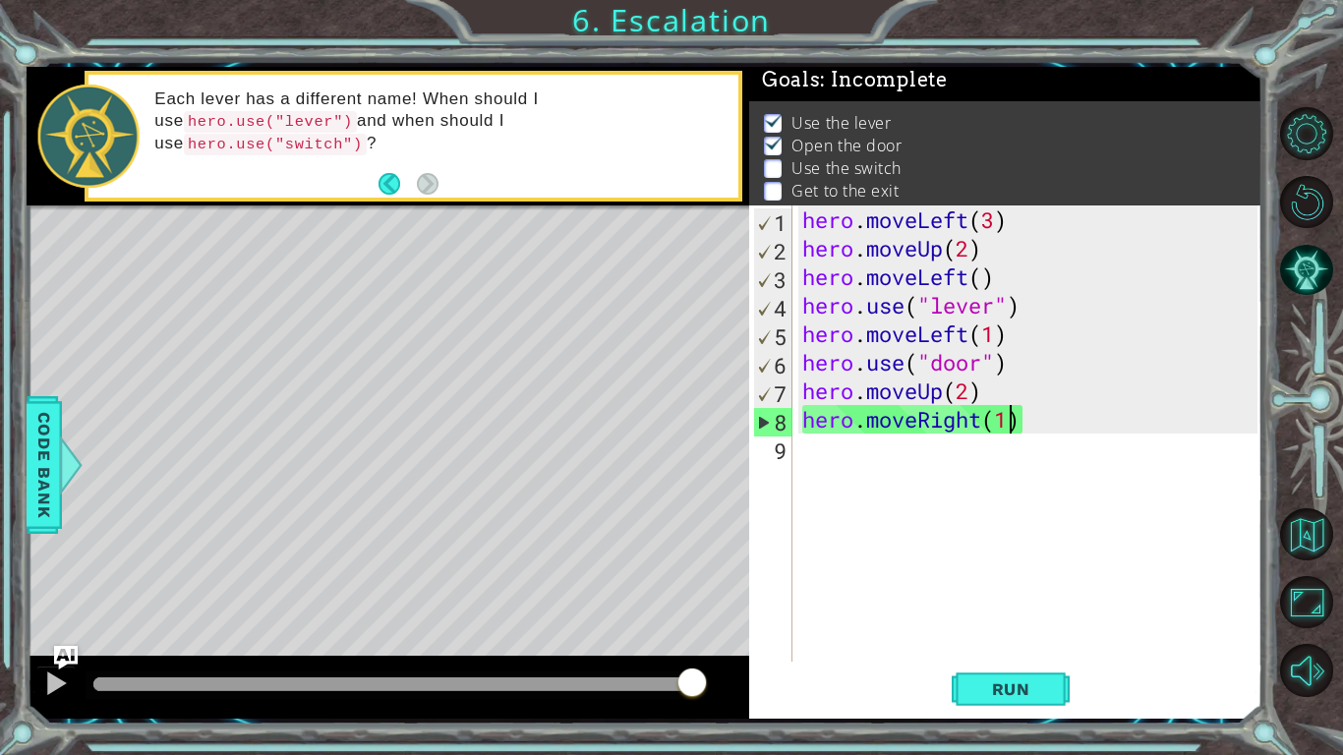
click at [822, 463] on div "hero . moveLeft ( 3 ) hero . moveUp ( 2 ) hero . moveLeft ( ) hero . use ( "lev…" at bounding box center [1032, 461] width 469 height 513
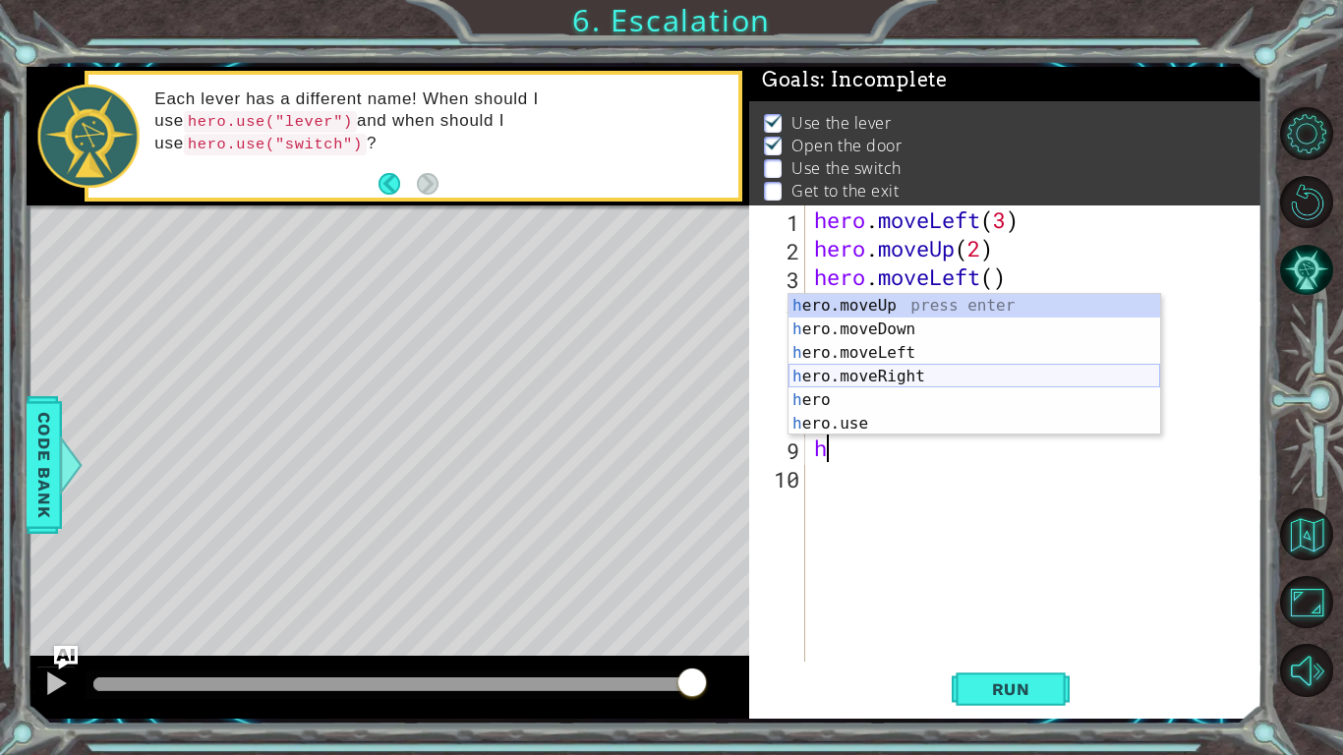
click at [901, 381] on div "h ero.moveUp press enter h ero.moveDown press enter h ero.moveLeft press enter …" at bounding box center [975, 388] width 372 height 189
type textarea "hero.moveRight(1)"
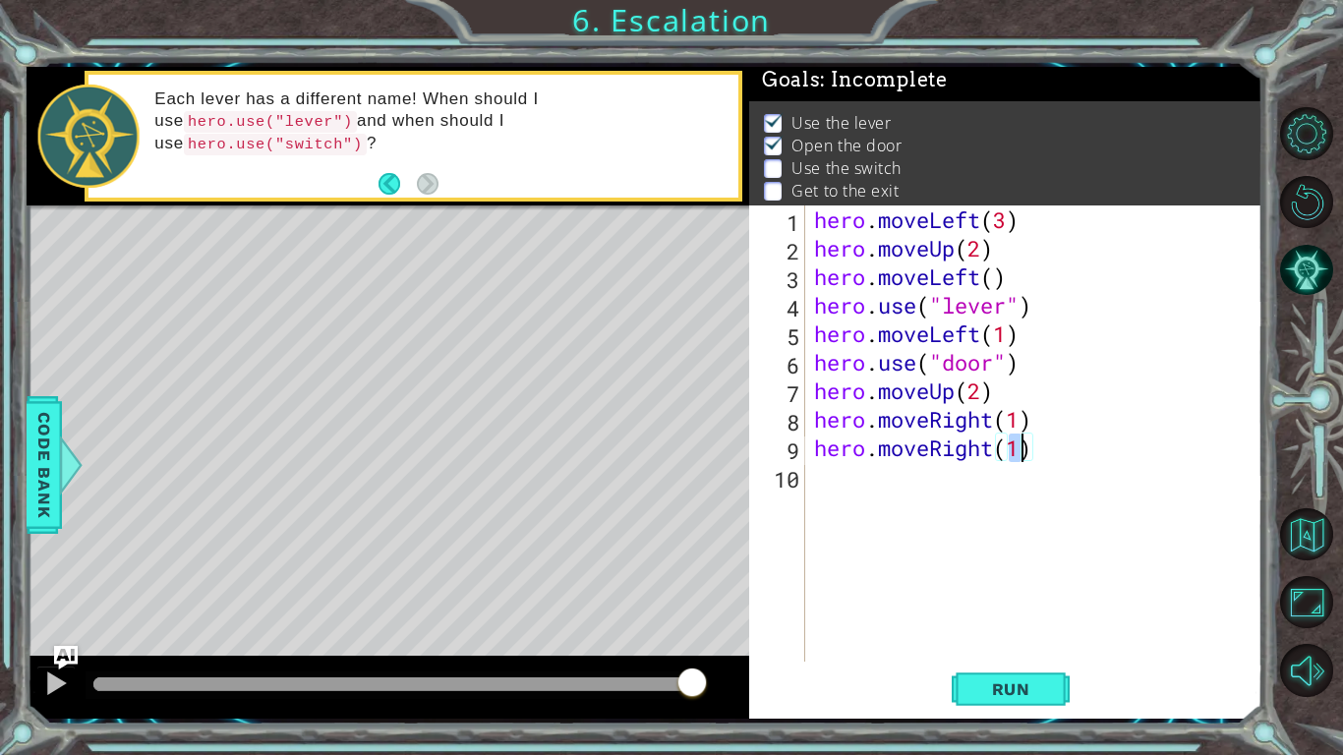
click at [914, 500] on div "hero . moveLeft ( 3 ) hero . moveUp ( 2 ) hero . moveLeft ( ) hero . use ( "lev…" at bounding box center [1038, 461] width 457 height 513
type textarea "hero.use("switch")"
click at [834, 513] on div "hero . moveLeft ( 3 ) hero . moveUp ( 2 ) hero . moveLeft ( ) hero . use ( "lev…" at bounding box center [1038, 461] width 457 height 513
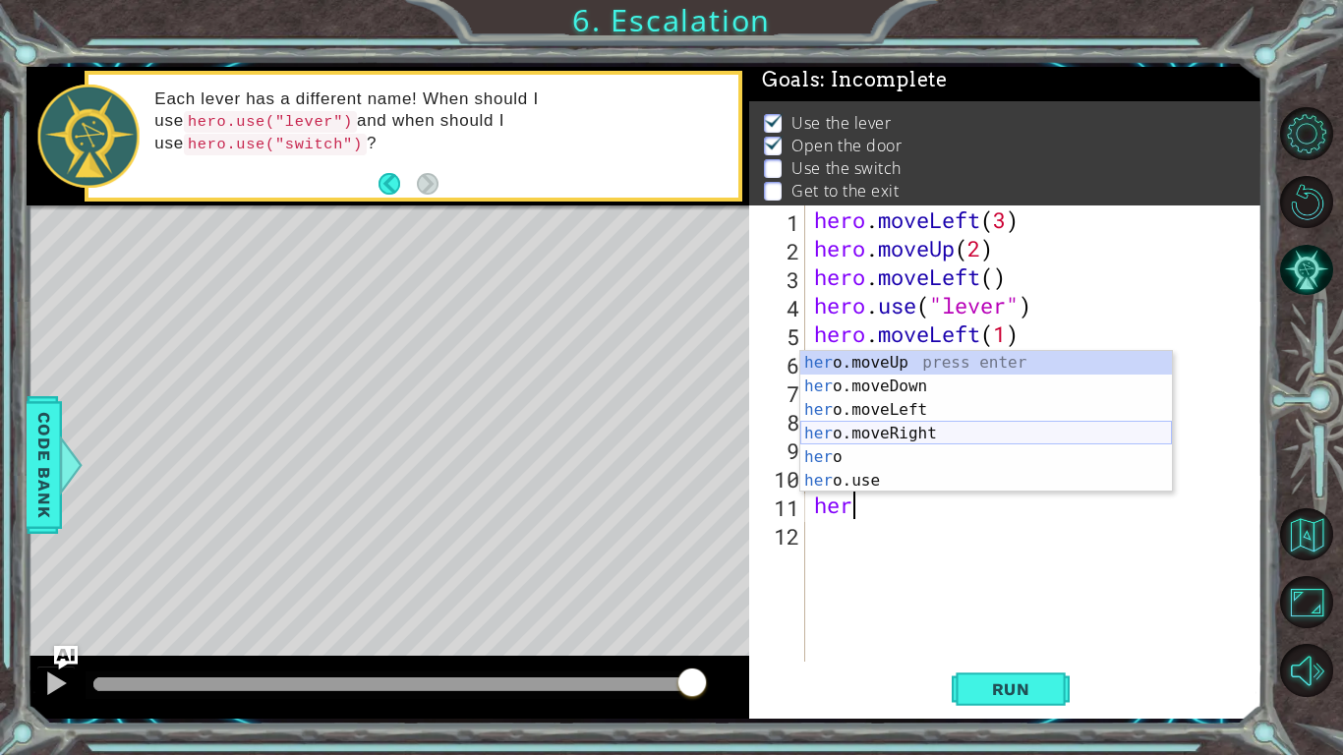
click at [960, 437] on div "her o.moveUp press enter her o.moveDown press enter her o.moveLeft press enter …" at bounding box center [986, 445] width 372 height 189
type textarea "hero.moveRight(1)"
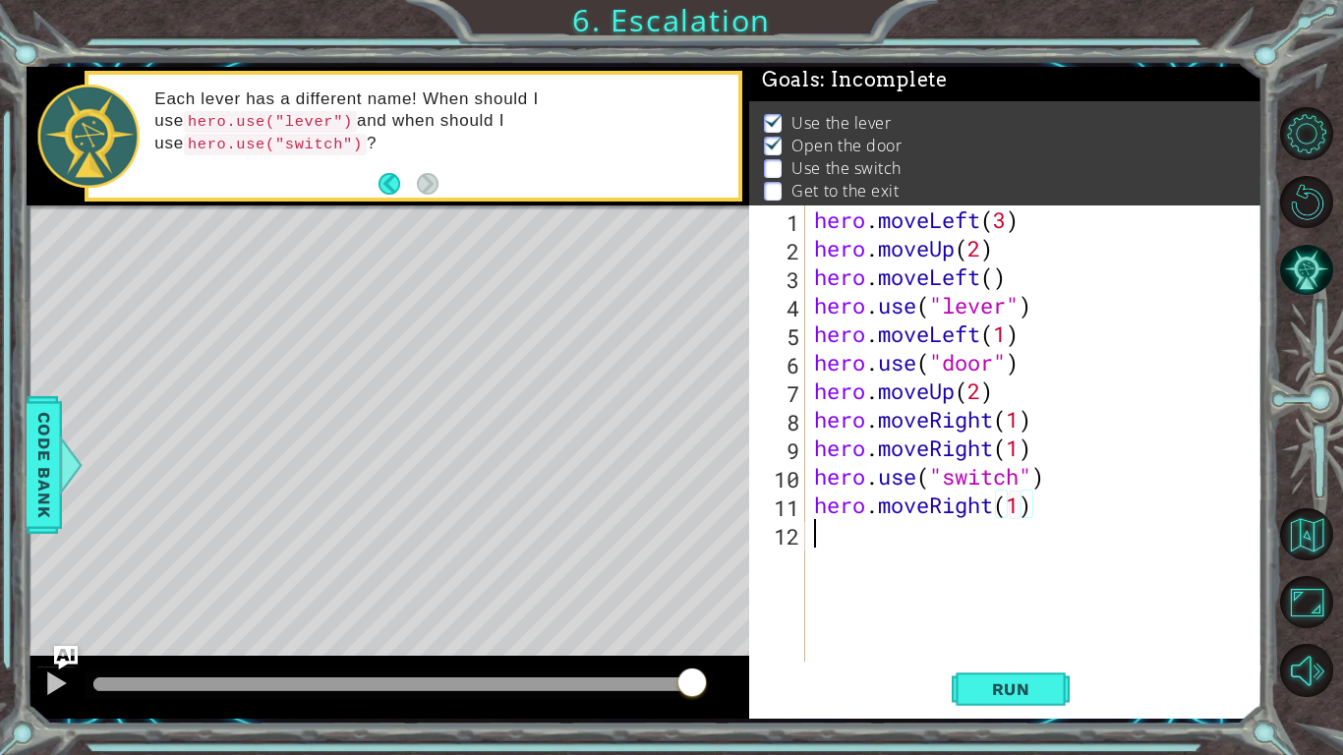
click at [827, 521] on div "hero . moveLeft ( 3 ) hero . moveUp ( 2 ) hero . moveLeft ( ) hero . use ( "lev…" at bounding box center [1038, 461] width 457 height 513
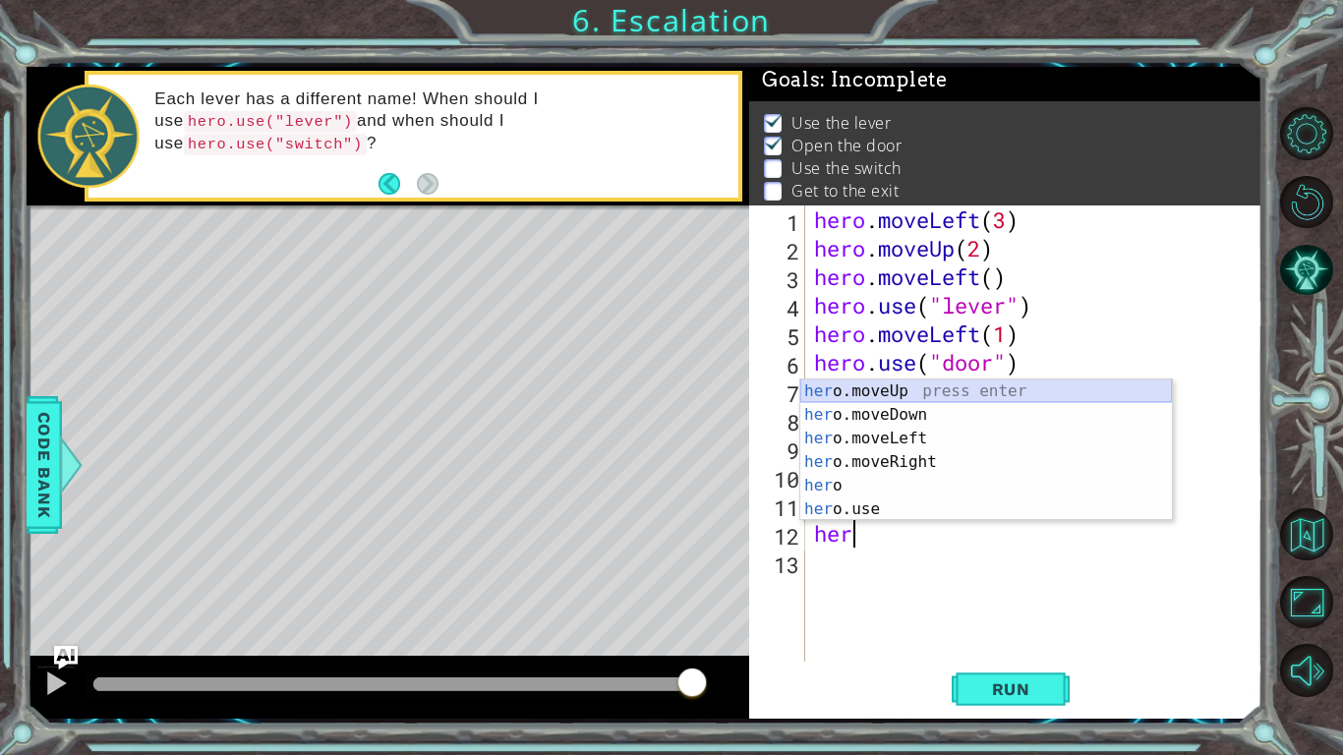
click at [897, 388] on div "her o.moveUp press enter her o.moveDown press enter her o.moveLeft press enter …" at bounding box center [986, 474] width 372 height 189
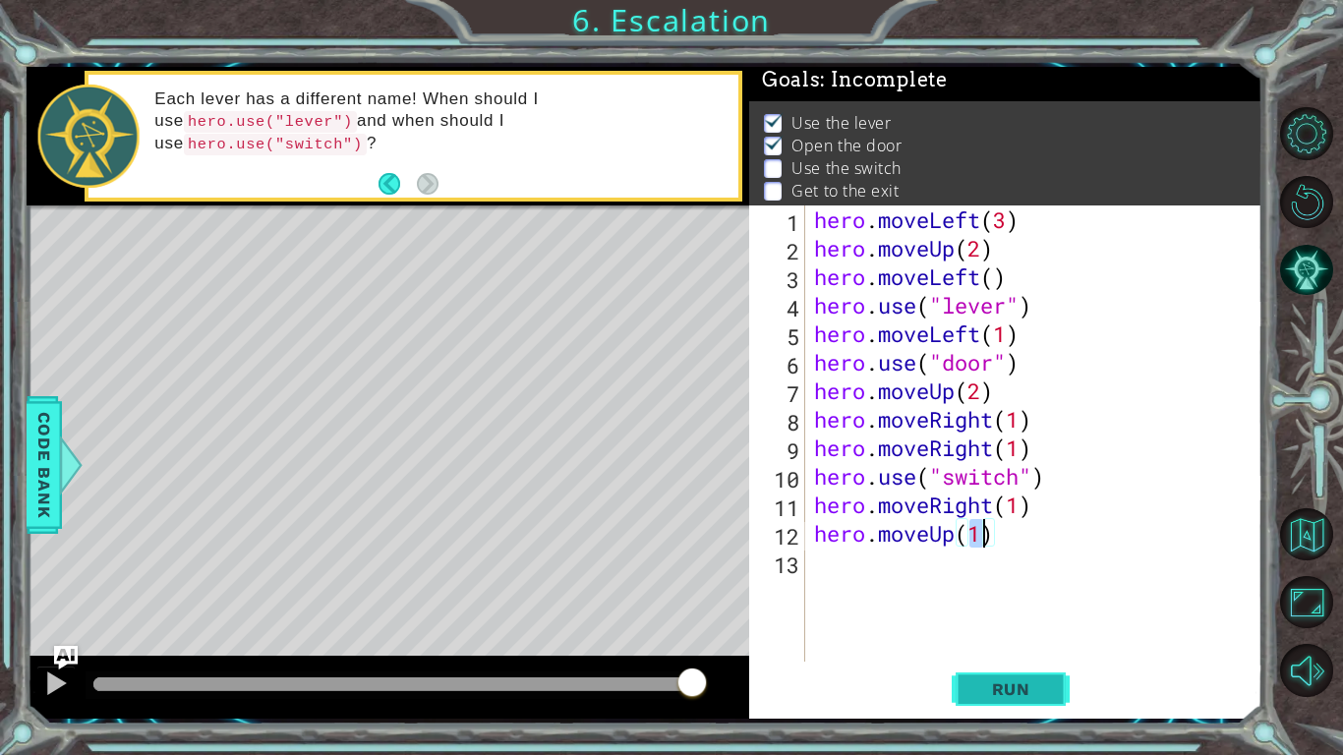
type textarea "hero.moveUp(1)"
click at [997, 699] on button "Run" at bounding box center [1011, 689] width 118 height 51
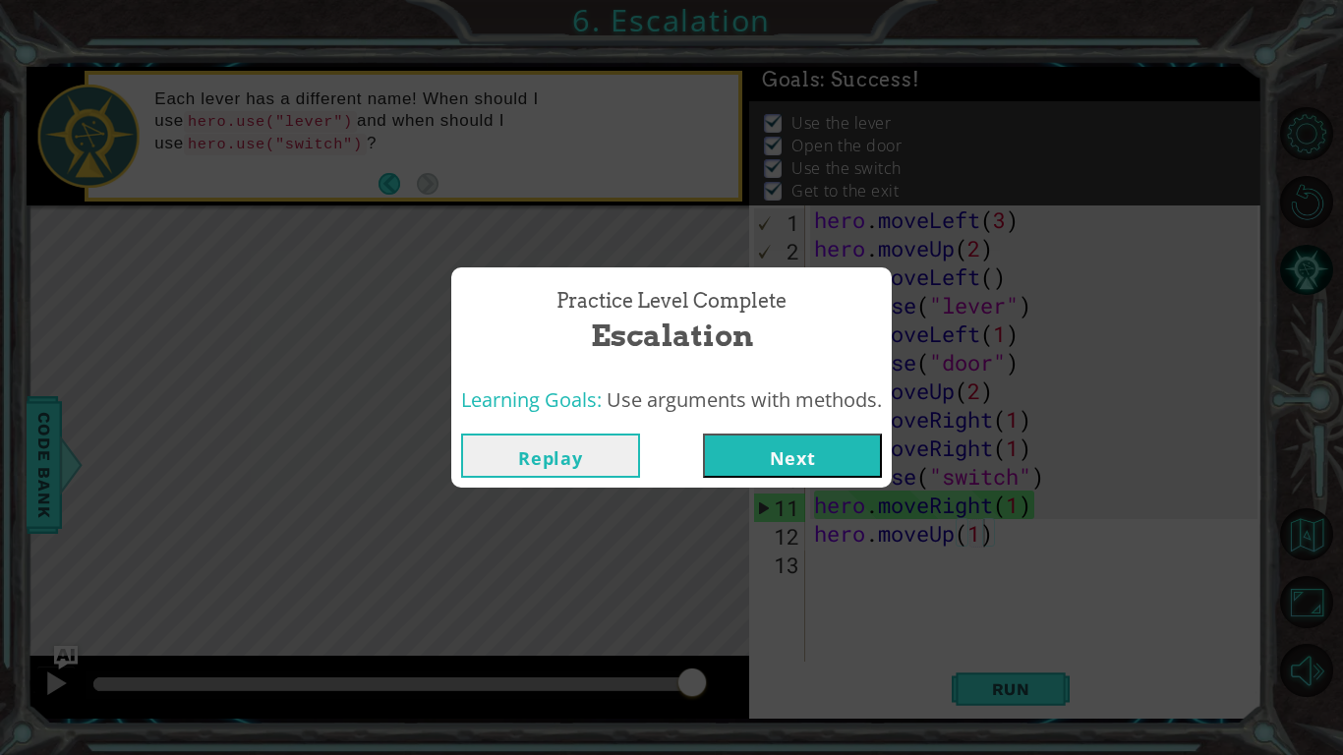
click at [800, 469] on button "Next" at bounding box center [792, 456] width 179 height 44
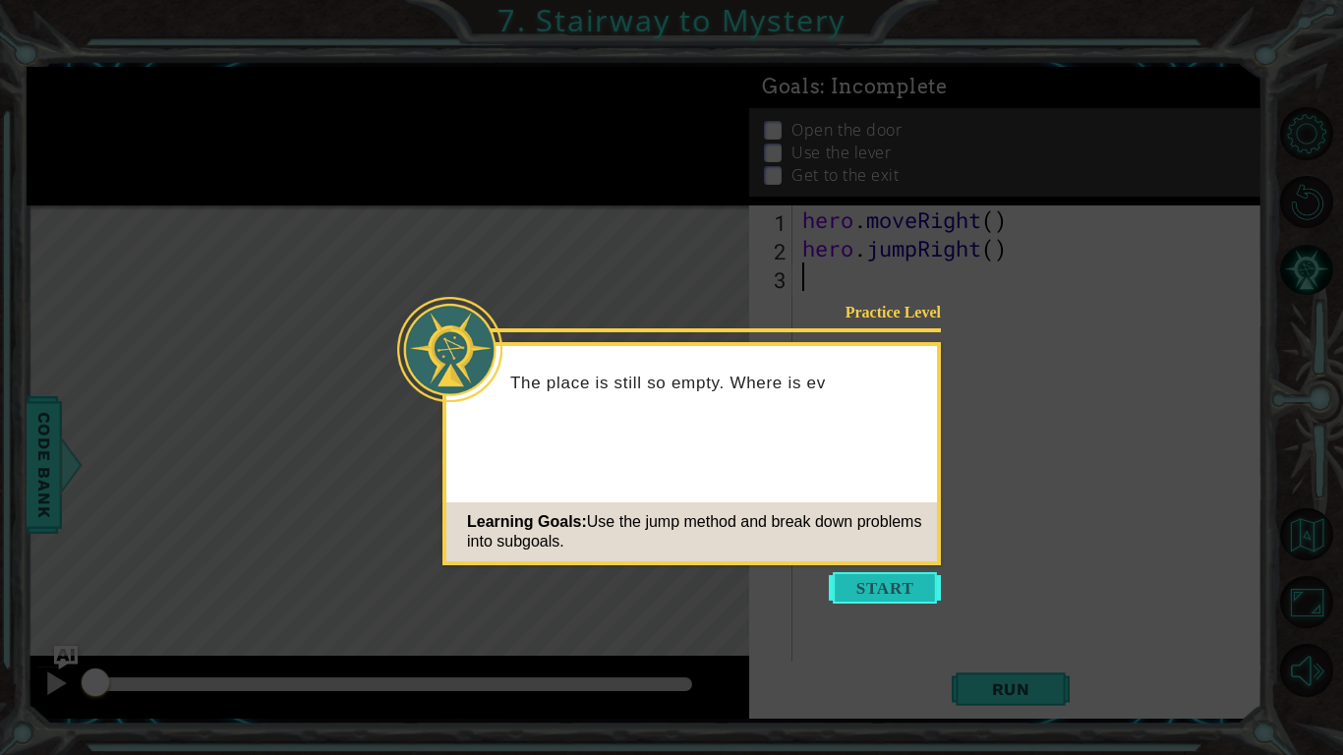
click at [879, 584] on button "Start" at bounding box center [885, 587] width 112 height 31
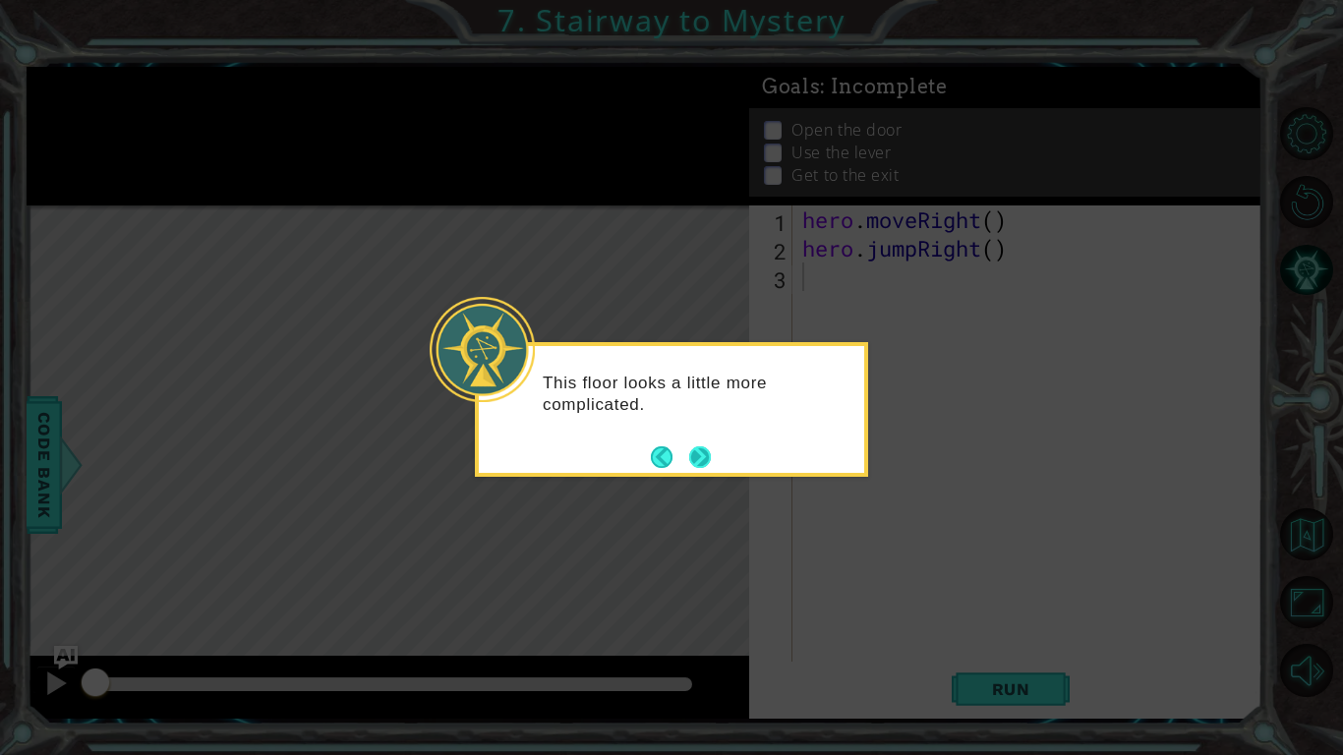
click at [704, 449] on button "Next" at bounding box center [700, 457] width 36 height 36
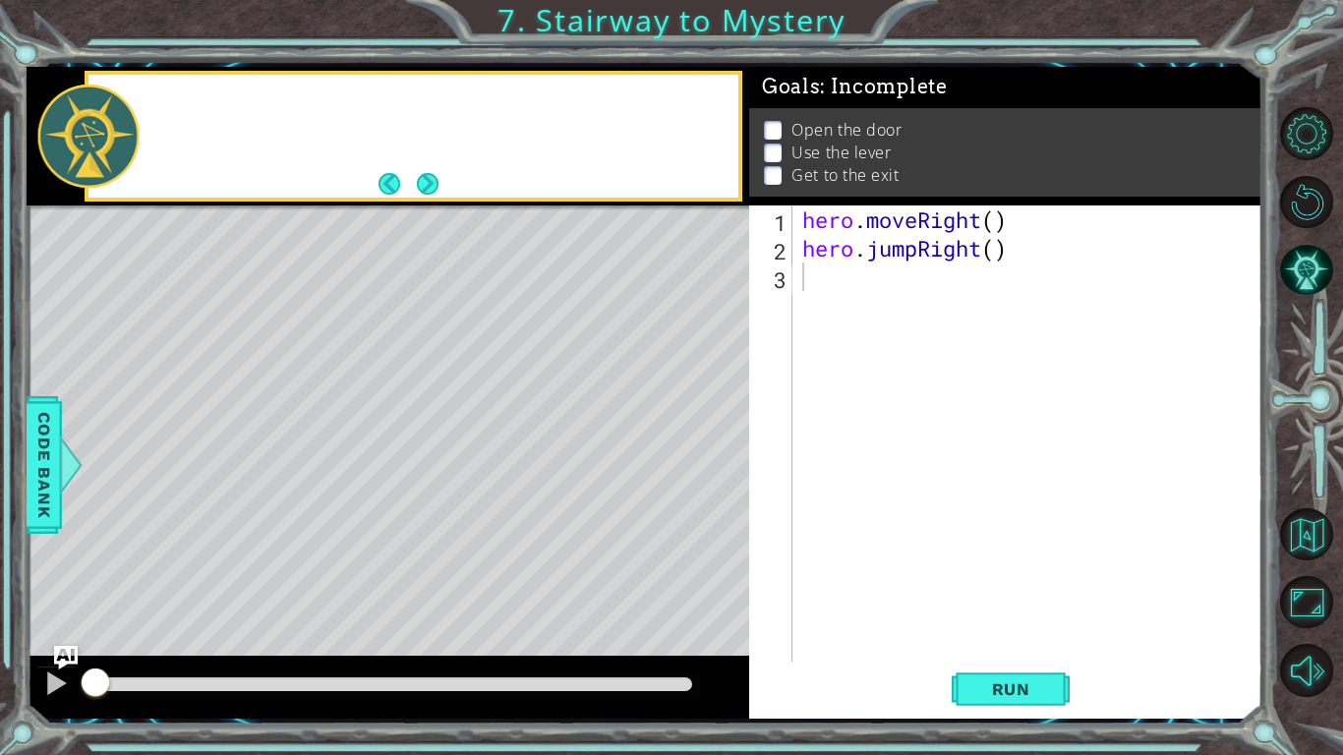
click at [704, 449] on div "Level Map" at bounding box center [481, 494] width 908 height 579
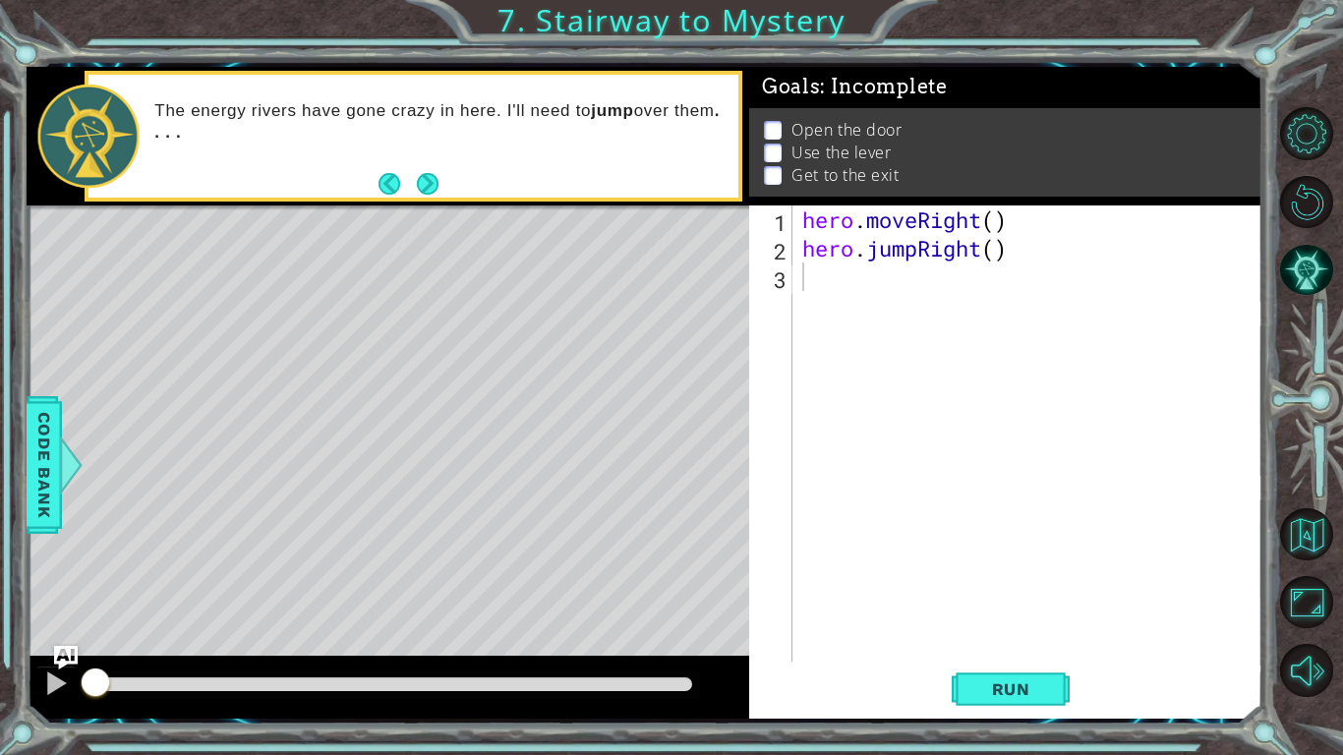
click at [927, 551] on div "hero . moveRight ( ) hero . jumpRight ( )" at bounding box center [1032, 461] width 469 height 513
click at [999, 684] on span "Run" at bounding box center [1011, 689] width 78 height 20
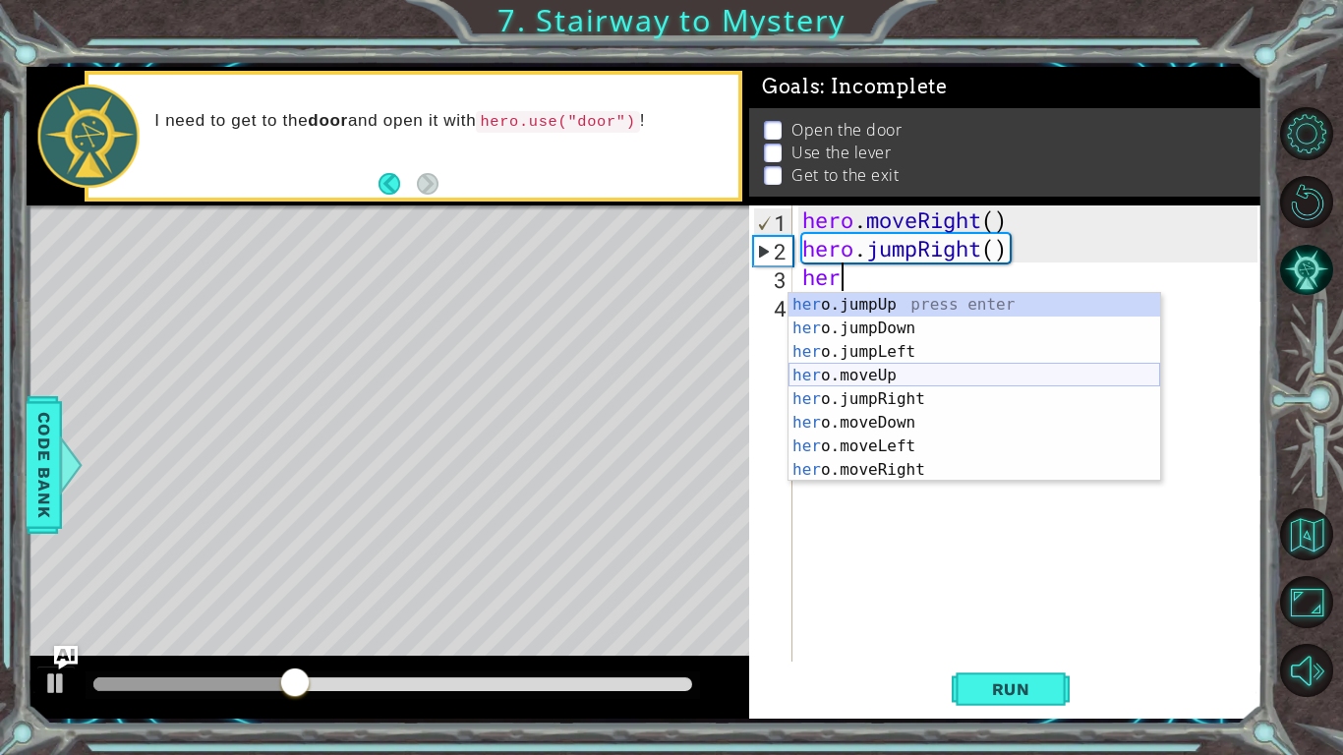
click at [942, 373] on div "her o.jumpUp press enter her o.jumpDown press enter her o.jumpLeft press enter …" at bounding box center [975, 411] width 372 height 236
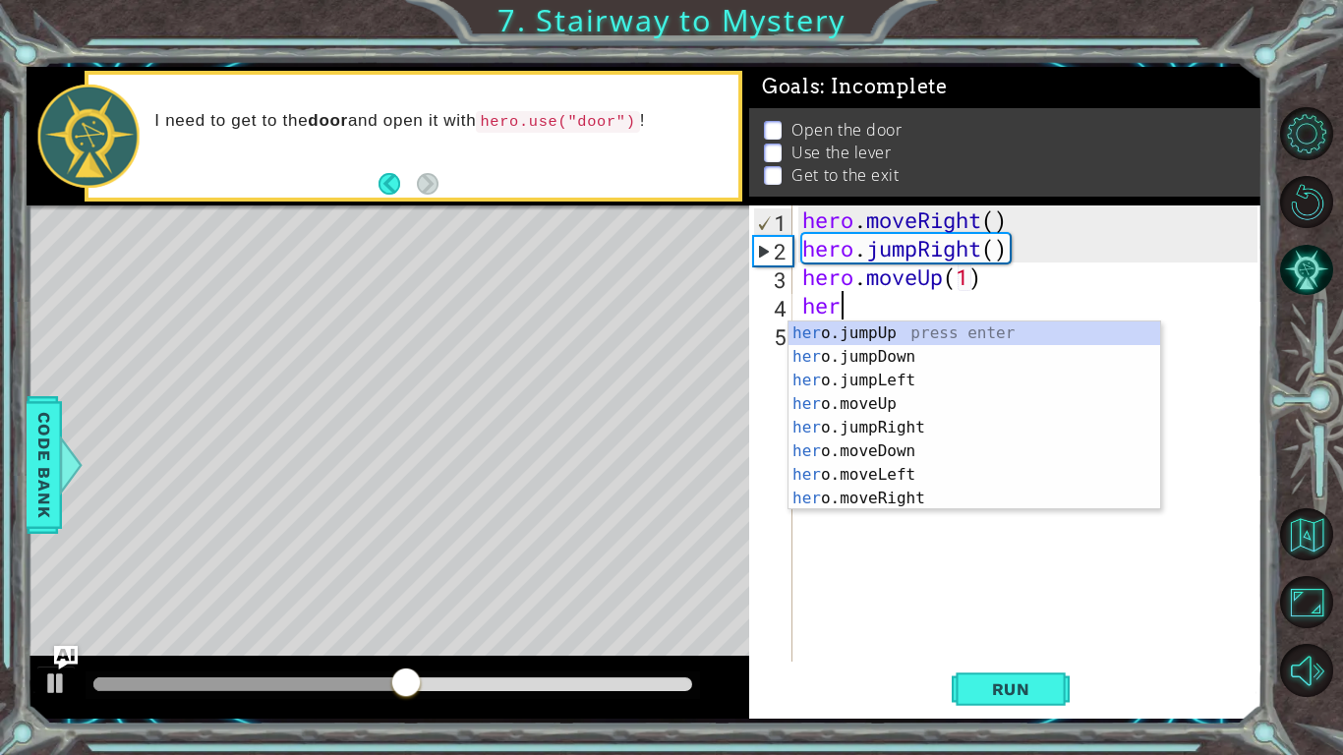
scroll to position [0, 9]
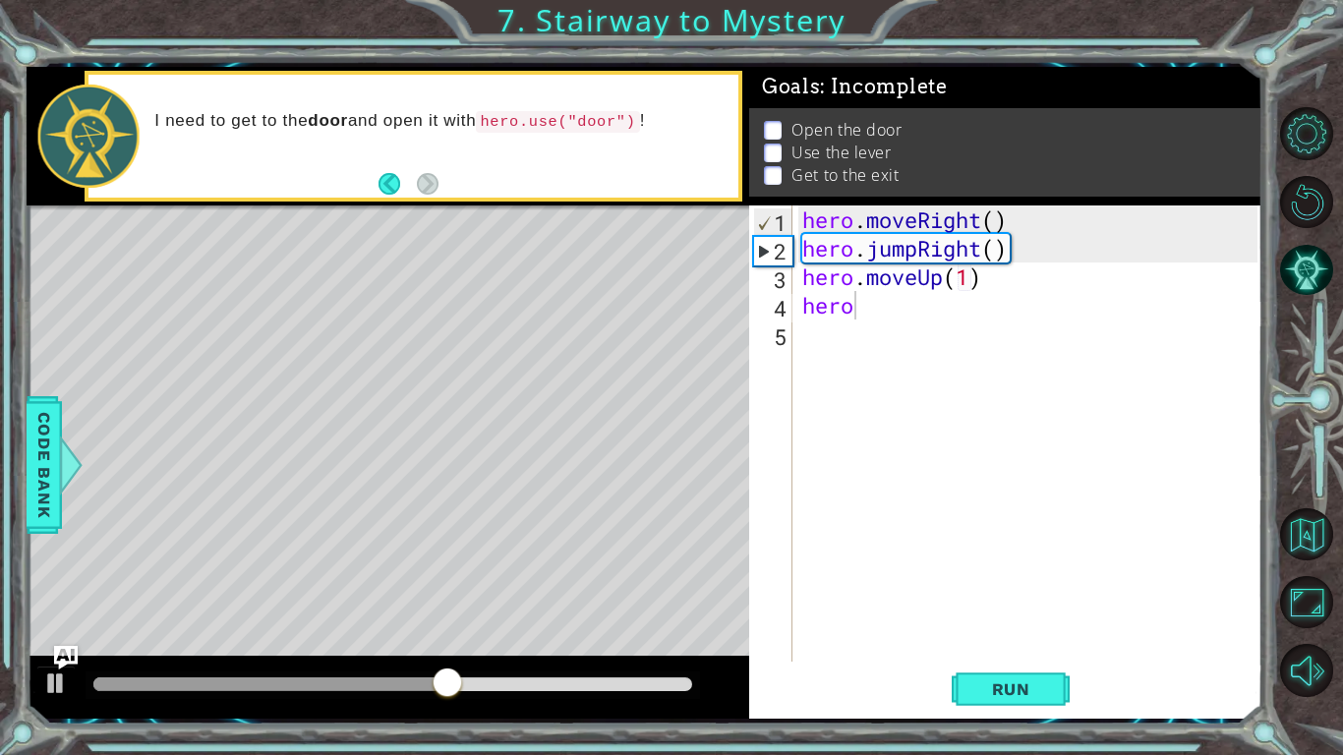
click at [910, 508] on body "1 ההההההההההההההההההההההההההההההההההההההההההההההההההההההההההההההההההההההההההההה…" at bounding box center [671, 377] width 1343 height 755
click at [902, 288] on div "hero . moveRight ( ) hero . jumpRight ( ) hero . moveUp ( 1 ) hero" at bounding box center [1032, 461] width 469 height 513
click at [898, 302] on div "hero . moveRight ( ) hero . jumpRight ( ) hero . moveUp ( 1 ) hero" at bounding box center [1032, 461] width 469 height 513
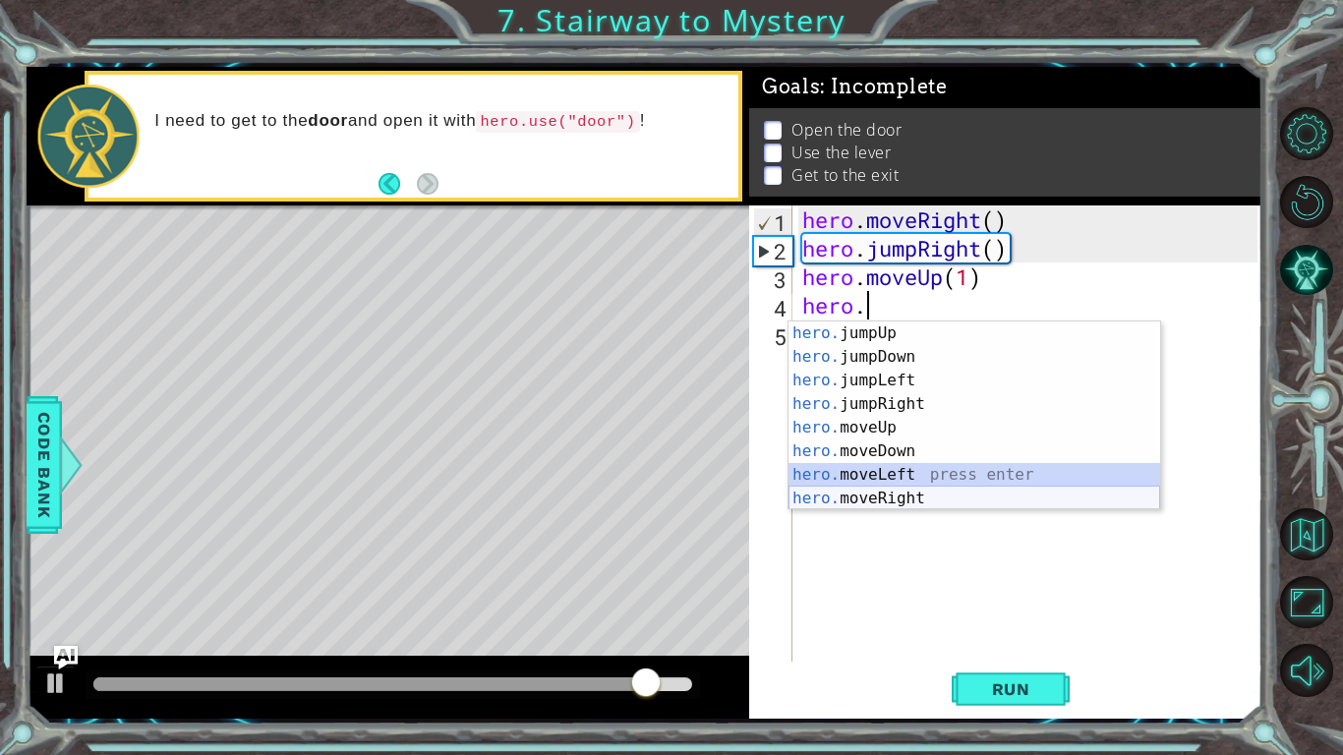
drag, startPoint x: 911, startPoint y: 482, endPoint x: 908, endPoint y: 496, distance: 14.3
click at [908, 496] on div "hero. jumpUp press enter hero. jumpDown press enter hero. jumpLeft press enter …" at bounding box center [975, 440] width 372 height 236
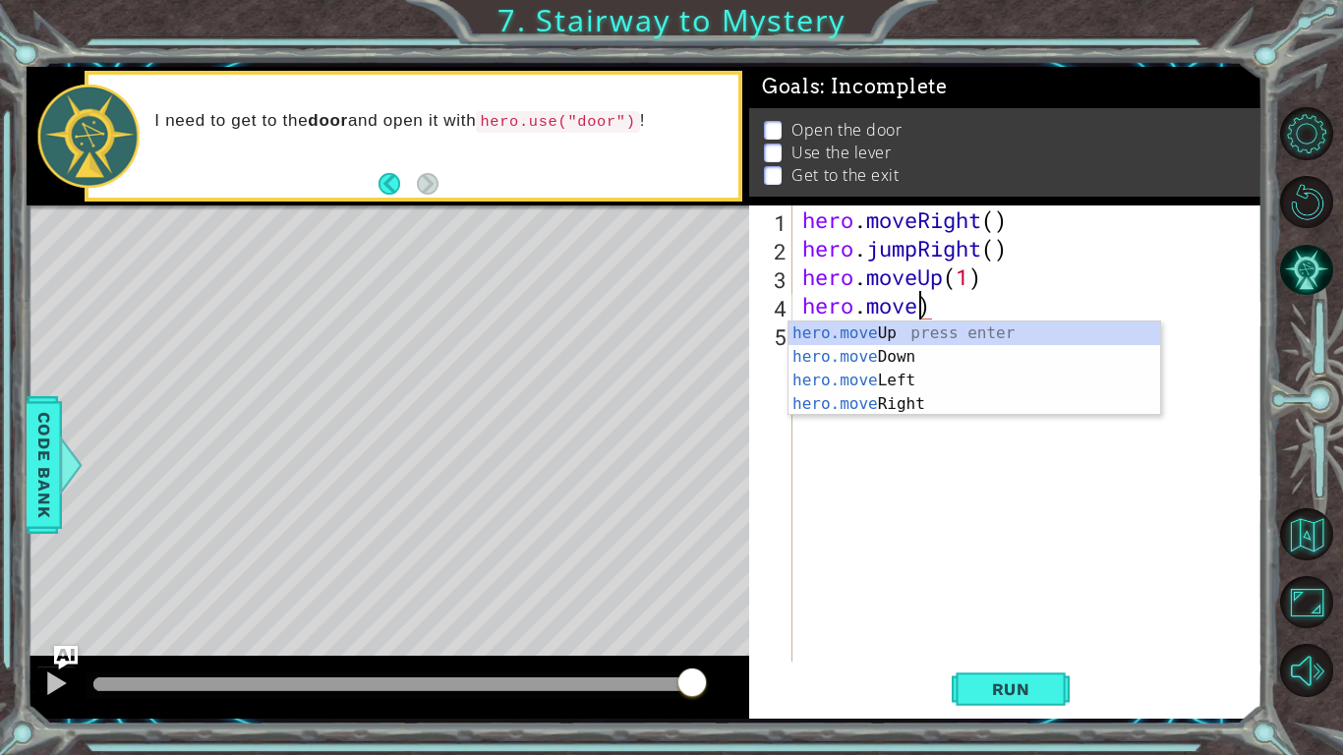
scroll to position [0, 5]
click at [863, 410] on div "hero.move Up press enter hero.move Down press enter hero.move Left press enter …" at bounding box center [975, 393] width 372 height 142
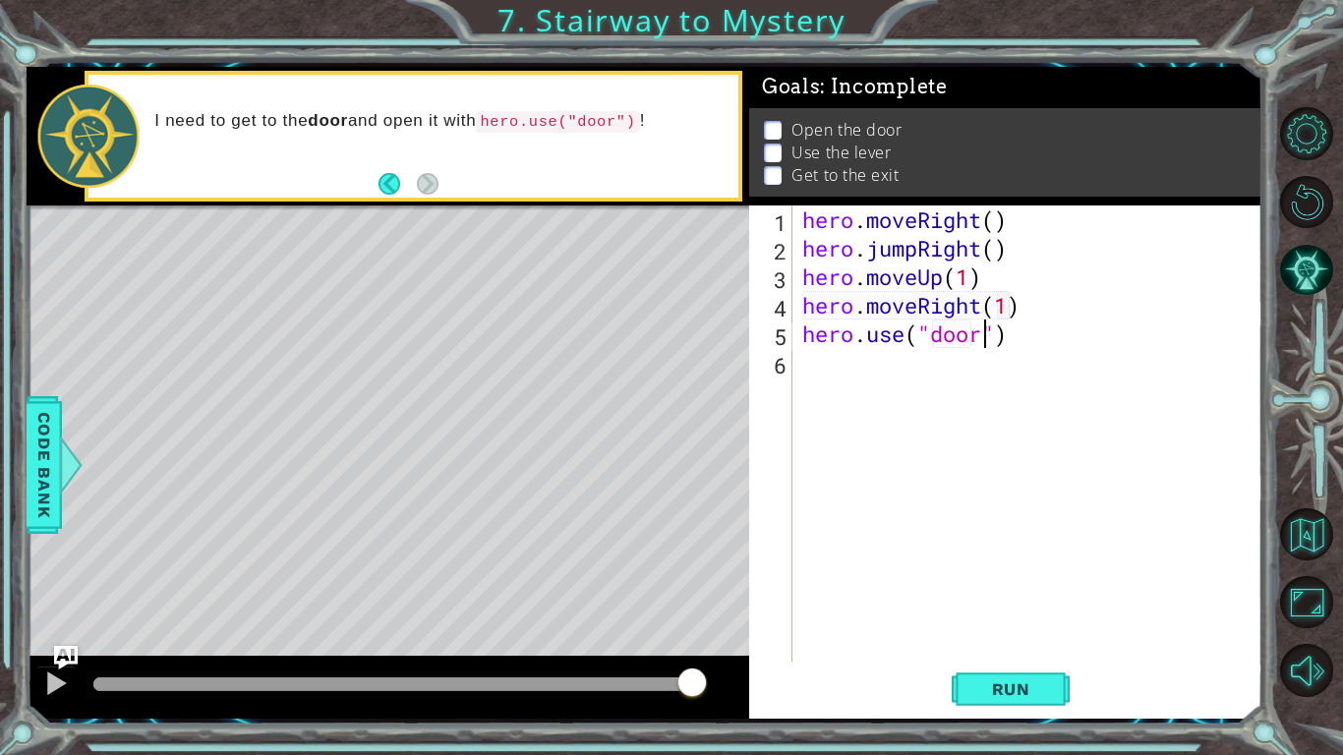
scroll to position [0, 8]
click at [1025, 702] on button "Run" at bounding box center [1011, 689] width 118 height 51
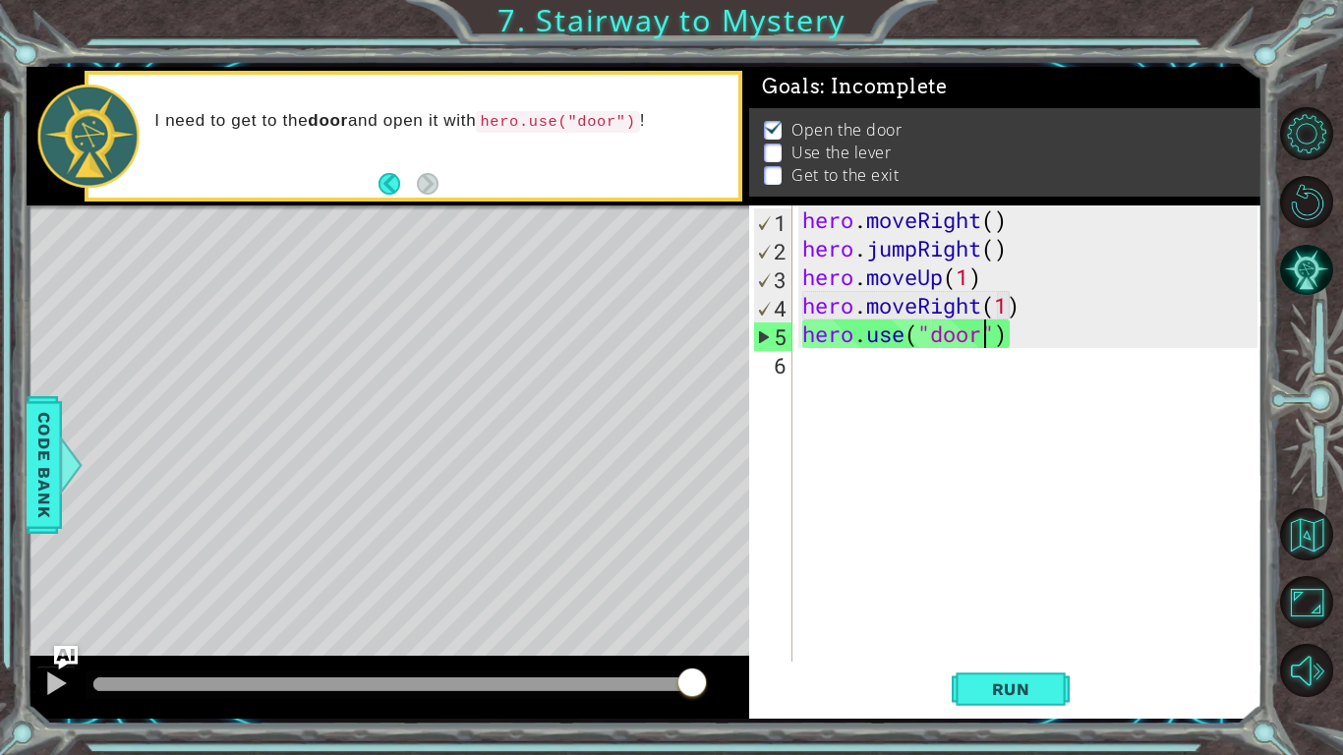
click at [686, 716] on div at bounding box center [388, 687] width 723 height 63
click at [680, 701] on div at bounding box center [691, 684] width 35 height 35
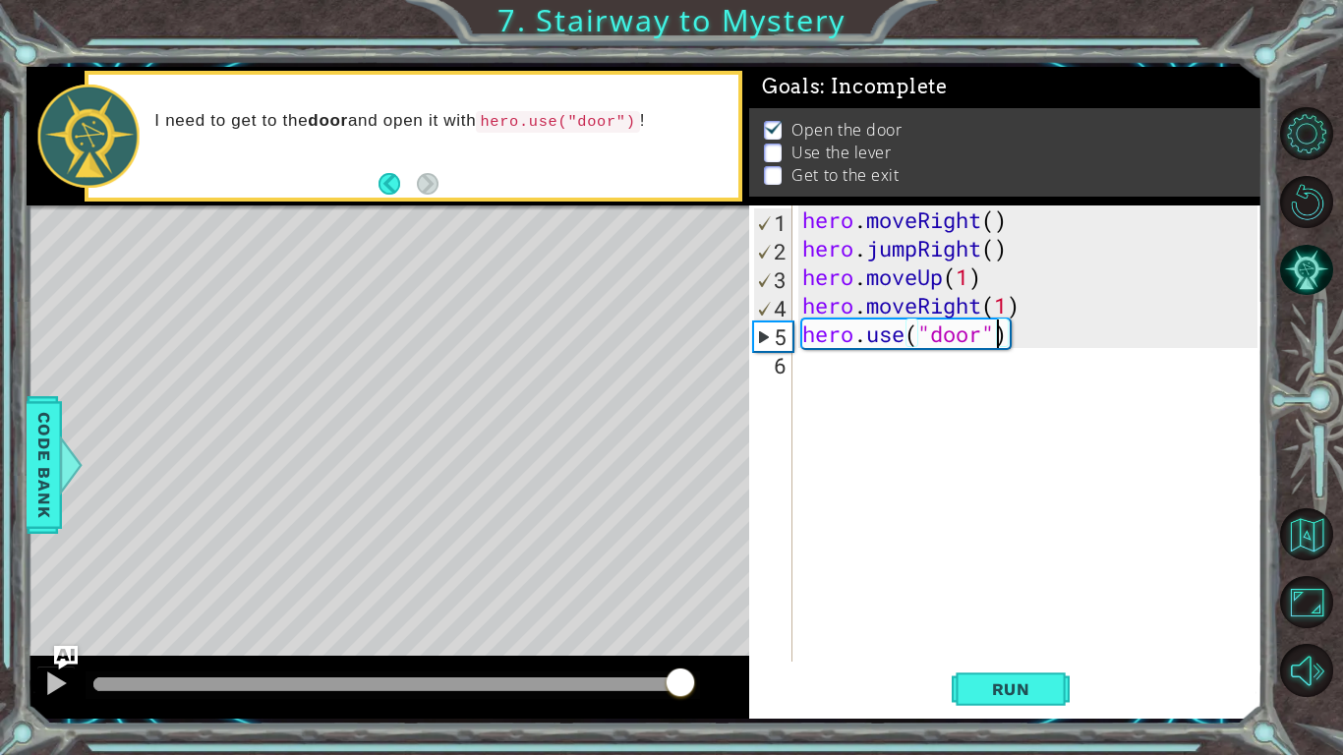
click at [618, 552] on div "Level Map" at bounding box center [481, 494] width 908 height 579
click at [562, 258] on div "Level Map" at bounding box center [481, 494] width 908 height 579
click at [571, 308] on div "Level Map" at bounding box center [481, 494] width 908 height 579
click at [224, 432] on div "Level Map" at bounding box center [481, 494] width 908 height 579
click at [885, 298] on div "hero . moveRight ( ) hero . jumpRight ( ) hero . moveUp ( 1 ) hero . moveRight …" at bounding box center [1032, 461] width 469 height 513
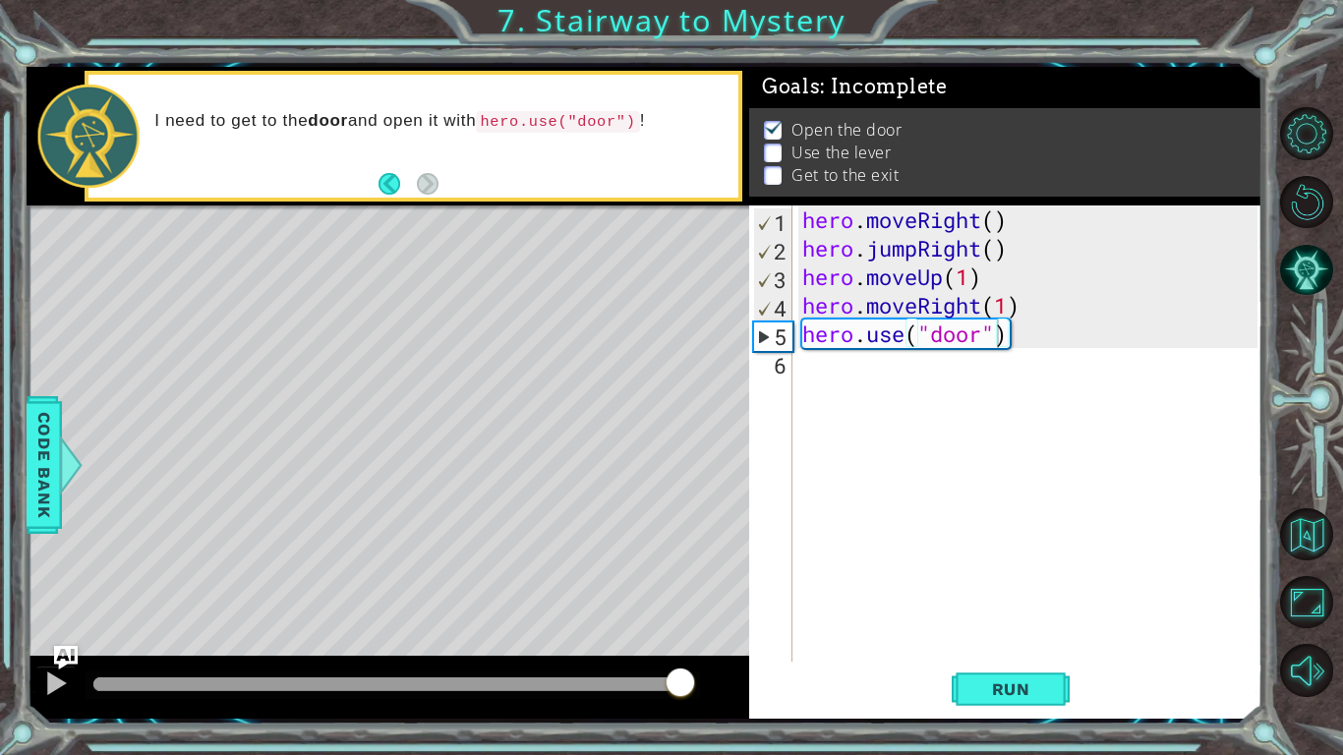
type textarea "hero.moveRight(1)"
click at [948, 351] on div "hero . moveRight ( ) hero . jumpRight ( ) hero . moveUp ( 1 ) hero . moveRight …" at bounding box center [1032, 461] width 469 height 513
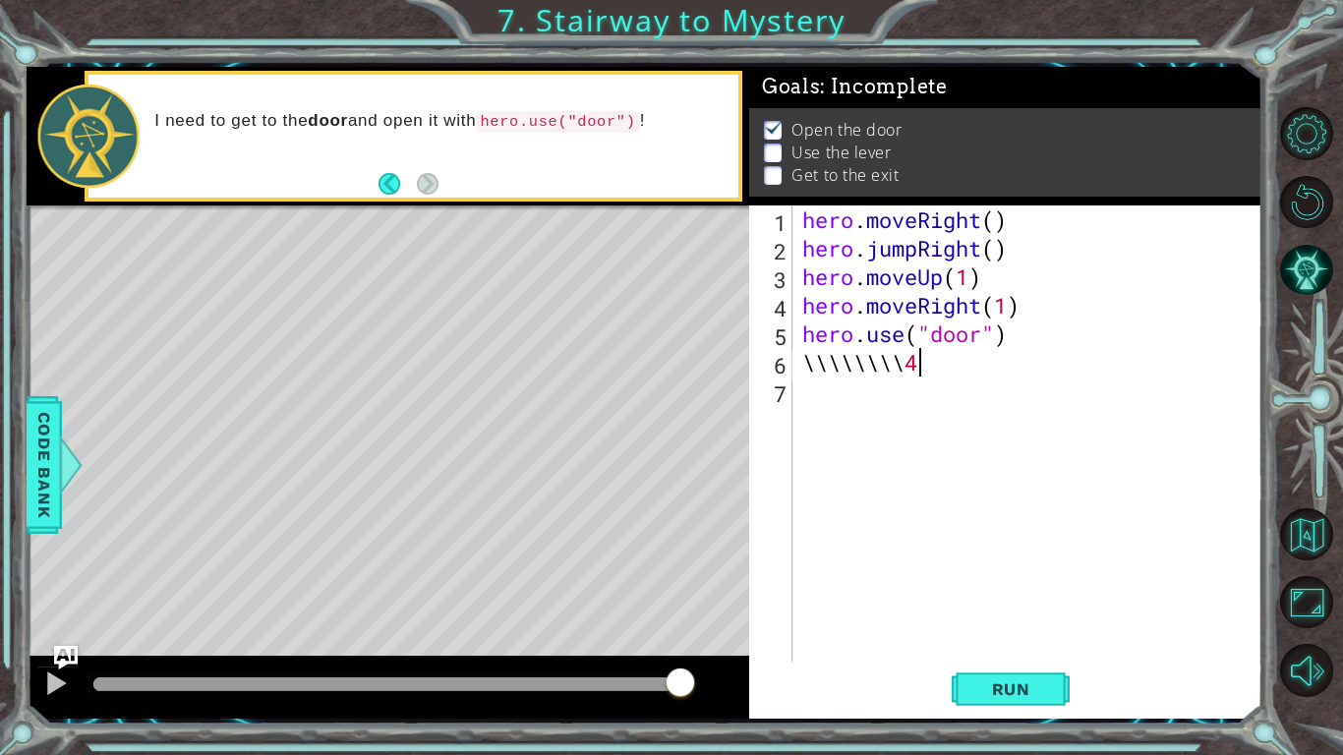
scroll to position [0, 5]
type textarea "\\\\\\\\4m"
